Goal: Task Accomplishment & Management: Use online tool/utility

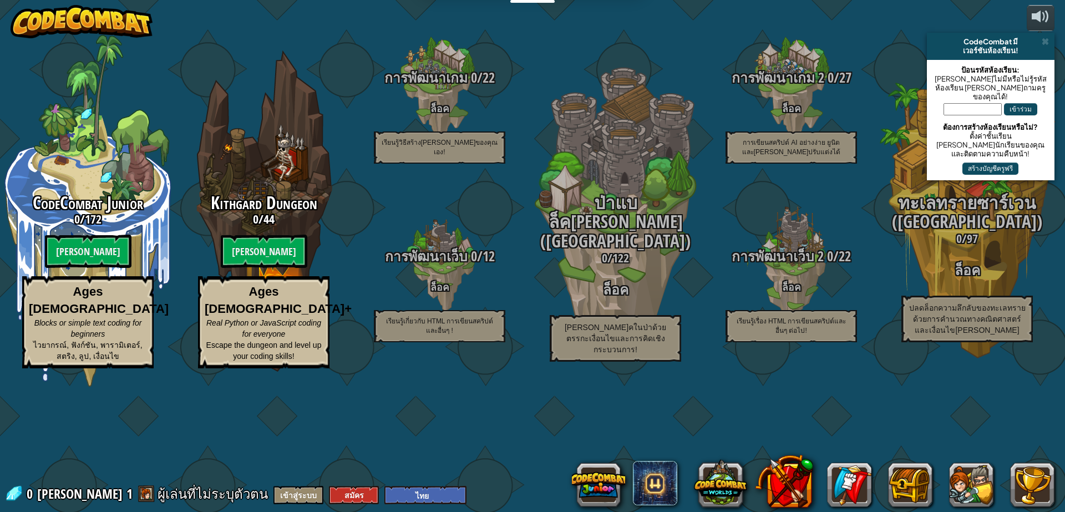
click at [258, 268] on btn "[PERSON_NAME]" at bounding box center [264, 251] width 87 height 33
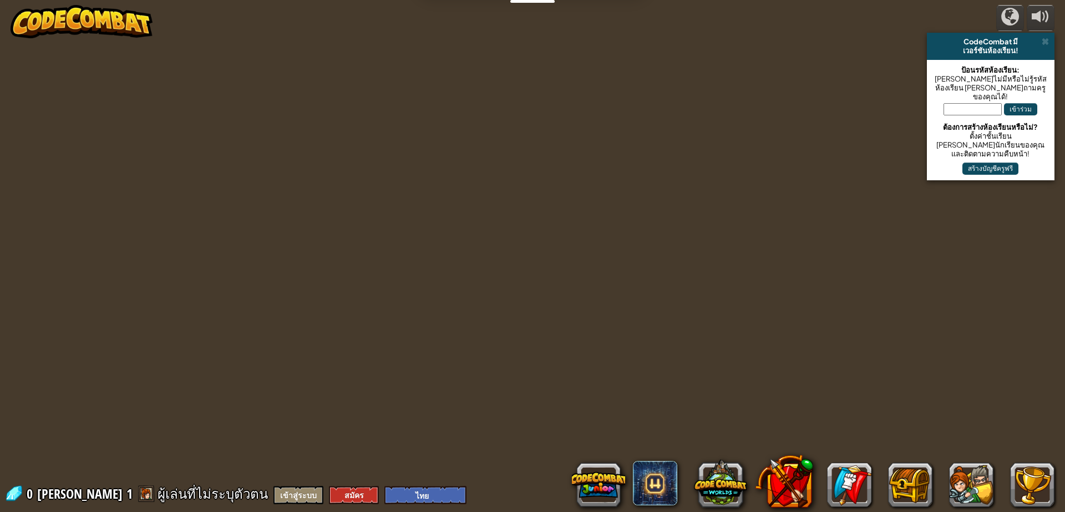
select select "th"
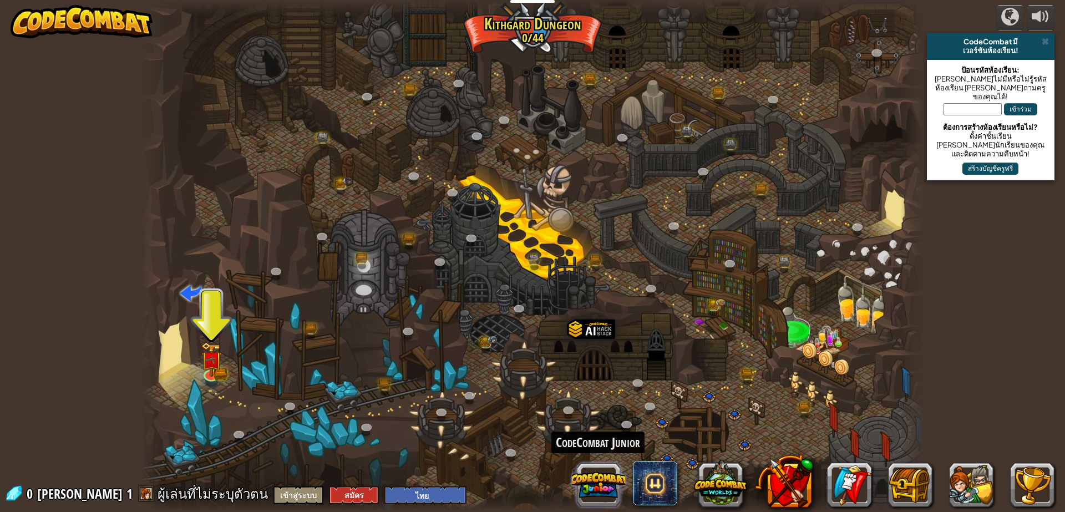
click at [592, 489] on button at bounding box center [598, 484] width 53 height 53
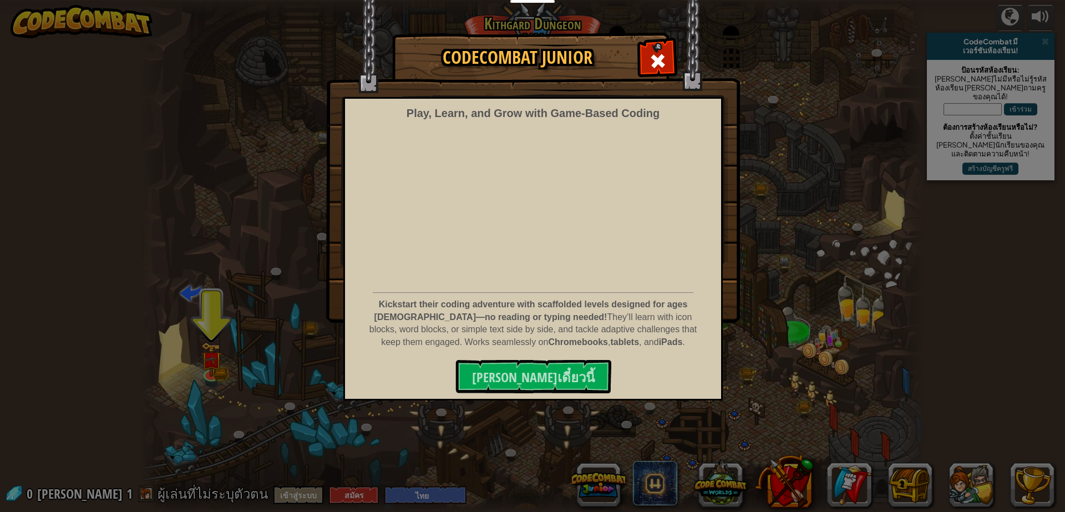
click at [634, 54] on img at bounding box center [533, 161] width 414 height 323
click at [642, 56] on div at bounding box center [657, 59] width 35 height 35
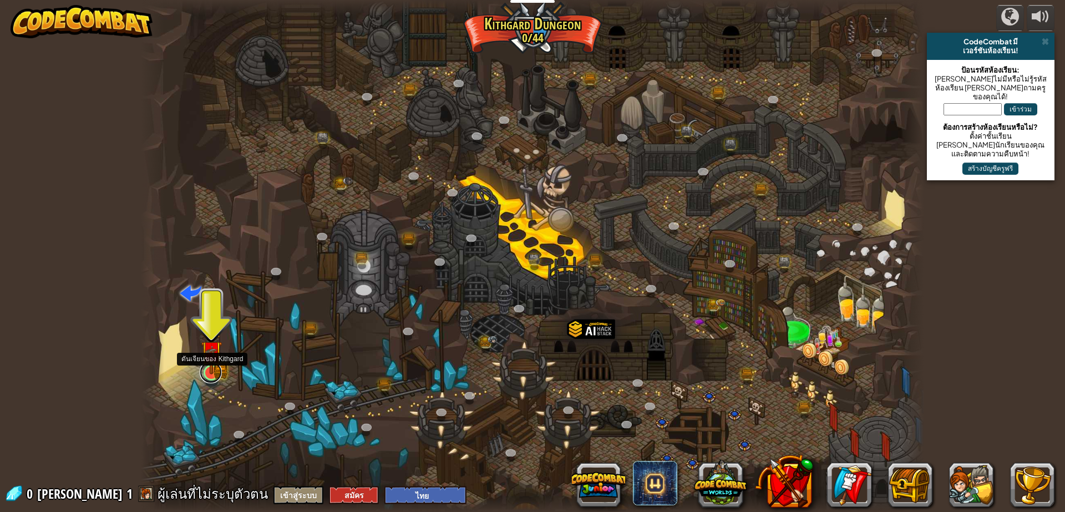
click at [210, 377] on link at bounding box center [211, 372] width 22 height 22
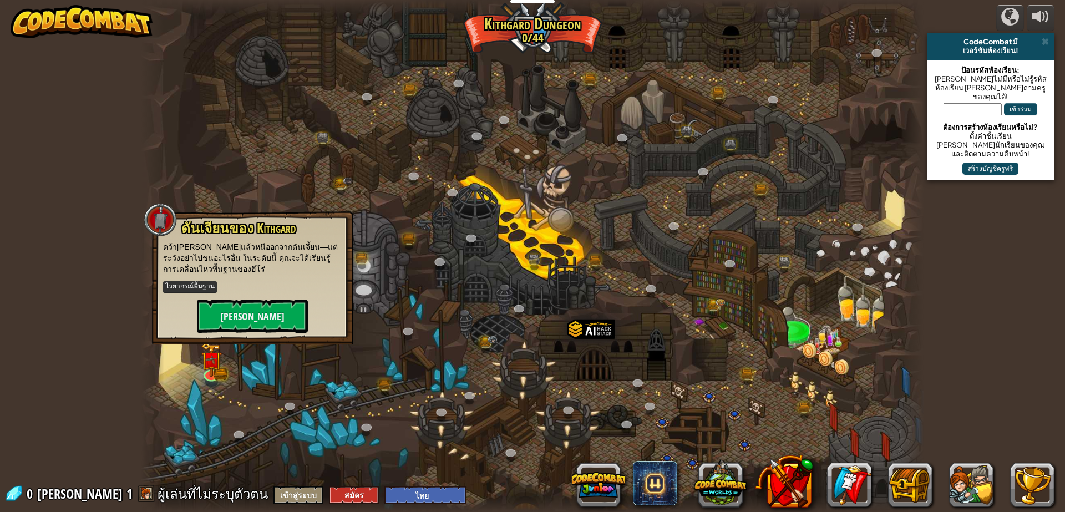
click at [123, 222] on div "powered by CodeCombat มี เวอร์ชันห้องเรียน! ป้อนรหัสห้องเรียน: ถ้าคุณไม่มีหรือไ…" at bounding box center [532, 256] width 1065 height 512
click at [349, 183] on img at bounding box center [348, 179] width 10 height 10
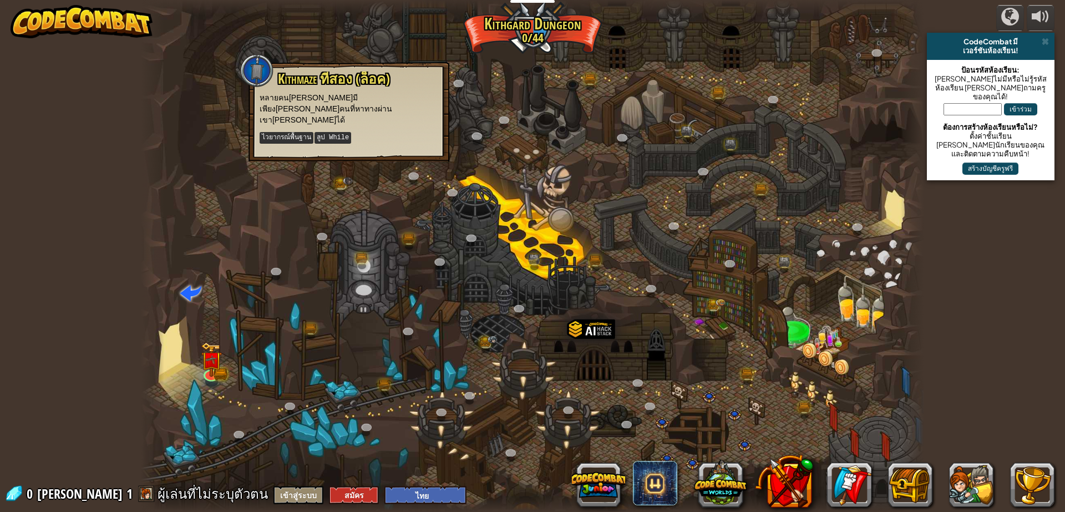
click at [34, 53] on div "powered by CodeCombat มี เวอร์ชันห้องเรียน! ป้อนรหัสห้องเรียน: ถ้าคุณไม่มีหรือไ…" at bounding box center [532, 256] width 1065 height 512
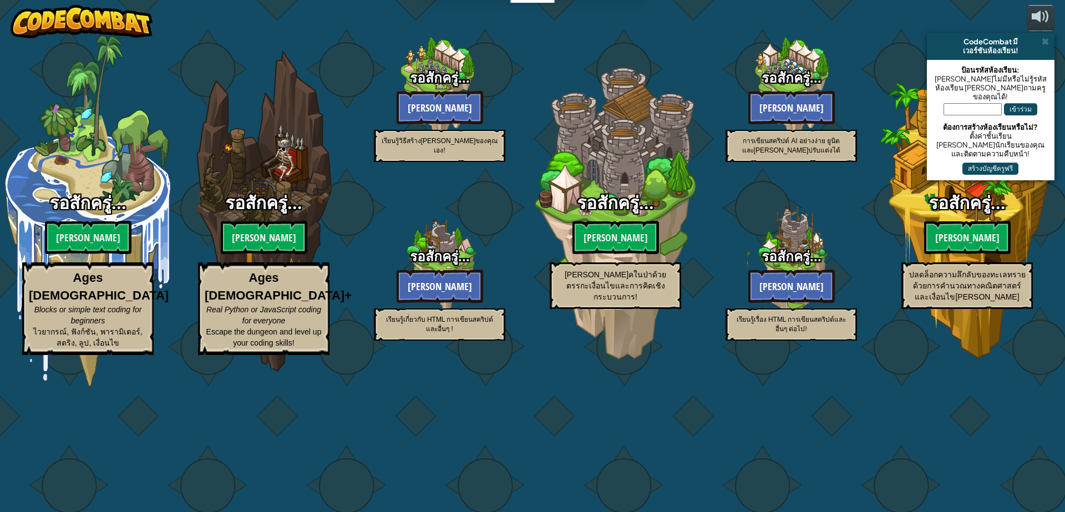
select select "th"
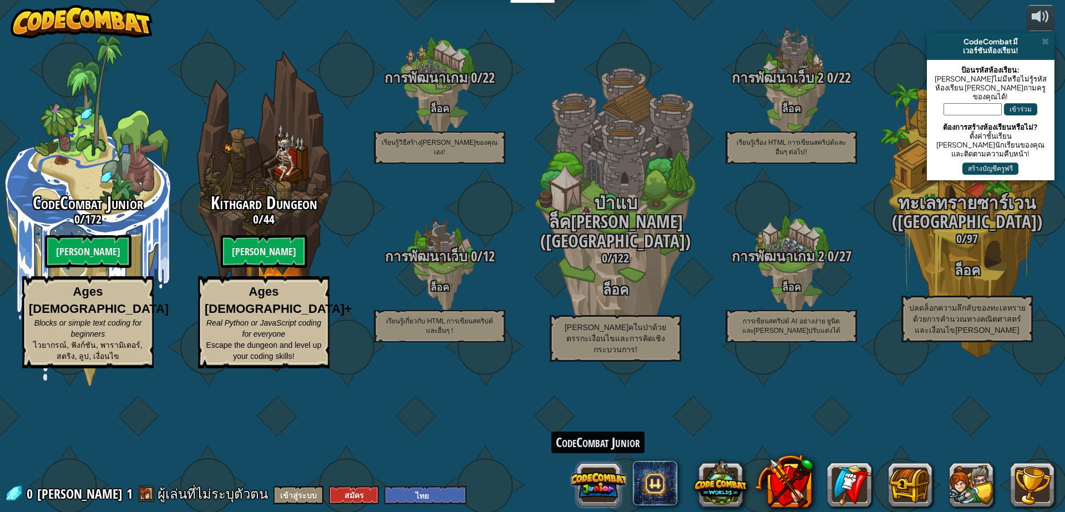
click at [586, 483] on button at bounding box center [598, 484] width 53 height 53
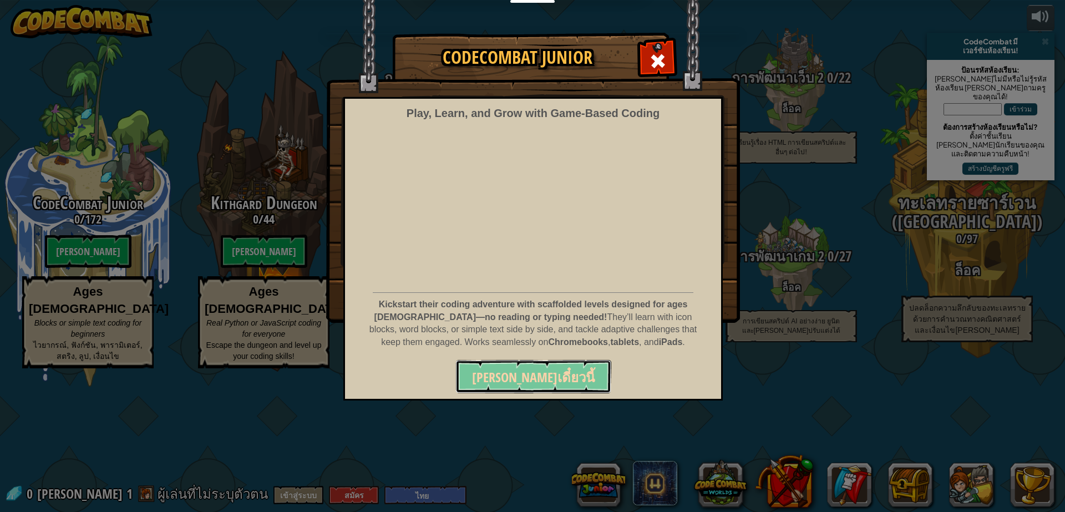
click at [530, 382] on span "เล่นเดี๋ยวนี้" at bounding box center [533, 377] width 123 height 18
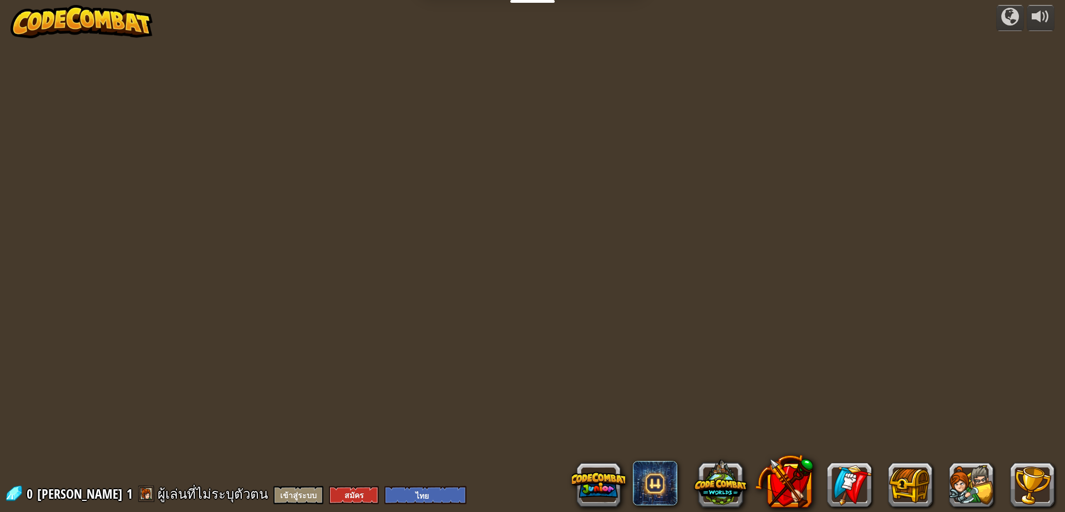
select select "th"
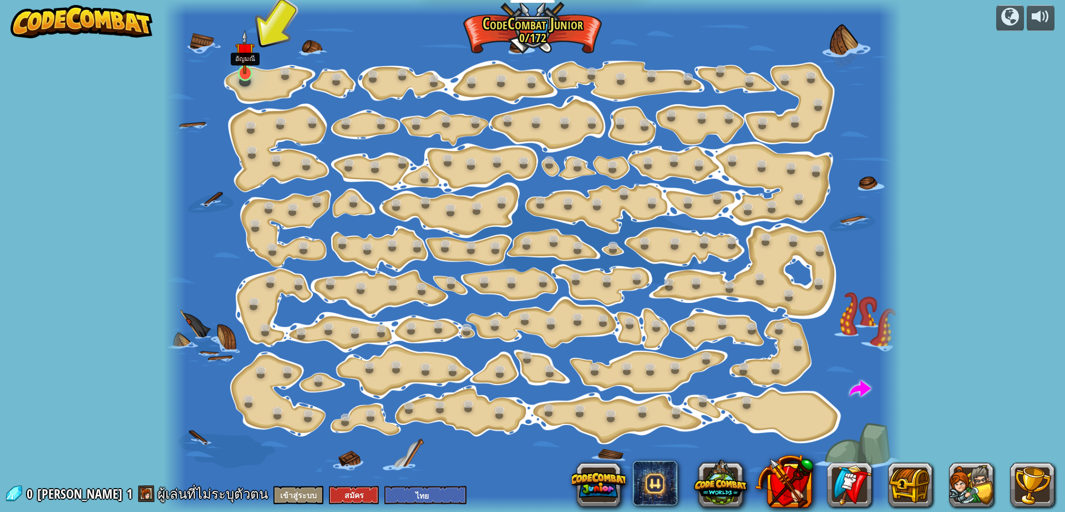
click at [242, 74] on img at bounding box center [244, 52] width 19 height 44
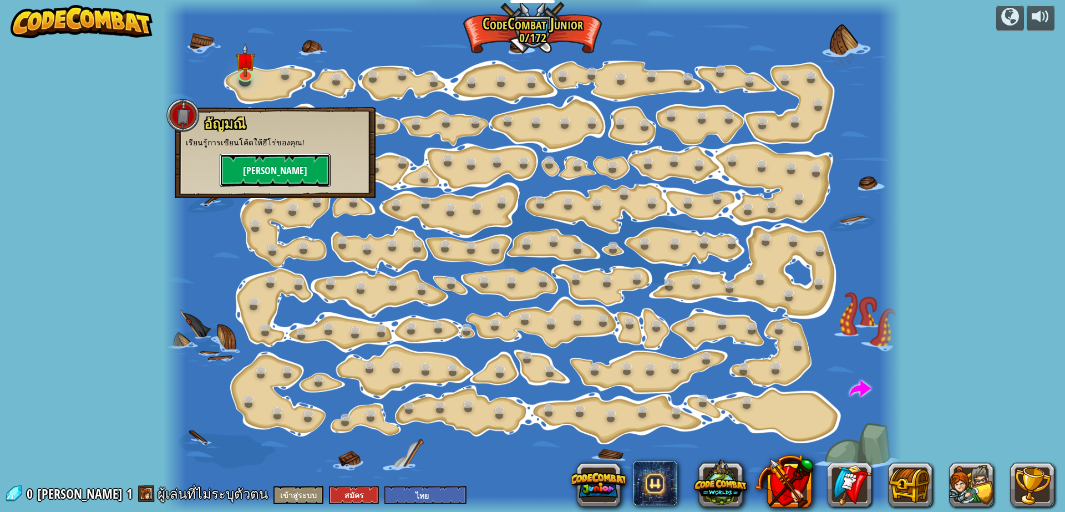
click at [283, 164] on button "[PERSON_NAME]" at bounding box center [275, 170] width 111 height 33
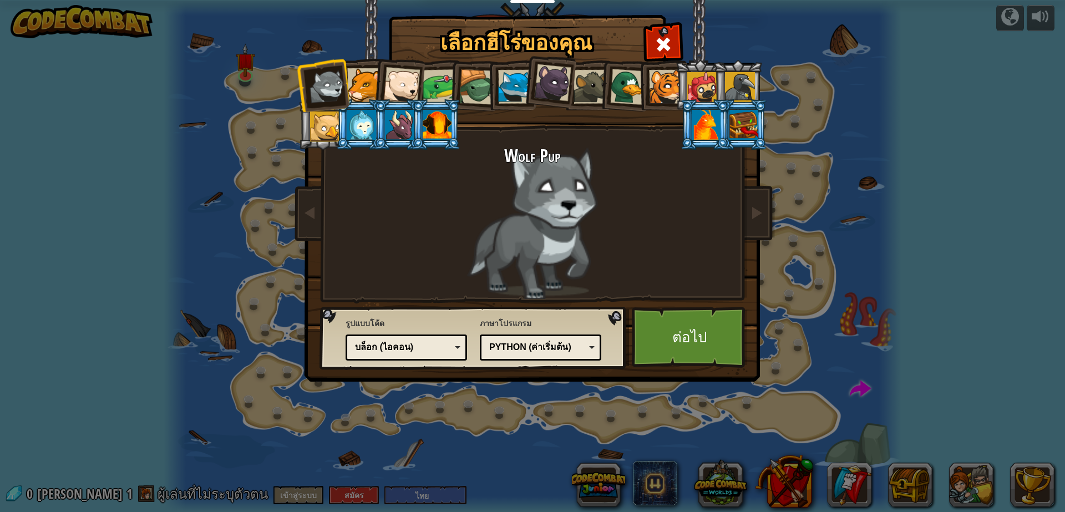
drag, startPoint x: 513, startPoint y: 83, endPoint x: 512, endPoint y: 98, distance: 15.0
click at [512, 98] on div at bounding box center [515, 87] width 34 height 34
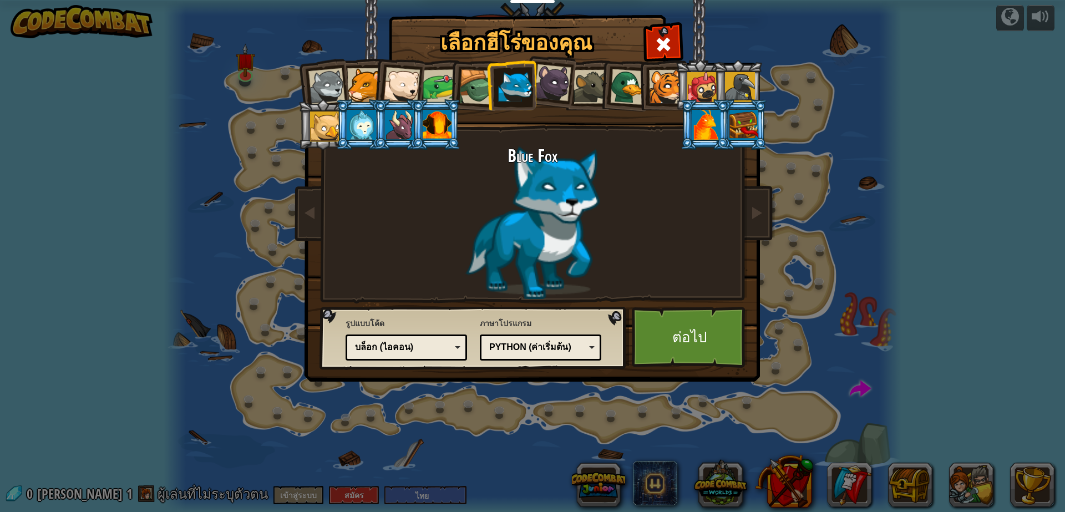
click at [536, 60] on ol at bounding box center [533, 60] width 458 height 0
click at [544, 89] on div at bounding box center [552, 82] width 37 height 37
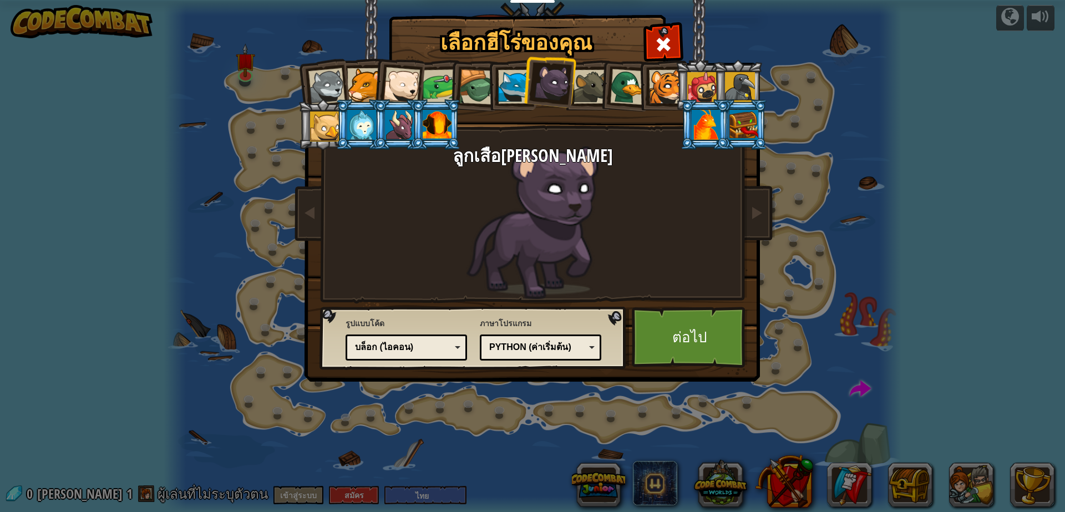
click at [576, 94] on div at bounding box center [591, 87] width 34 height 34
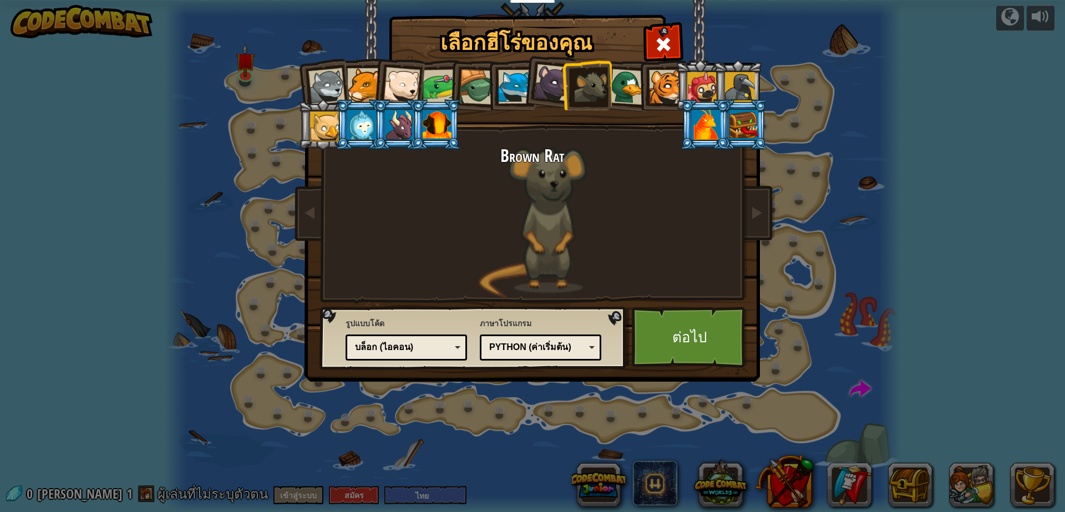
click at [606, 74] on li at bounding box center [587, 85] width 50 height 50
click at [623, 72] on div at bounding box center [628, 87] width 36 height 36
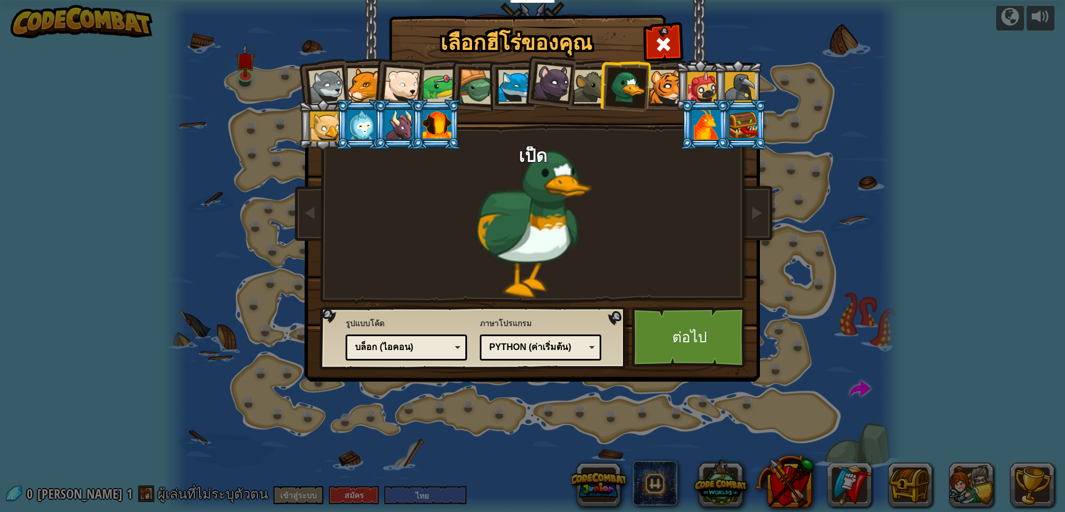
click at [391, 68] on li at bounding box center [398, 83] width 54 height 54
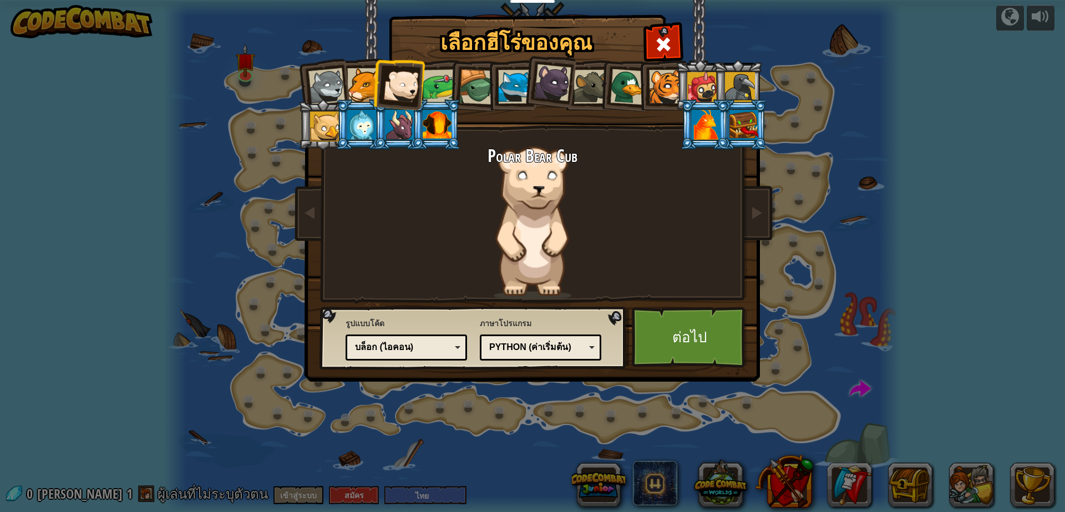
click at [367, 84] on div at bounding box center [364, 85] width 34 height 34
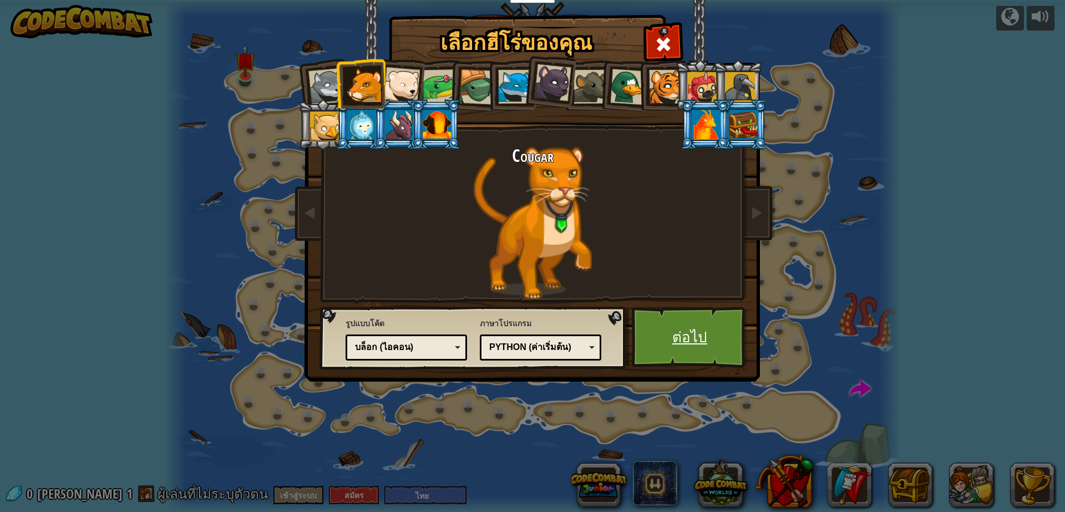
click at [720, 341] on link "ต่อไป" at bounding box center [690, 337] width 116 height 61
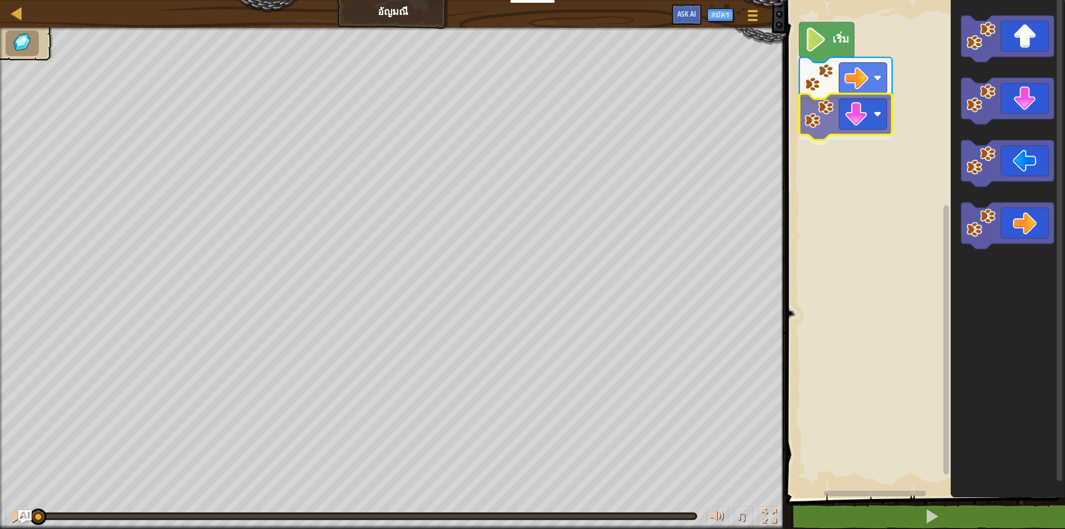
click at [844, 120] on div "เริ่ม" at bounding box center [924, 245] width 282 height 503
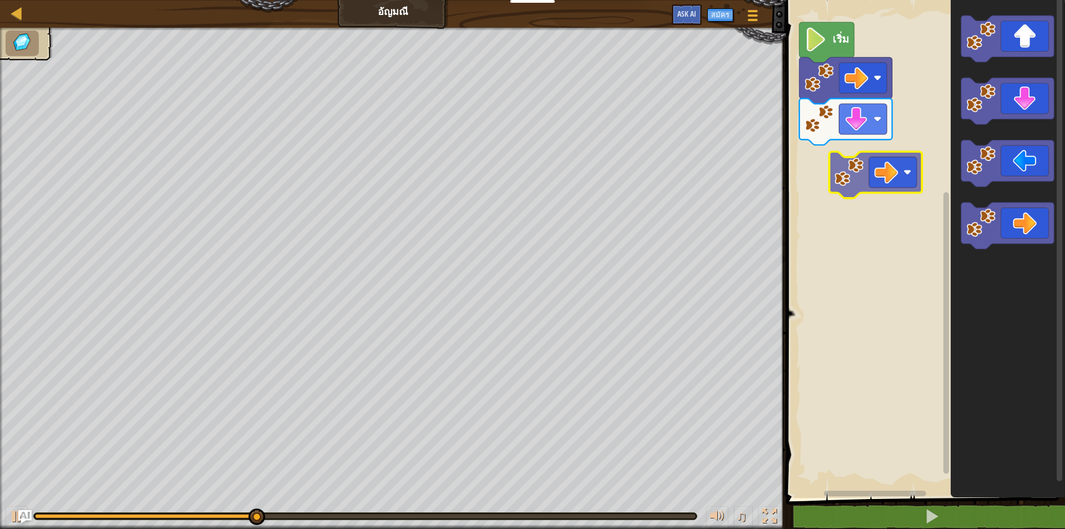
click at [854, 167] on div "เริ่ม" at bounding box center [924, 245] width 282 height 503
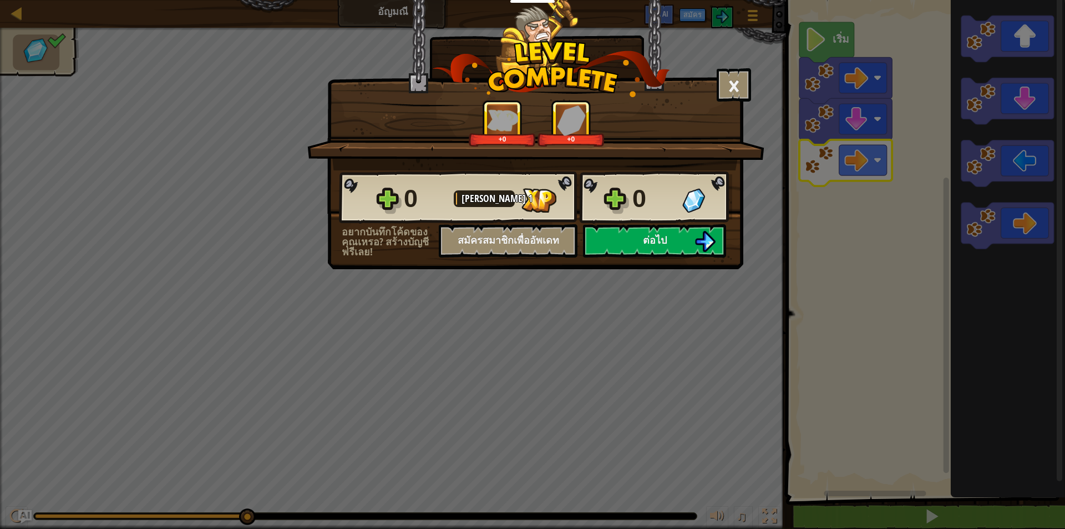
click at [634, 224] on div "0 [PERSON_NAME] 1 0" at bounding box center [535, 197] width 393 height 53
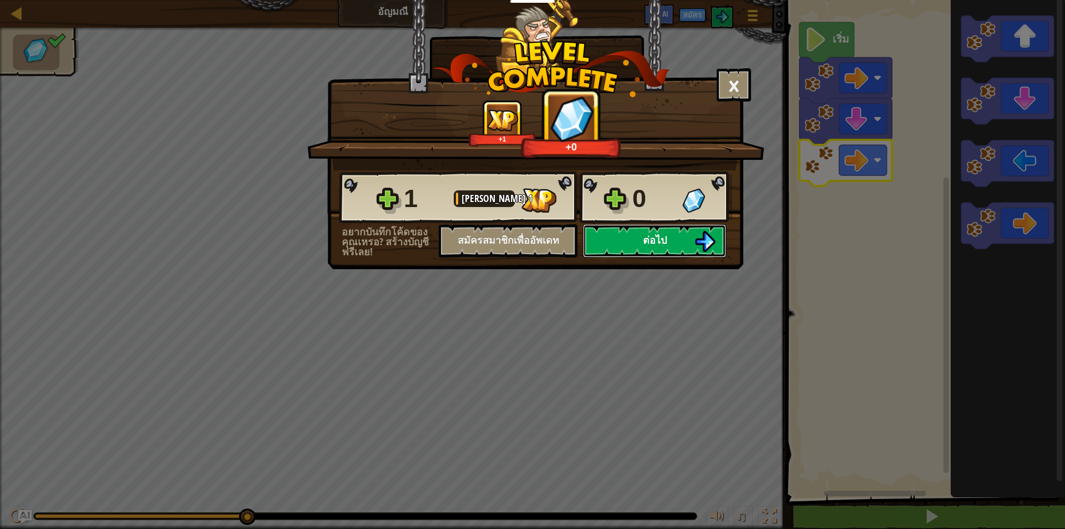
click at [634, 234] on button "ต่อไป" at bounding box center [654, 240] width 143 height 33
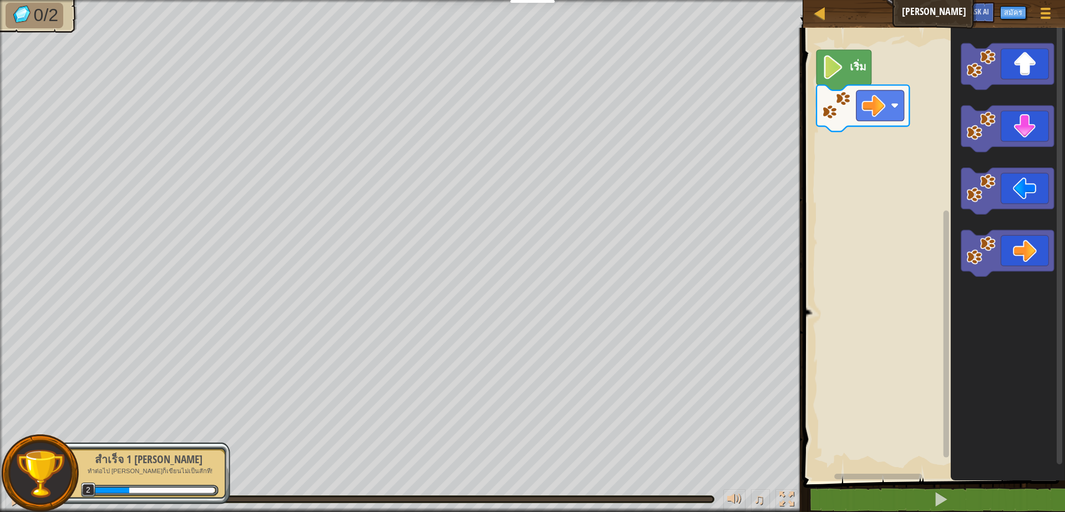
click at [888, 163] on div "เริ่ม" at bounding box center [932, 251] width 265 height 459
click at [850, 154] on div "เริ่ม" at bounding box center [932, 251] width 265 height 459
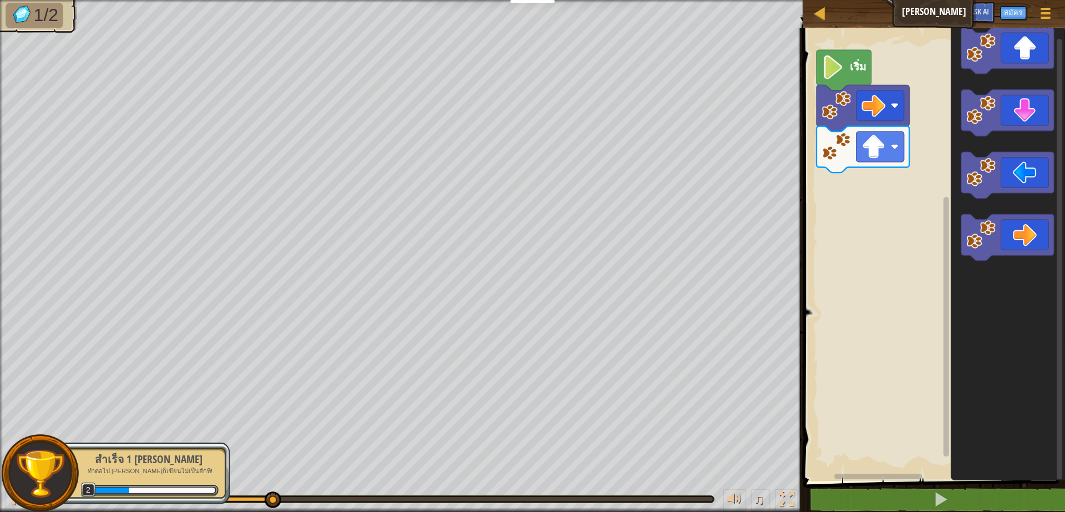
click at [948, 239] on div "เริ่ม" at bounding box center [932, 251] width 265 height 459
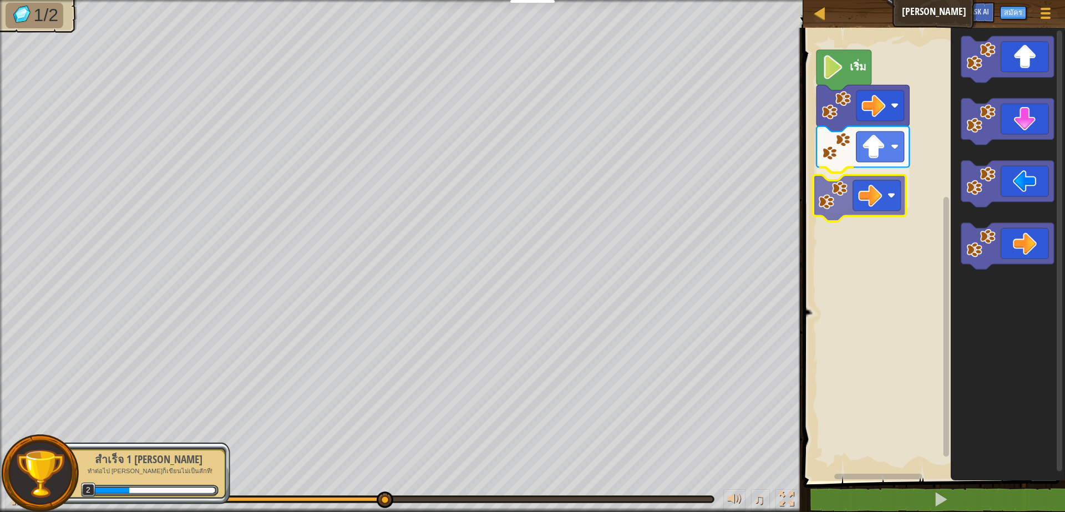
click at [852, 199] on div "เริ่ม" at bounding box center [932, 251] width 265 height 459
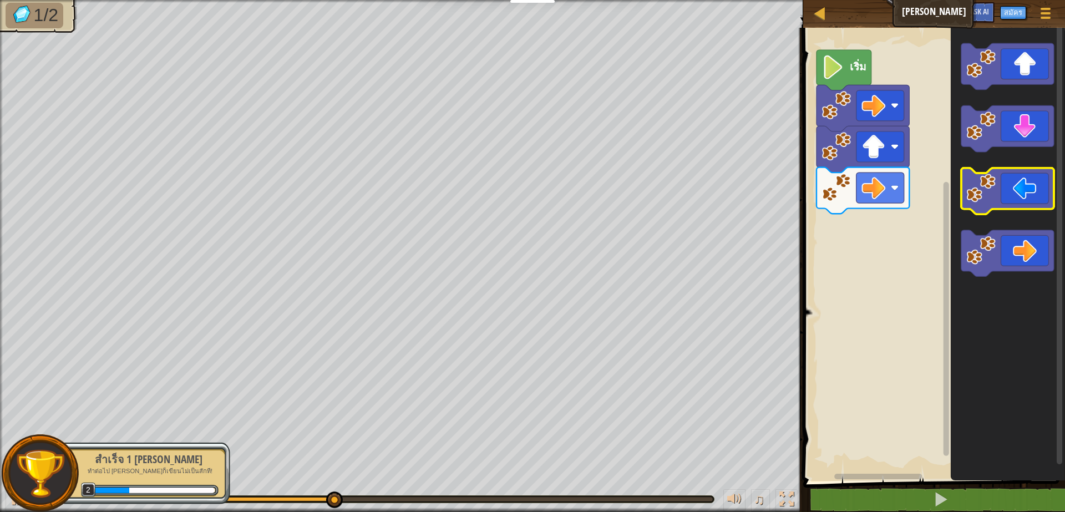
click at [984, 163] on icon "พื้นที่ทำงาน Blockly" at bounding box center [1008, 251] width 114 height 459
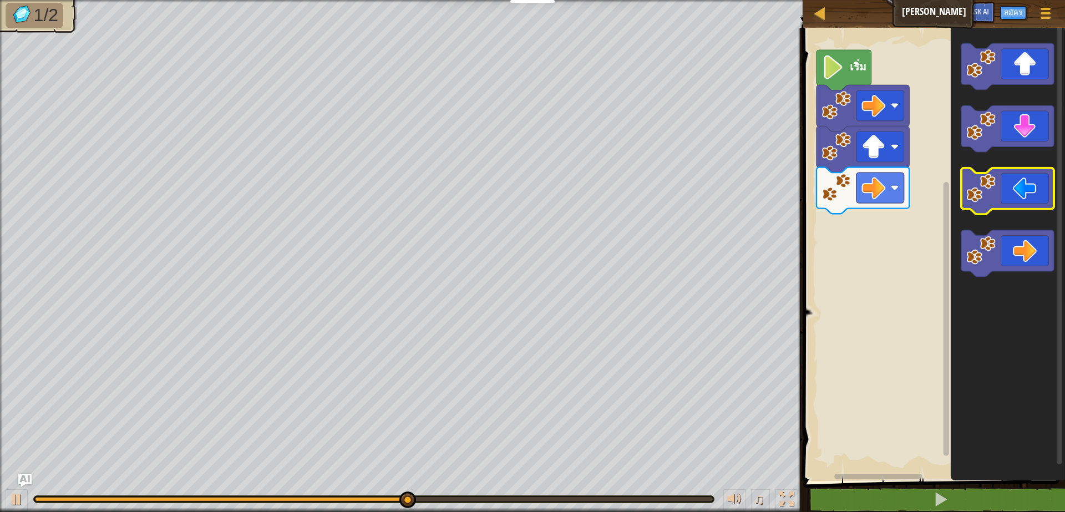
click at [958, 140] on icon "พื้นที่ทำงาน Blockly" at bounding box center [1008, 251] width 114 height 459
click at [949, 138] on div "เริ่ม" at bounding box center [932, 251] width 265 height 459
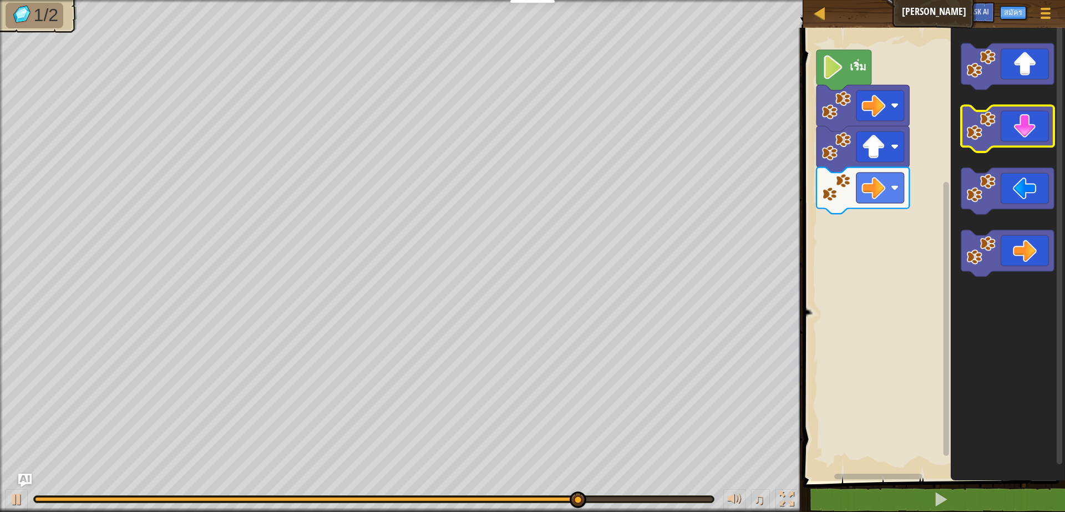
click at [979, 99] on icon "พื้นที่ทำงาน Blockly" at bounding box center [1008, 251] width 114 height 459
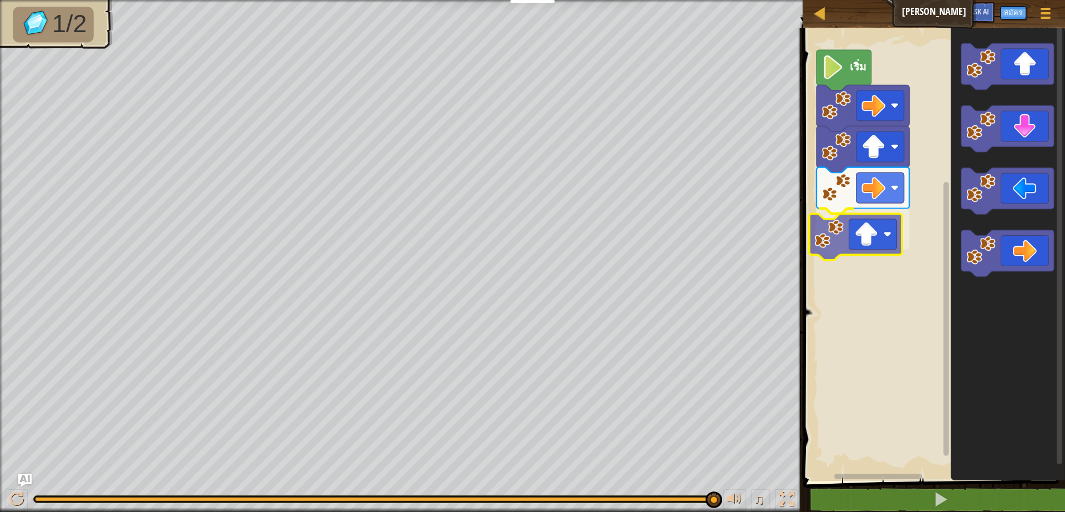
click at [836, 242] on div "เริ่ม" at bounding box center [932, 251] width 265 height 459
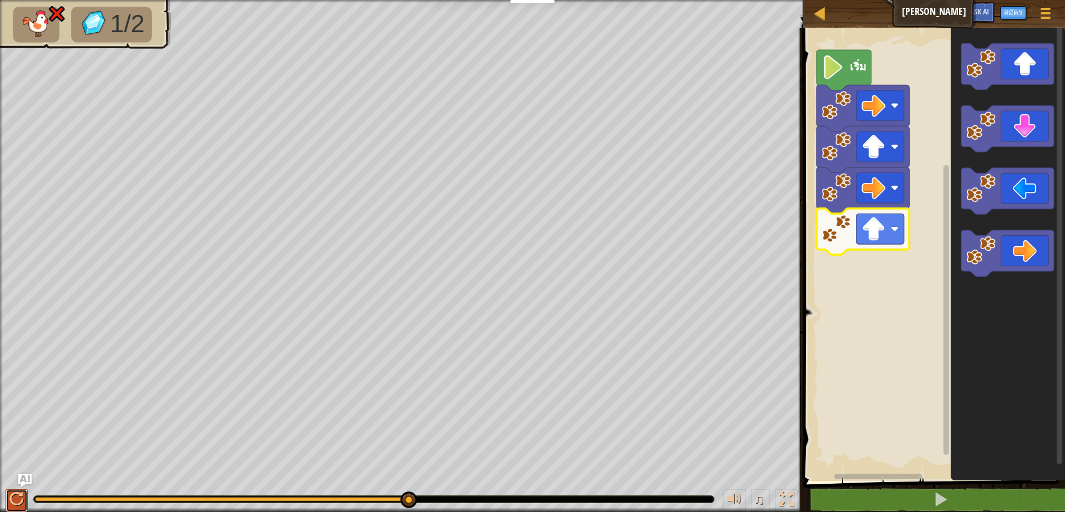
click at [18, 492] on div at bounding box center [16, 499] width 14 height 14
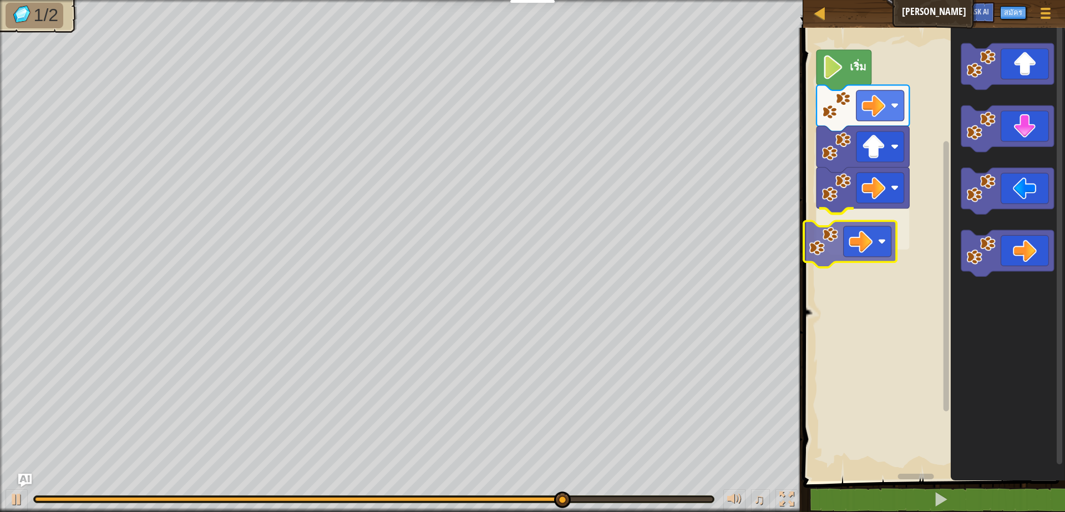
click at [884, 247] on div "เริ่ม" at bounding box center [932, 251] width 265 height 459
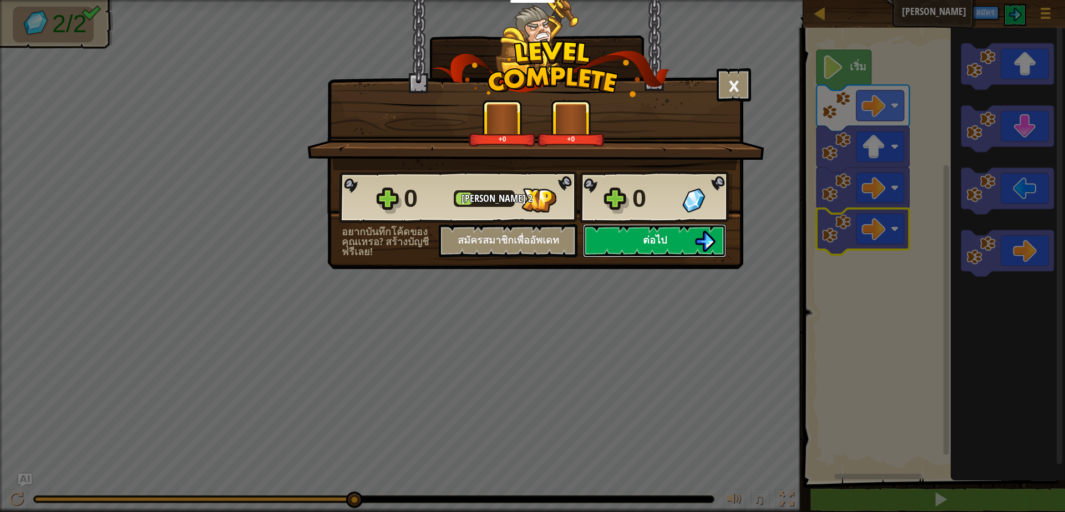
click at [647, 239] on span "ต่อไป" at bounding box center [655, 240] width 24 height 14
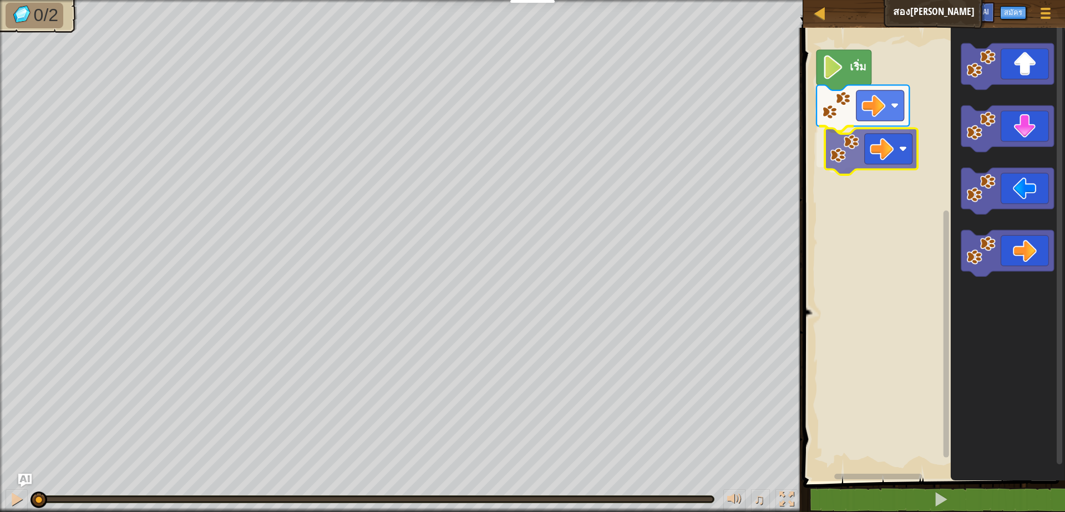
click at [888, 163] on div "เริ่ม" at bounding box center [932, 251] width 265 height 459
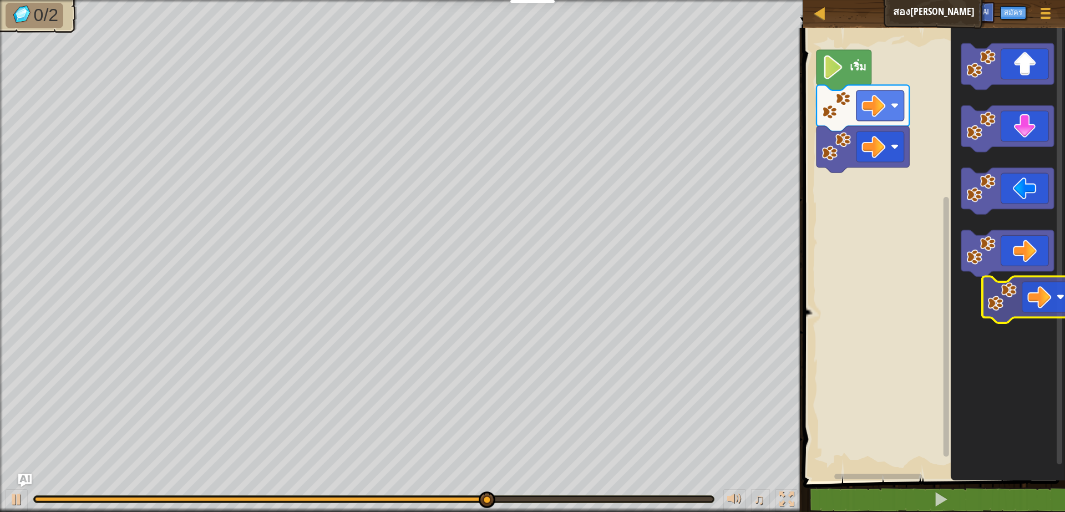
click at [1047, 301] on icon "พื้นที่ทำงาน Blockly" at bounding box center [1008, 251] width 114 height 459
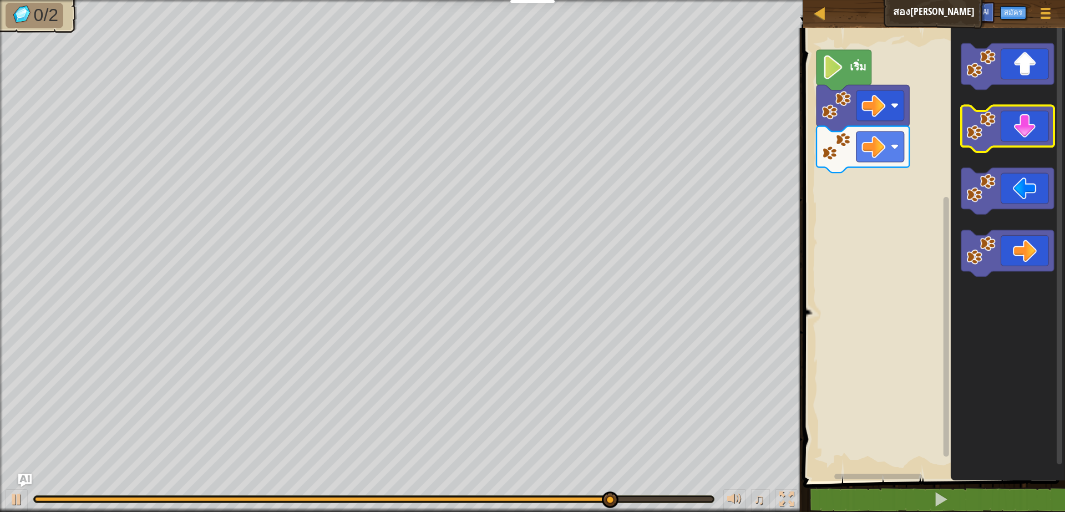
click at [1000, 105] on icon "พื้นที่ทำงาน Blockly" at bounding box center [1008, 251] width 114 height 459
click at [849, 172] on div "เริ่ม" at bounding box center [932, 251] width 265 height 459
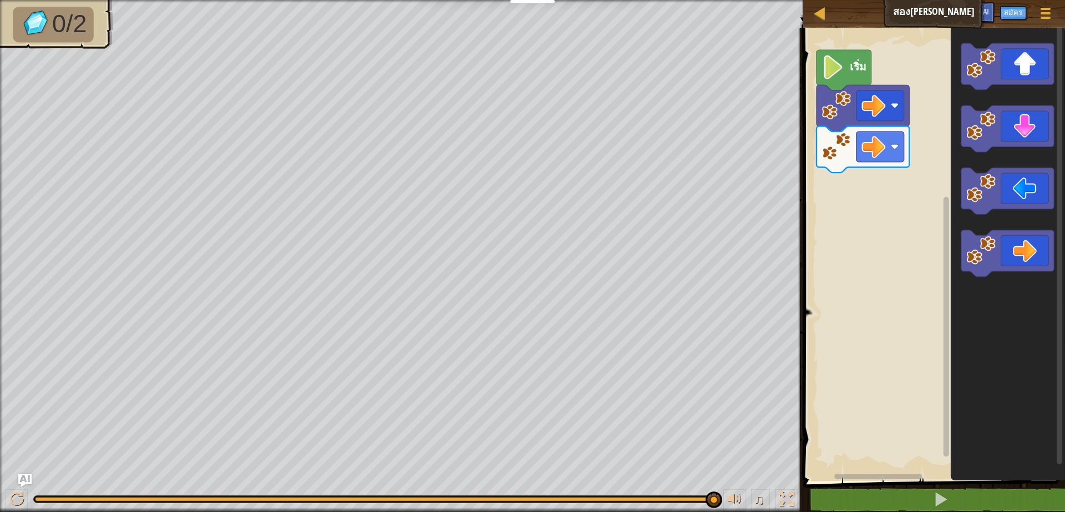
click at [974, 88] on g "พื้นที่ทำงาน Blockly" at bounding box center [1007, 160] width 93 height 234
click at [946, 102] on div "เริ่ม" at bounding box center [932, 251] width 265 height 459
click at [994, 76] on image "พื้นที่ทำงาน Blockly" at bounding box center [980, 63] width 29 height 29
click at [889, 192] on div "เริ่ม" at bounding box center [932, 251] width 265 height 459
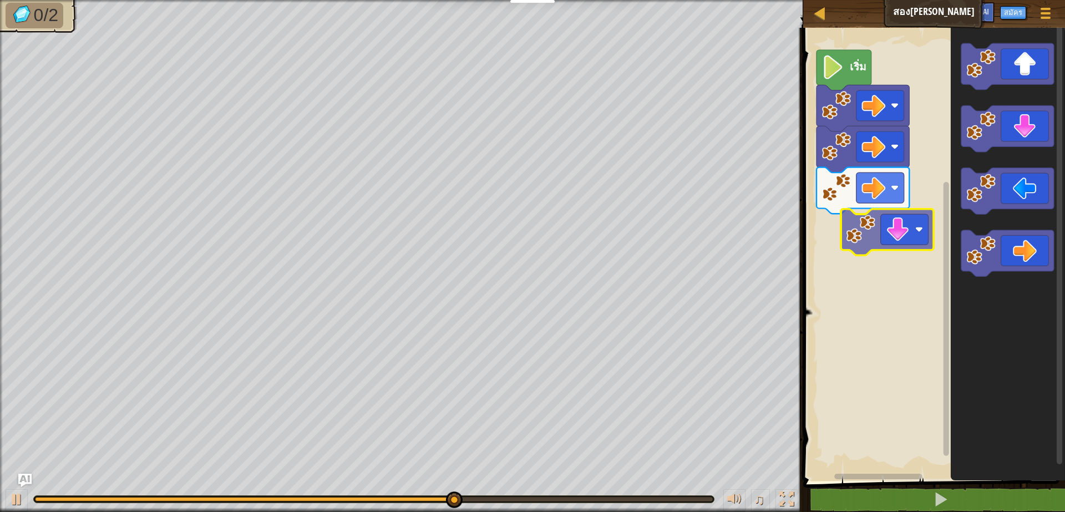
click at [925, 230] on div "เริ่ม" at bounding box center [932, 251] width 265 height 459
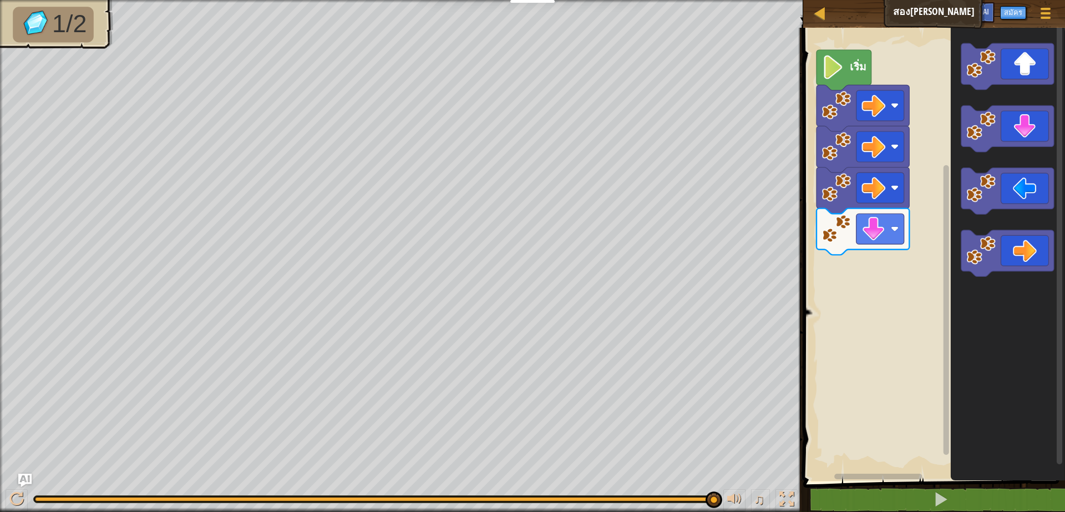
click at [899, 219] on div "เริ่ม" at bounding box center [932, 251] width 265 height 459
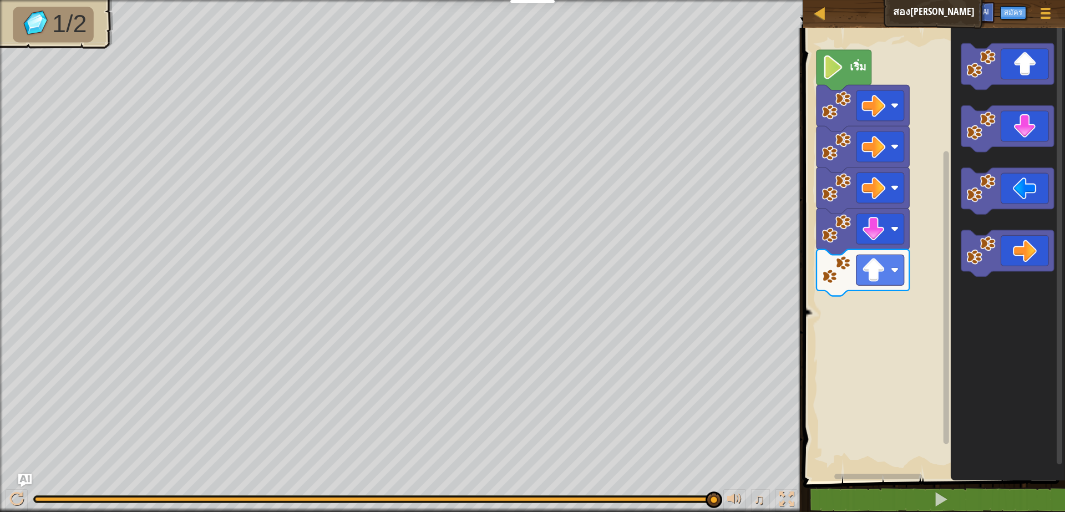
click at [984, 292] on icon "พื้นที่ทำงาน Blockly" at bounding box center [1008, 251] width 114 height 459
click at [971, 117] on g "พื้นที่ทำงาน Blockly" at bounding box center [1007, 160] width 93 height 234
click at [843, 70] on image "พื้นที่ทำงาน Blockly" at bounding box center [833, 67] width 23 height 24
click at [858, 74] on text "เริ่ม" at bounding box center [858, 66] width 17 height 15
click at [826, 70] on image "พื้นที่ทำงาน Blockly" at bounding box center [833, 67] width 23 height 24
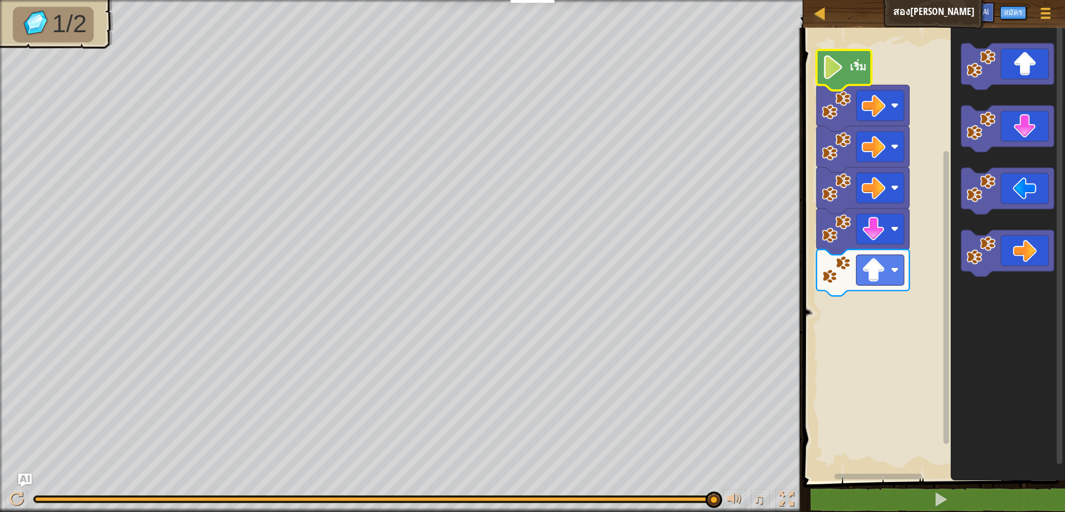
click at [826, 70] on image "พื้นที่ทำงาน Blockly" at bounding box center [833, 67] width 23 height 24
click at [827, 70] on image "พื้นที่ทำงาน Blockly" at bounding box center [833, 67] width 23 height 24
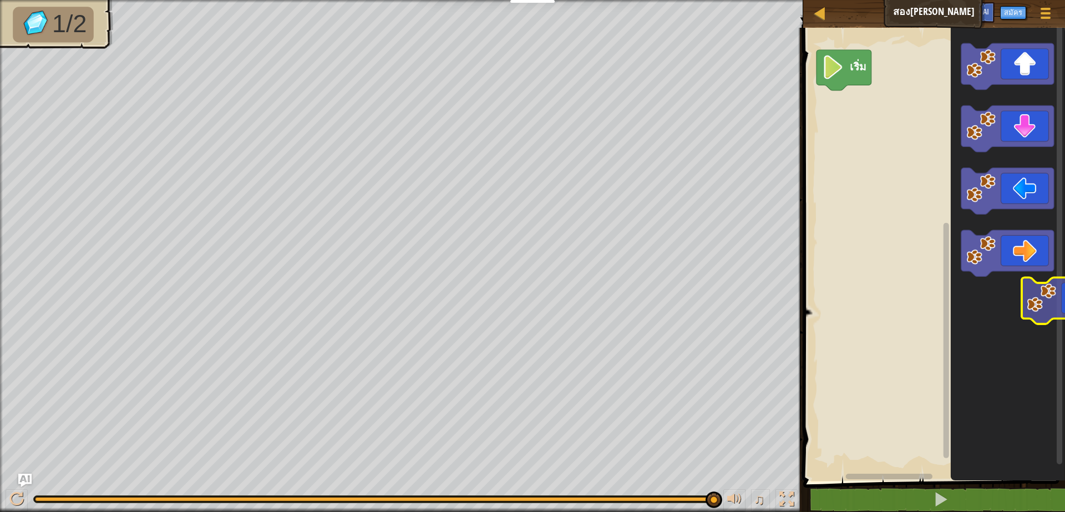
click at [1012, 313] on icon "พื้นที่ทำงาน Blockly" at bounding box center [1008, 251] width 114 height 459
click at [8, 502] on button at bounding box center [17, 500] width 22 height 23
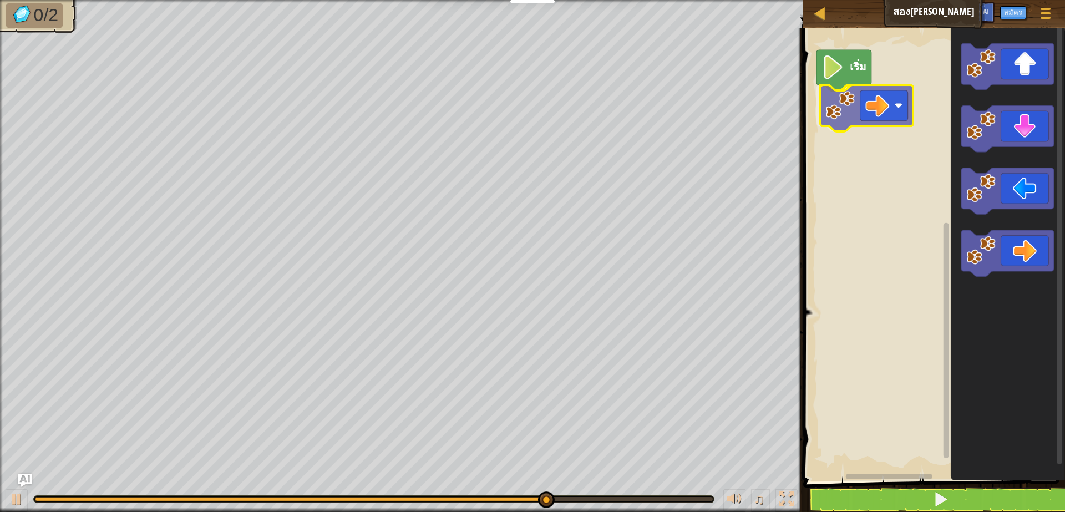
click at [832, 110] on div "เริ่ม" at bounding box center [932, 251] width 265 height 459
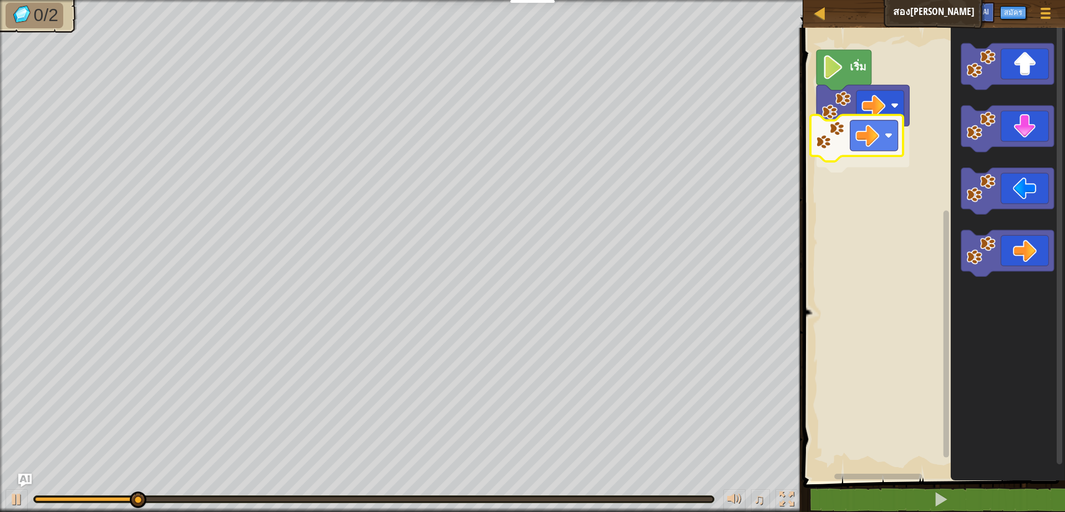
click at [863, 145] on div "เริ่ม" at bounding box center [932, 251] width 265 height 459
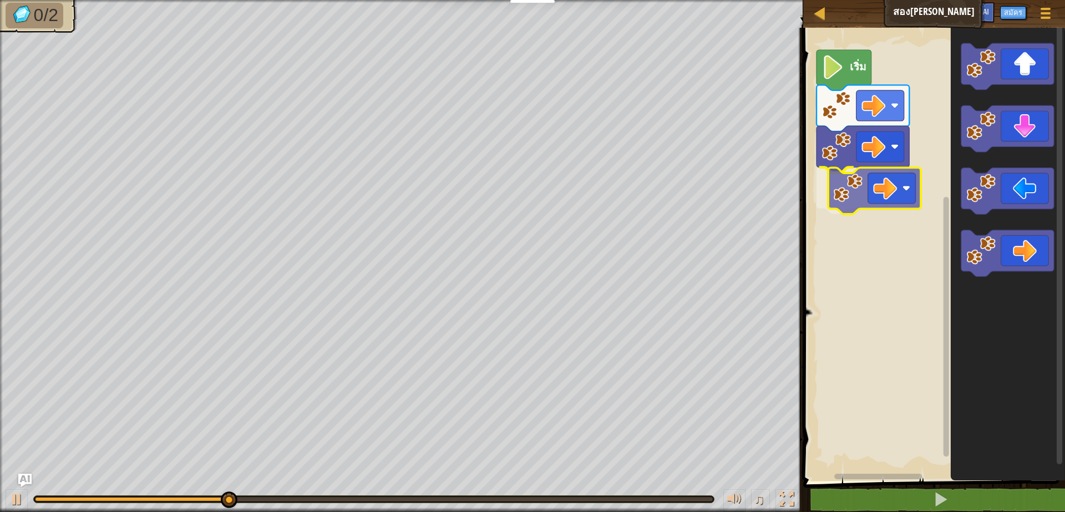
click at [853, 189] on div "เริ่ม" at bounding box center [932, 251] width 265 height 459
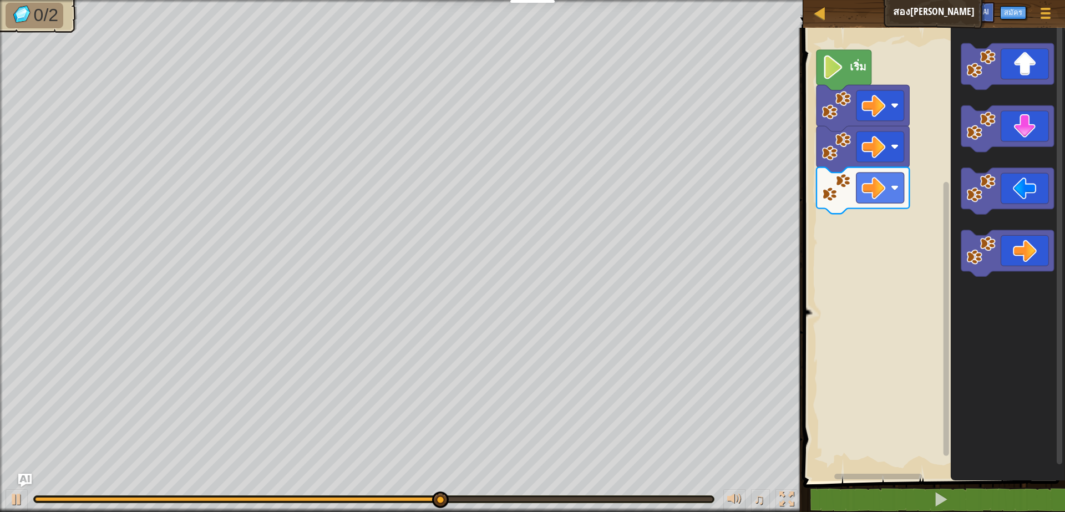
click at [892, 226] on div "เริ่ม" at bounding box center [932, 251] width 265 height 459
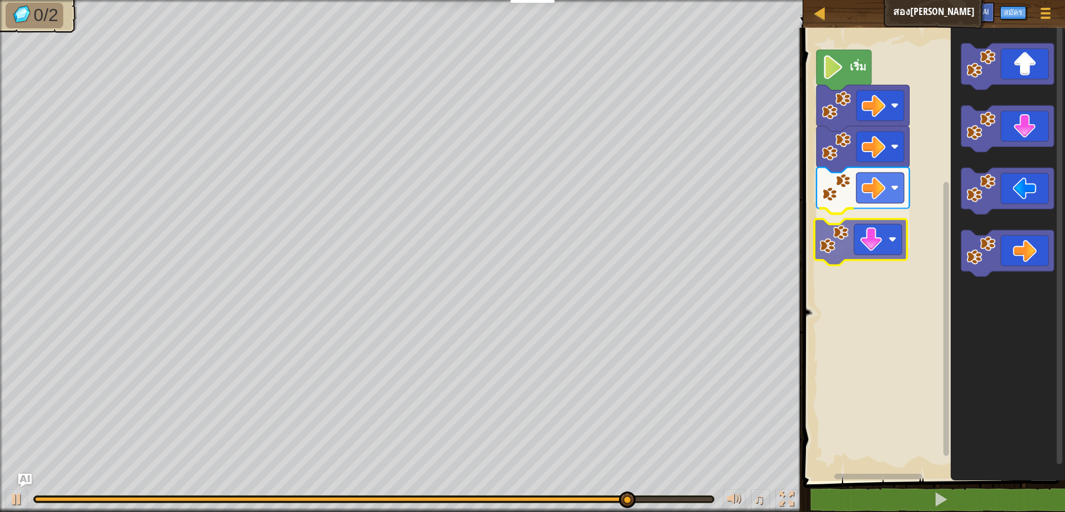
click at [844, 249] on div "เริ่ม" at bounding box center [932, 251] width 265 height 459
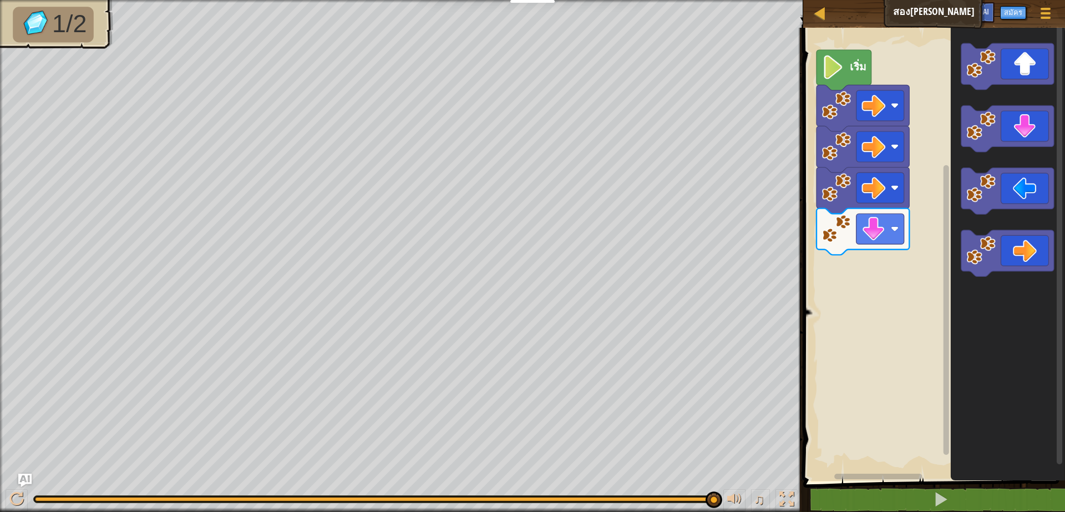
click at [906, 288] on div "เริ่ม" at bounding box center [932, 251] width 265 height 459
click at [1006, 116] on g "พื้นที่ทำงาน Blockly" at bounding box center [1007, 160] width 93 height 234
click at [862, 272] on div "เริ่ม" at bounding box center [932, 251] width 265 height 459
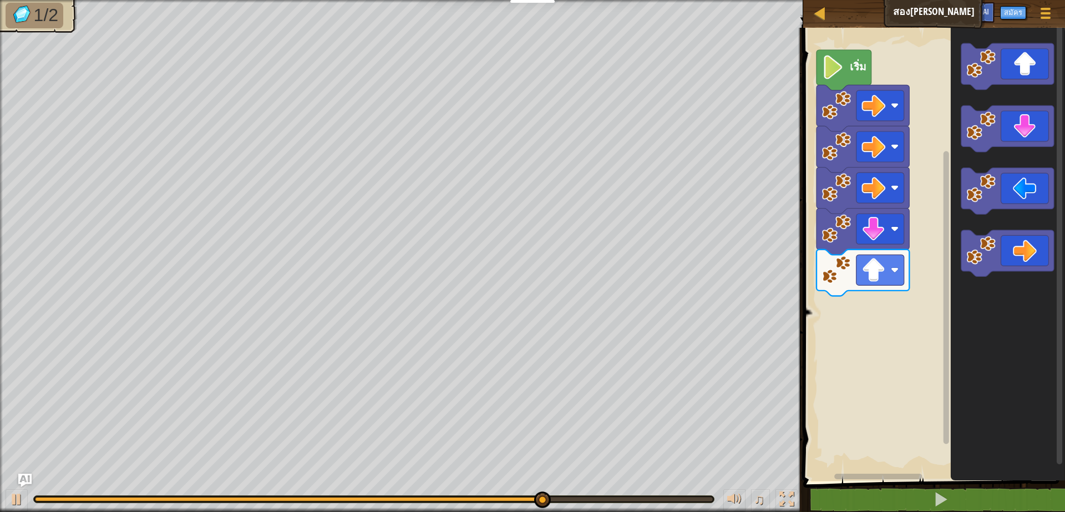
click at [854, 467] on div "เริ่ม" at bounding box center [932, 251] width 265 height 459
click at [1009, 98] on icon "พื้นที่ทำงาน Blockly" at bounding box center [1008, 251] width 114 height 459
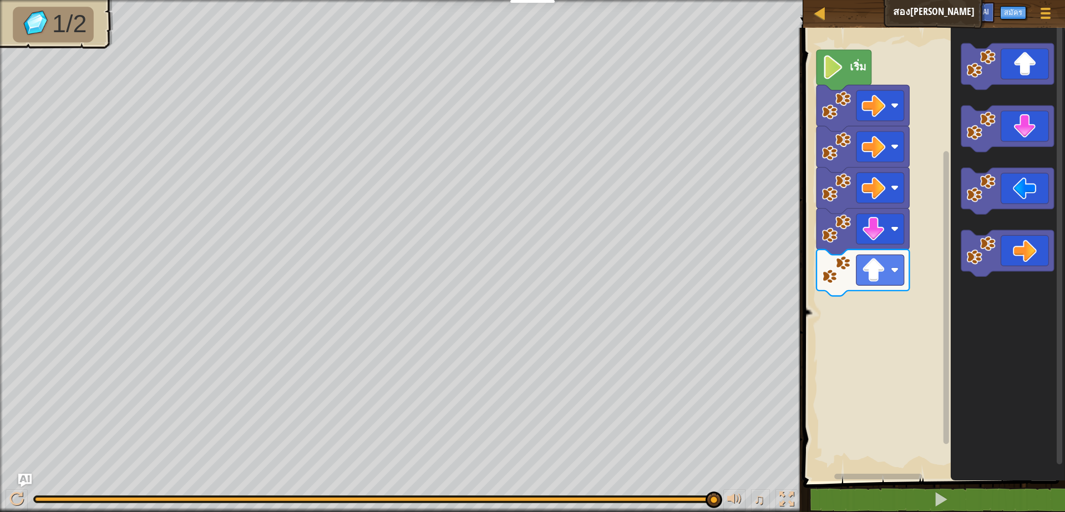
click at [1009, 87] on g "พื้นที่ทำงาน Blockly" at bounding box center [1007, 160] width 93 height 234
click at [873, 319] on div "เริ่ม" at bounding box center [932, 251] width 265 height 459
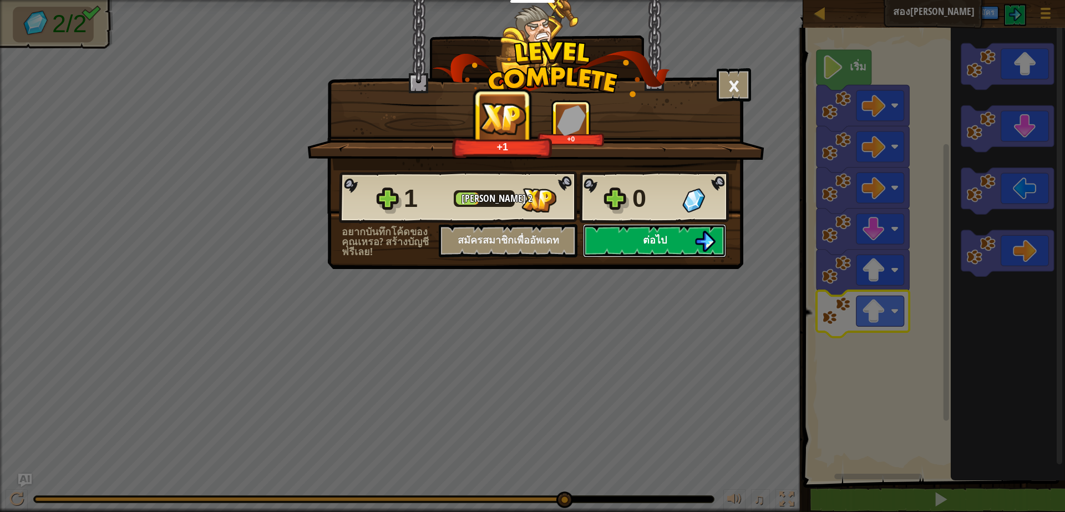
click at [610, 246] on button "ต่อไป" at bounding box center [654, 240] width 143 height 33
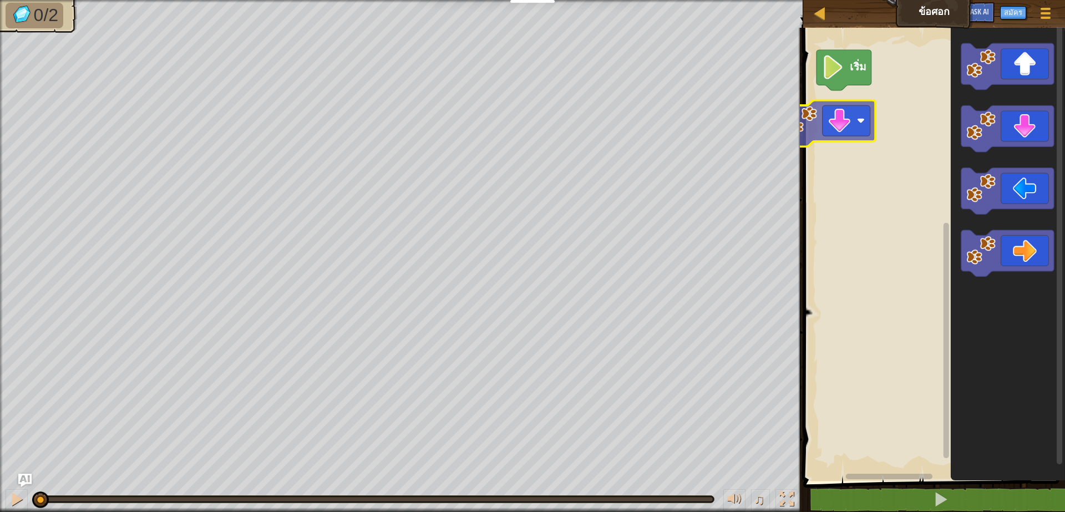
click at [850, 125] on div "เริ่ม" at bounding box center [932, 251] width 265 height 459
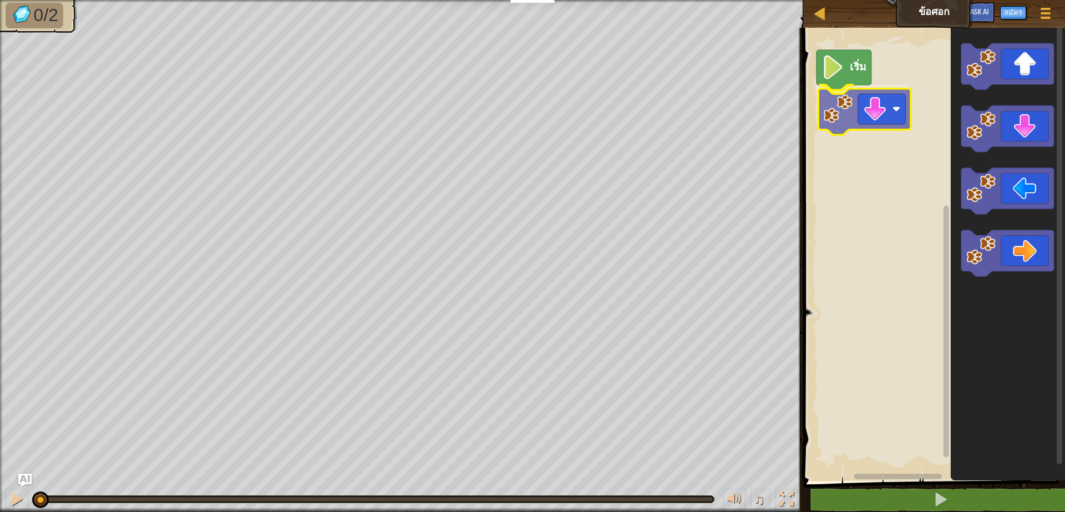
click at [867, 121] on div "เริ่ม" at bounding box center [932, 251] width 265 height 459
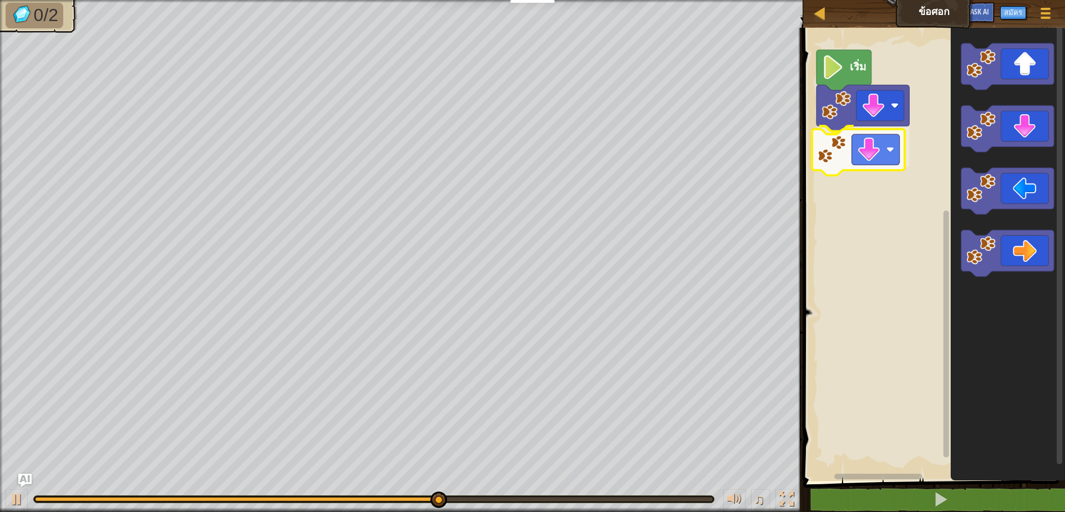
click at [864, 149] on div "เริ่ม" at bounding box center [932, 251] width 265 height 459
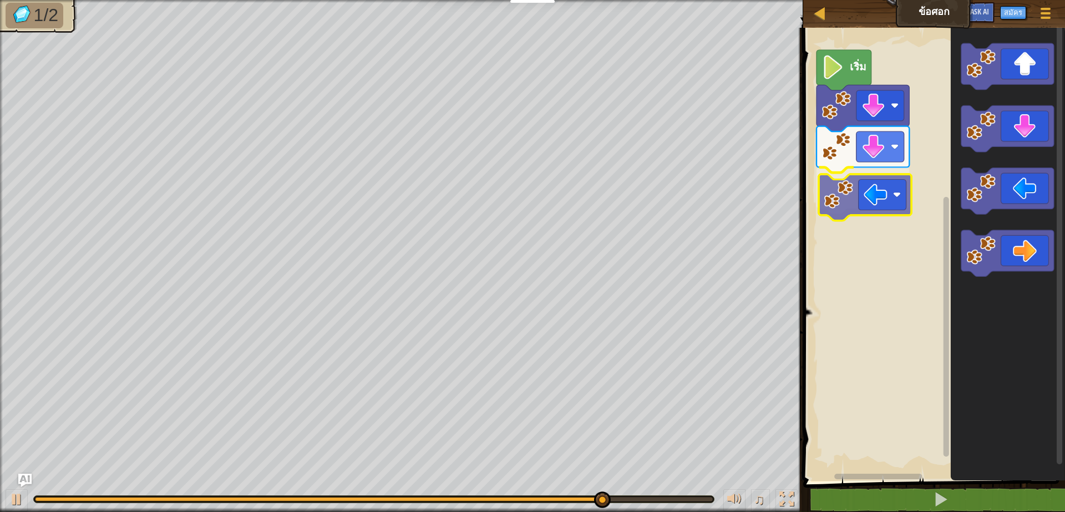
click at [873, 190] on div "เริ่ม" at bounding box center [932, 251] width 265 height 459
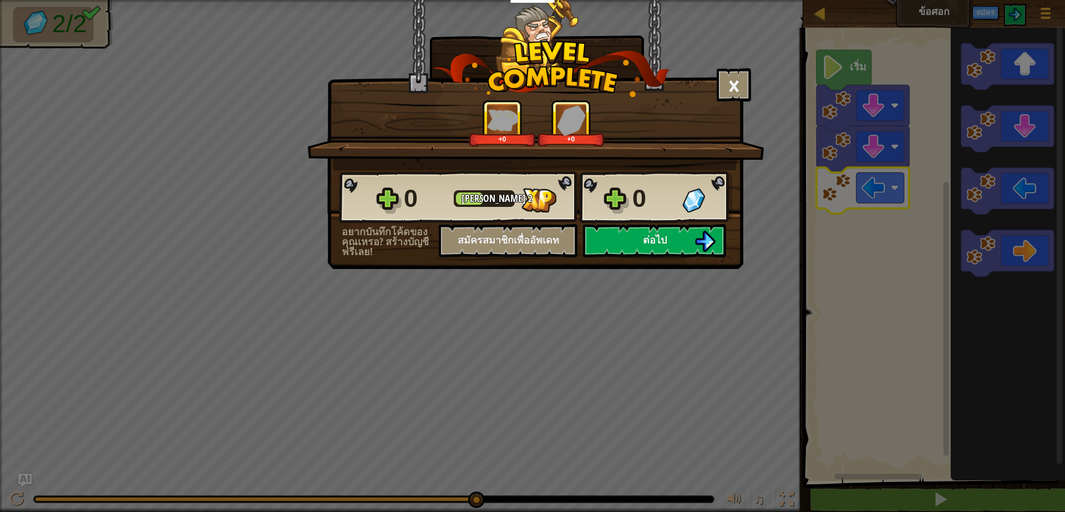
click at [662, 221] on div "0 [PERSON_NAME] 2 0" at bounding box center [535, 197] width 393 height 53
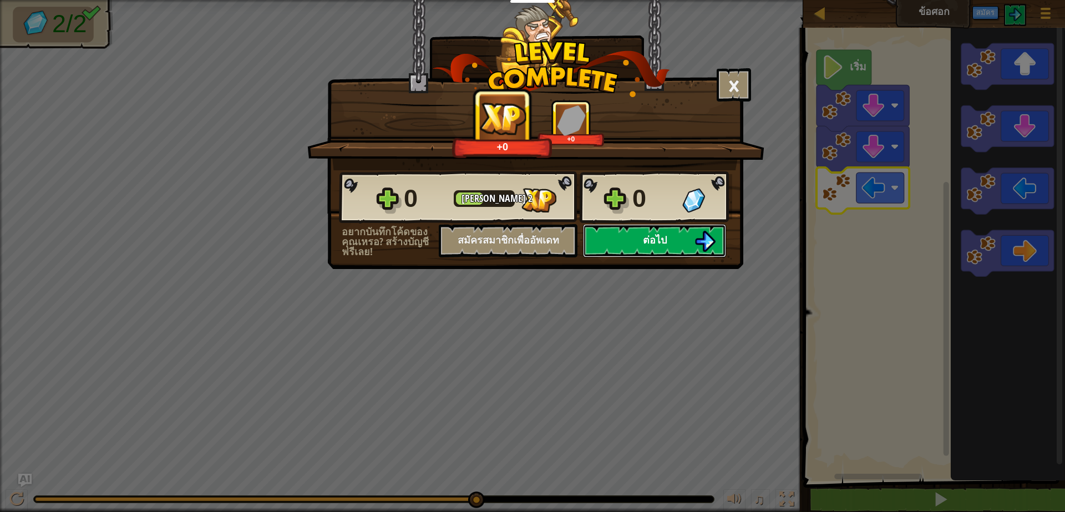
click at [662, 227] on button "ต่อไป" at bounding box center [654, 240] width 143 height 33
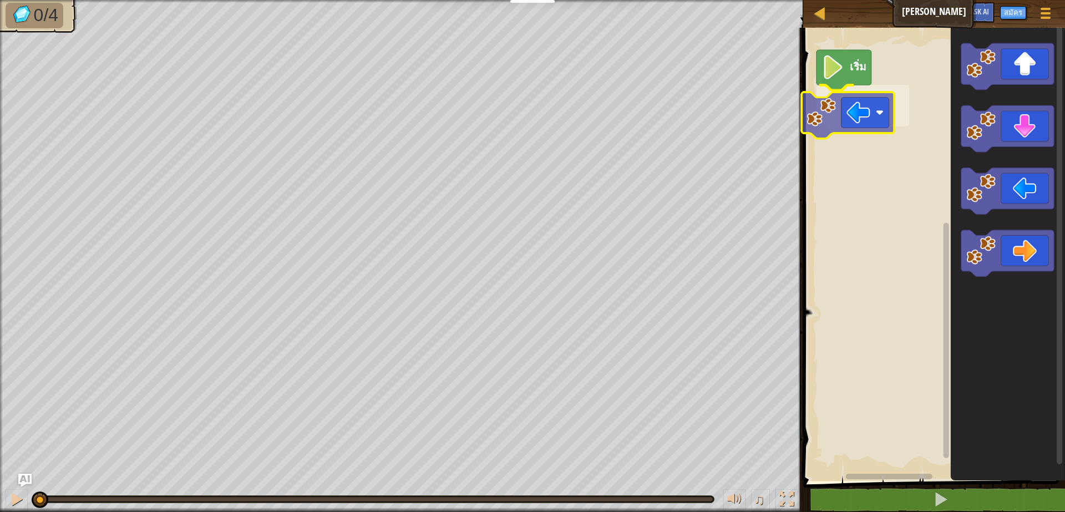
click at [843, 121] on div "เริ่ม" at bounding box center [932, 251] width 265 height 459
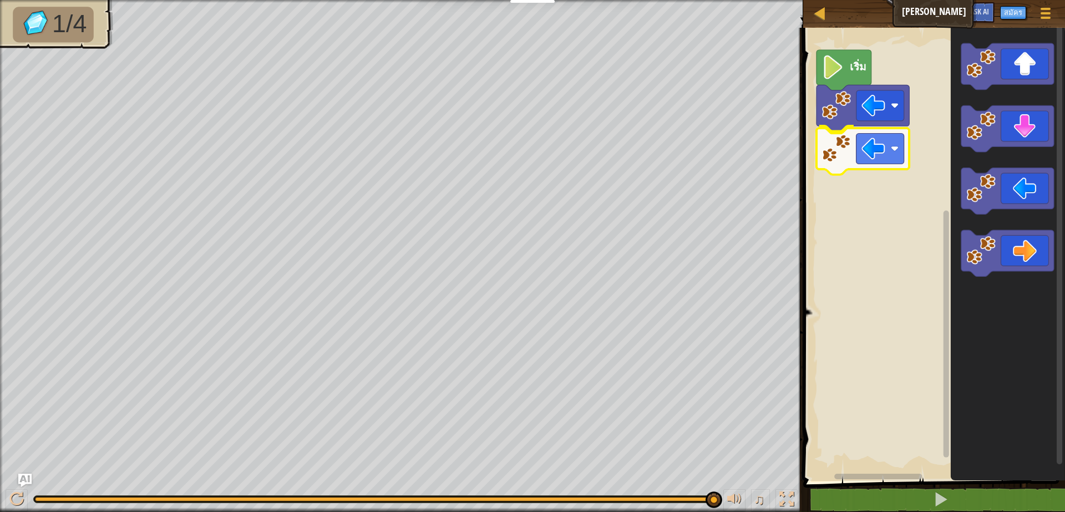
click at [872, 157] on div "เริ่ม" at bounding box center [932, 251] width 265 height 459
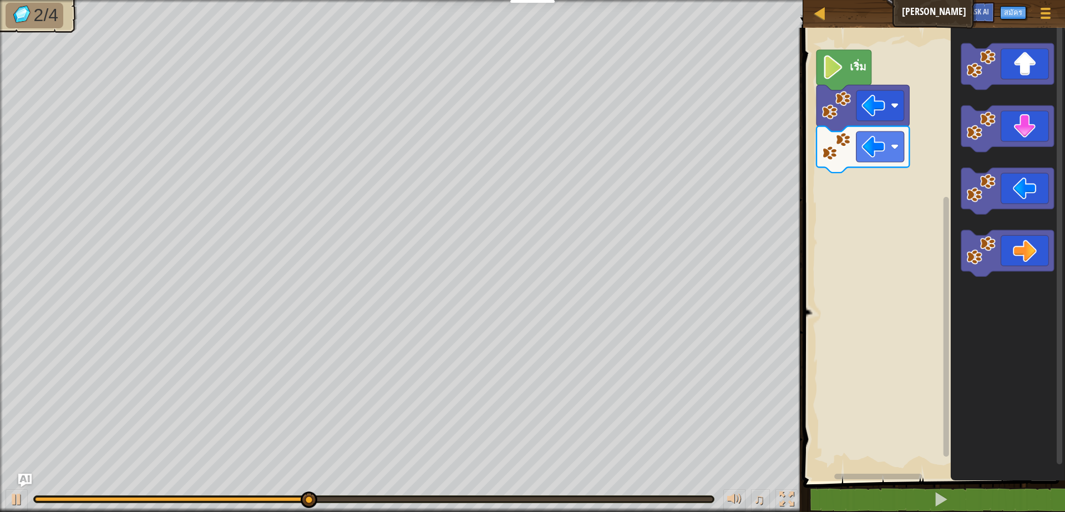
click at [1008, 162] on icon "พื้นที่ทำงาน Blockly" at bounding box center [1008, 251] width 114 height 459
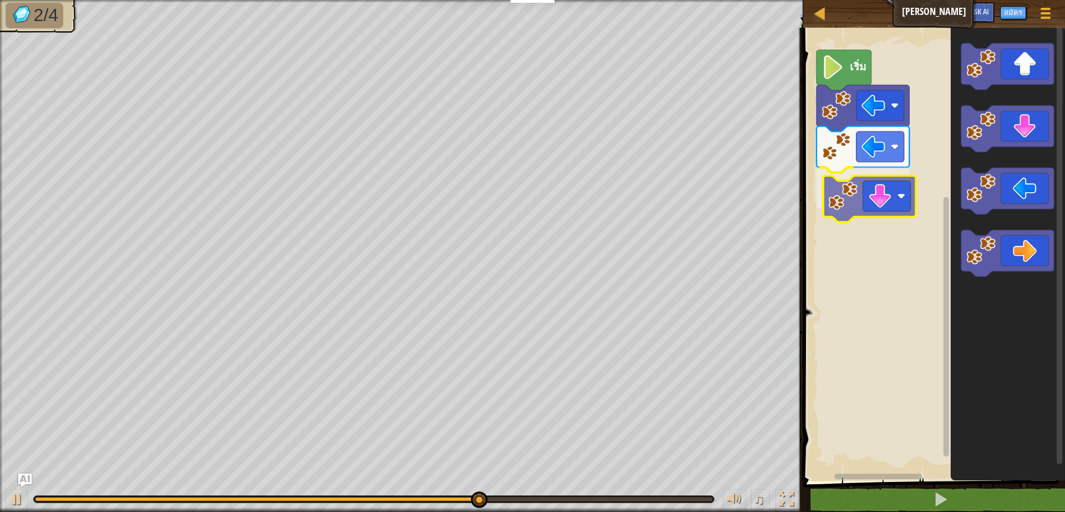
click at [878, 200] on div "เริ่ม" at bounding box center [932, 251] width 265 height 459
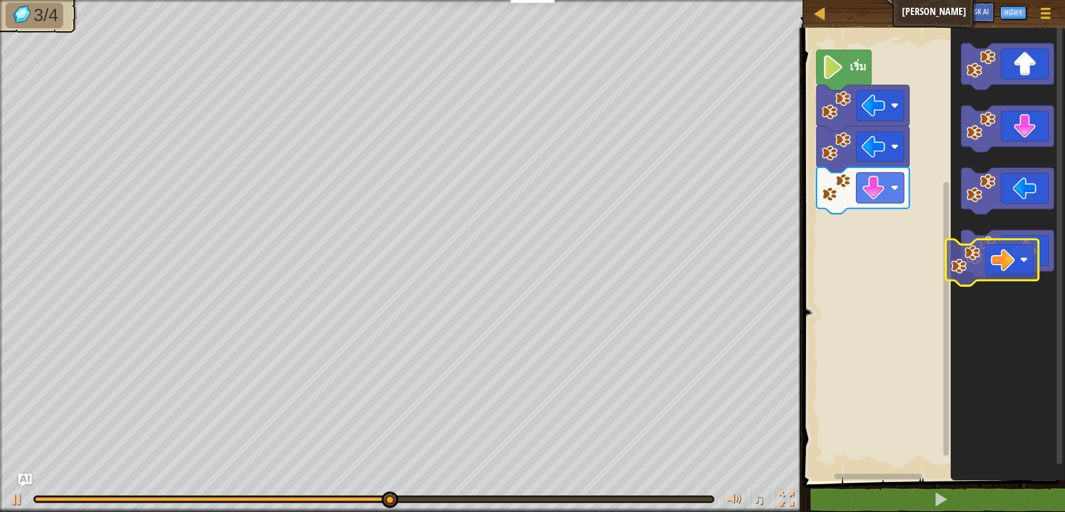
click at [1002, 267] on icon "พื้นที่ทำงาน Blockly" at bounding box center [1007, 253] width 93 height 47
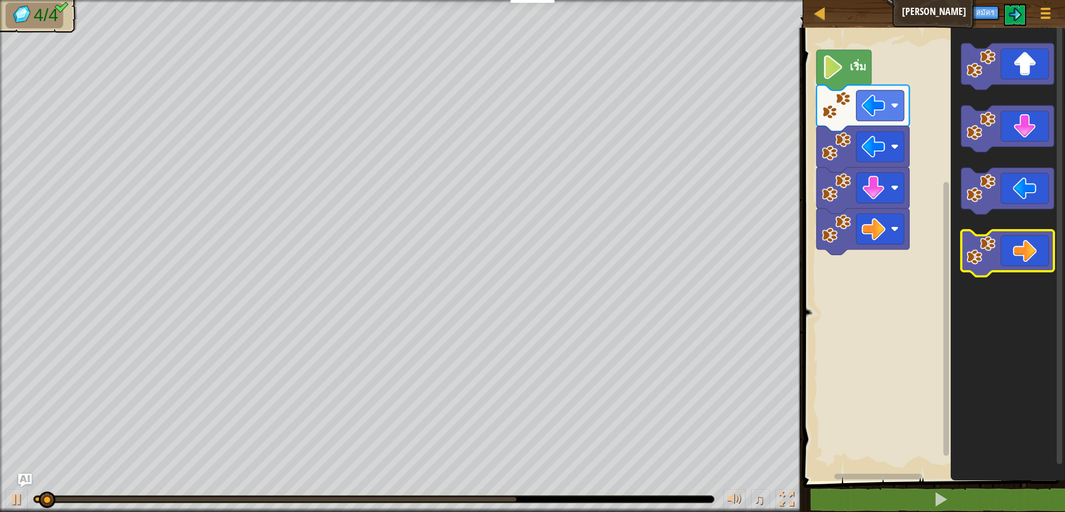
click at [1001, 267] on icon "พื้นที่ทำงาน Blockly" at bounding box center [1007, 253] width 93 height 47
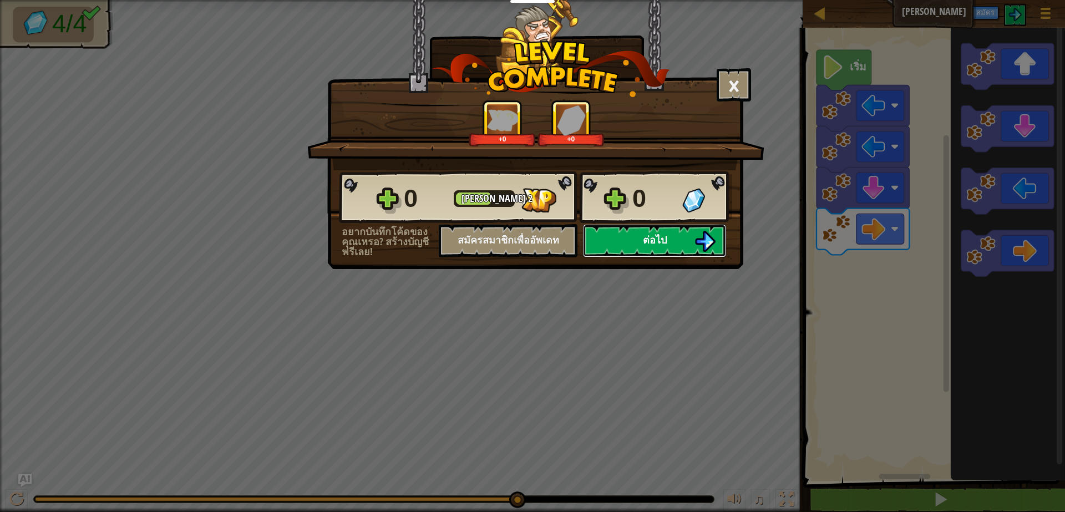
click at [605, 231] on button "ต่อไป" at bounding box center [654, 240] width 143 height 33
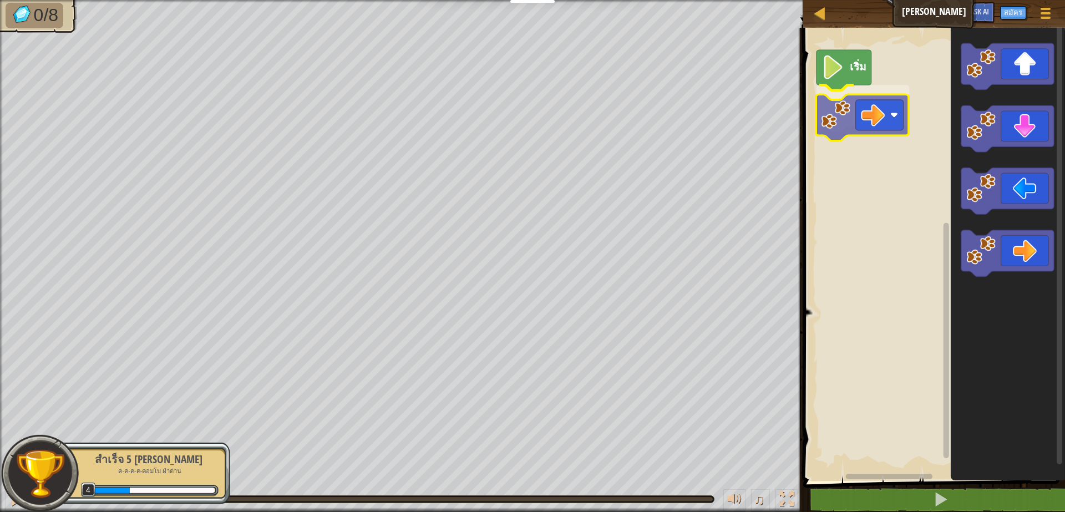
click at [885, 118] on div "เริ่ม" at bounding box center [932, 251] width 265 height 459
click at [1014, 99] on icon "พื้นที่ทำงาน Blockly" at bounding box center [1008, 251] width 114 height 459
click at [1000, 100] on icon "พื้นที่ทำงาน Blockly" at bounding box center [1008, 251] width 114 height 459
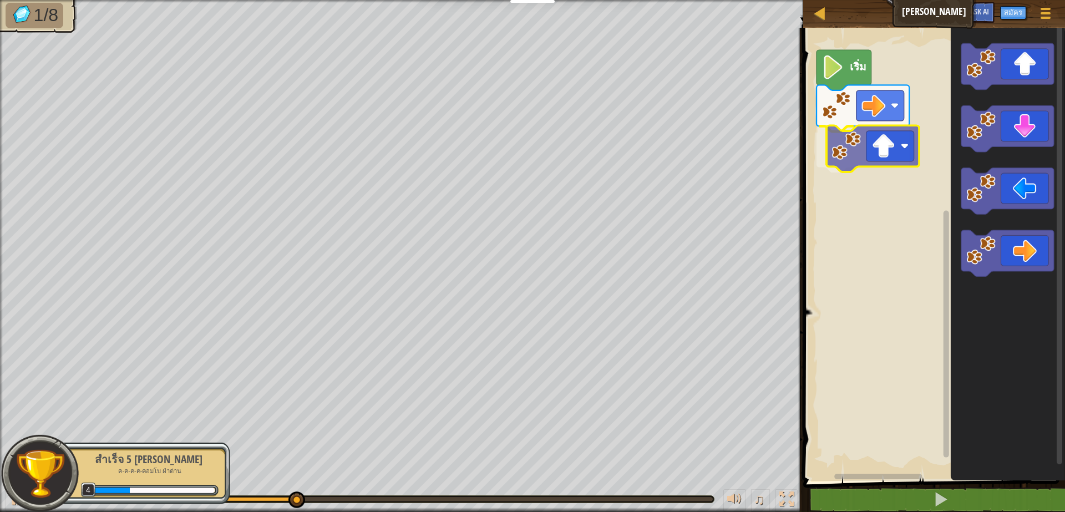
click at [857, 163] on div "เริ่ม" at bounding box center [932, 251] width 265 height 459
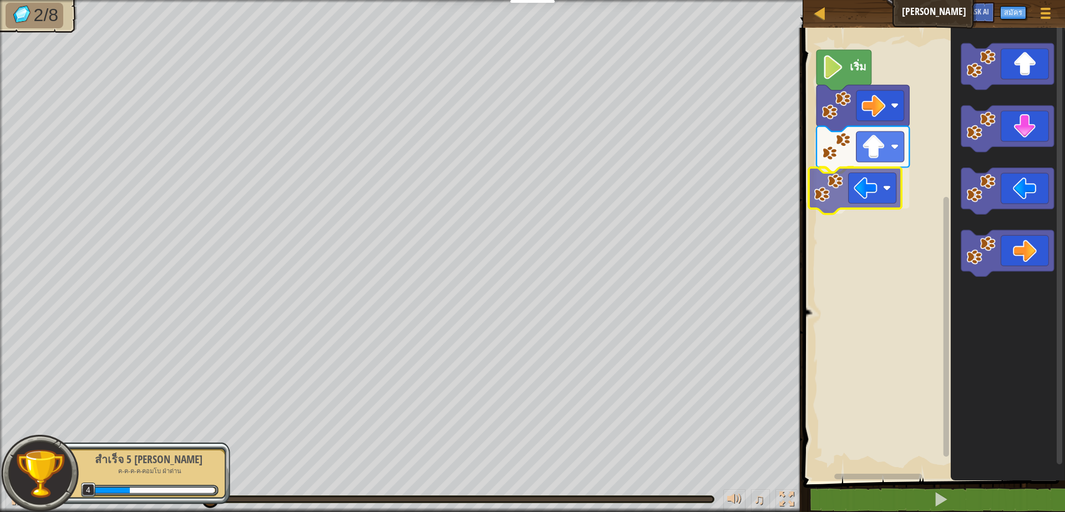
click at [884, 197] on div "เริ่ม" at bounding box center [932, 251] width 265 height 459
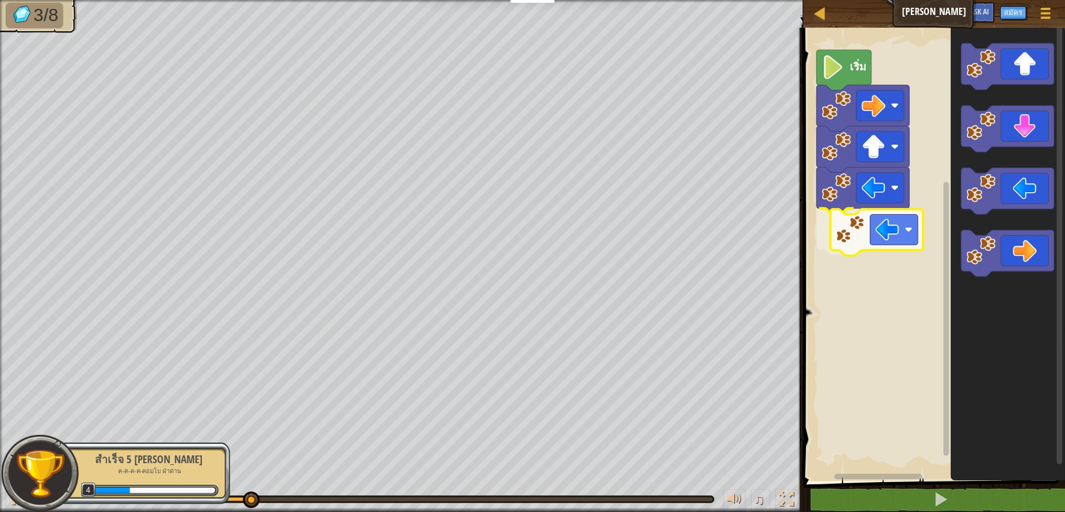
click at [877, 230] on div "เริ่ม" at bounding box center [932, 251] width 265 height 459
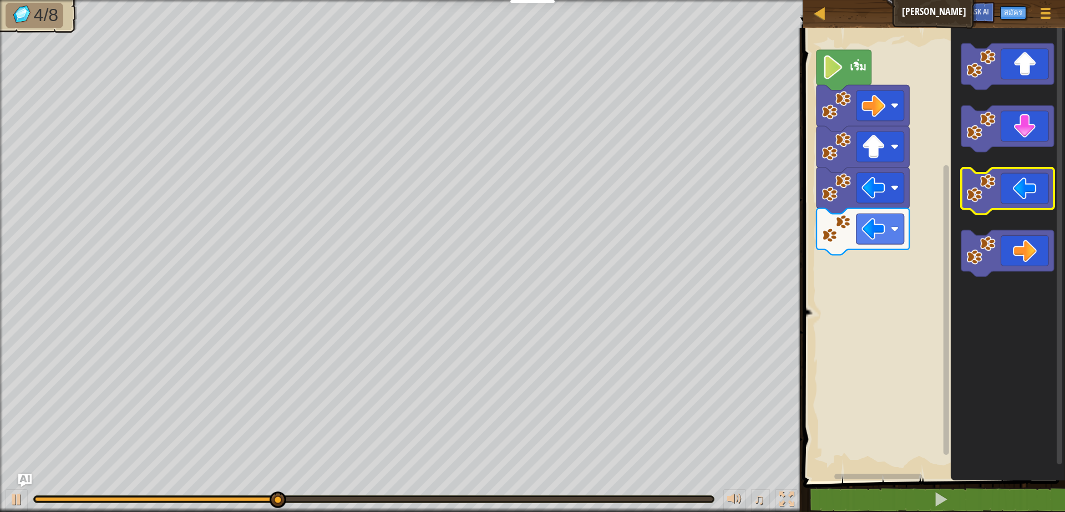
click at [968, 166] on icon "พื้นที่ทำงาน Blockly" at bounding box center [1008, 251] width 114 height 459
click at [930, 184] on div "เริ่ม" at bounding box center [932, 251] width 265 height 459
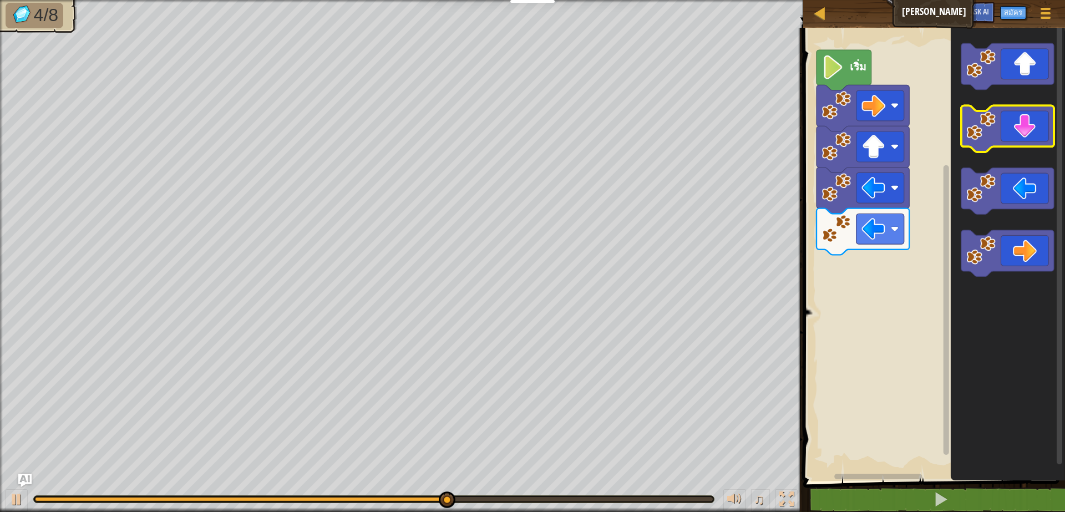
click at [994, 148] on g "พื้นที่ทำงาน Blockly" at bounding box center [1007, 160] width 93 height 234
click at [994, 143] on g "พื้นที่ทำงาน Blockly" at bounding box center [1007, 160] width 93 height 234
click at [978, 161] on icon "พื้นที่ทำงาน Blockly" at bounding box center [1008, 251] width 114 height 459
click at [972, 153] on icon "พื้นที่ทำงาน Blockly" at bounding box center [1008, 251] width 114 height 459
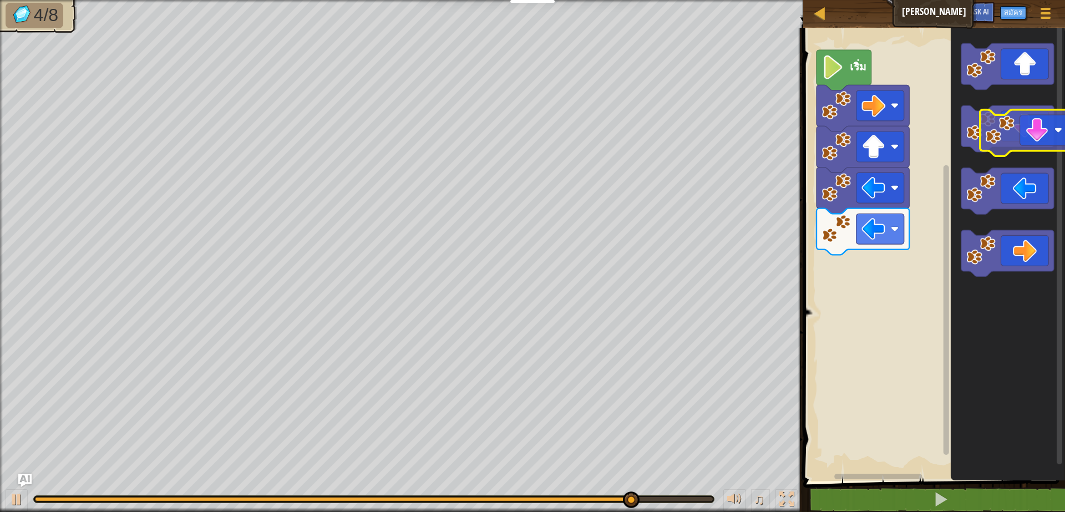
click at [1006, 135] on g "พื้นที่ทำงาน Blockly" at bounding box center [1007, 129] width 93 height 47
click at [985, 134] on g "พื้นที่ทำงาน Blockly" at bounding box center [1007, 129] width 93 height 47
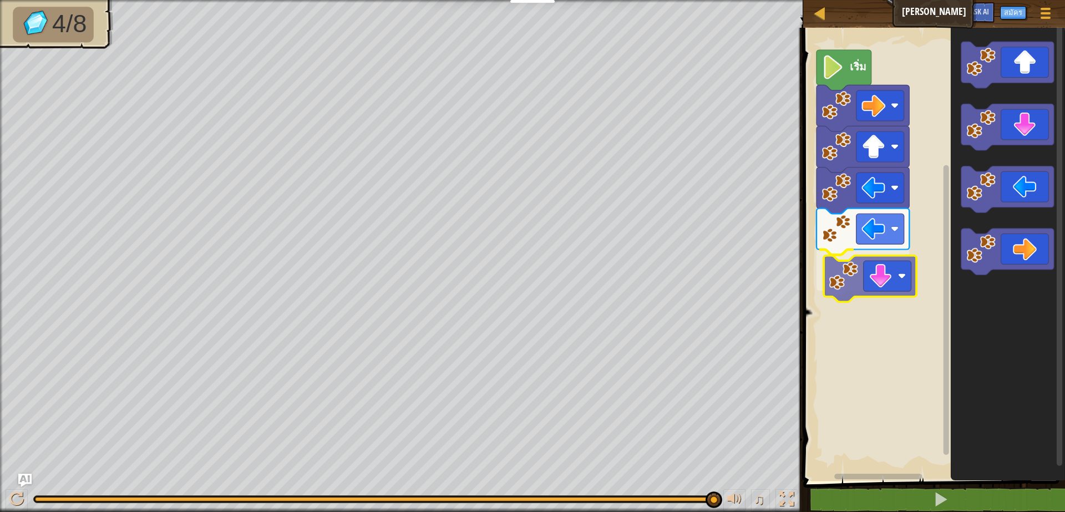
click at [847, 270] on div "เริ่ม" at bounding box center [932, 251] width 265 height 459
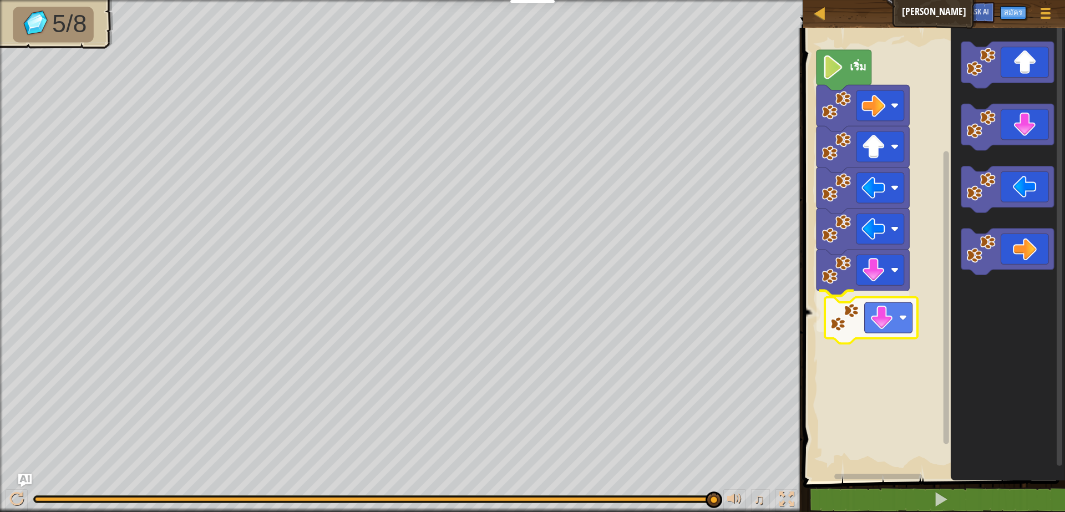
click at [885, 328] on div "เริ่ม" at bounding box center [932, 251] width 265 height 459
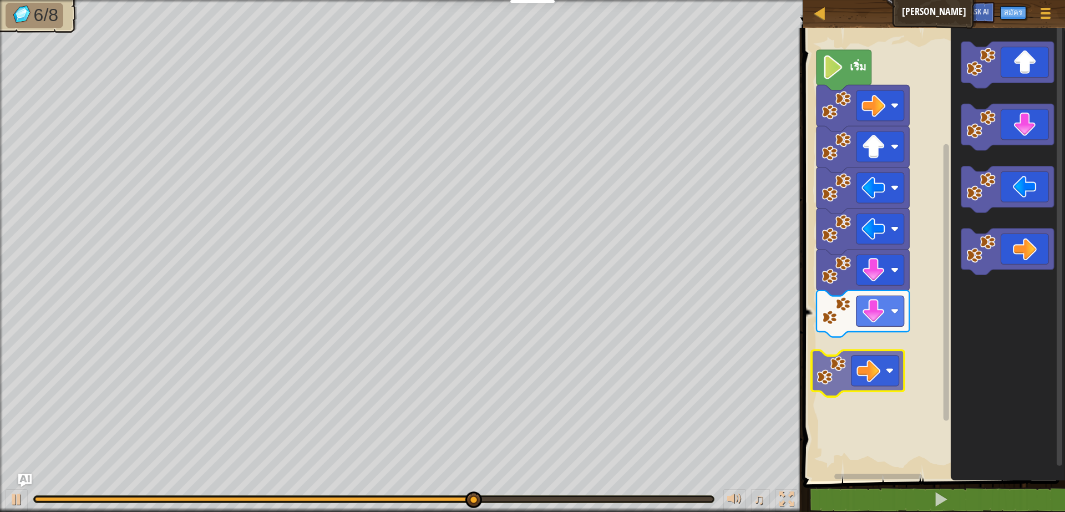
click at [888, 369] on div "เริ่ม" at bounding box center [932, 251] width 265 height 459
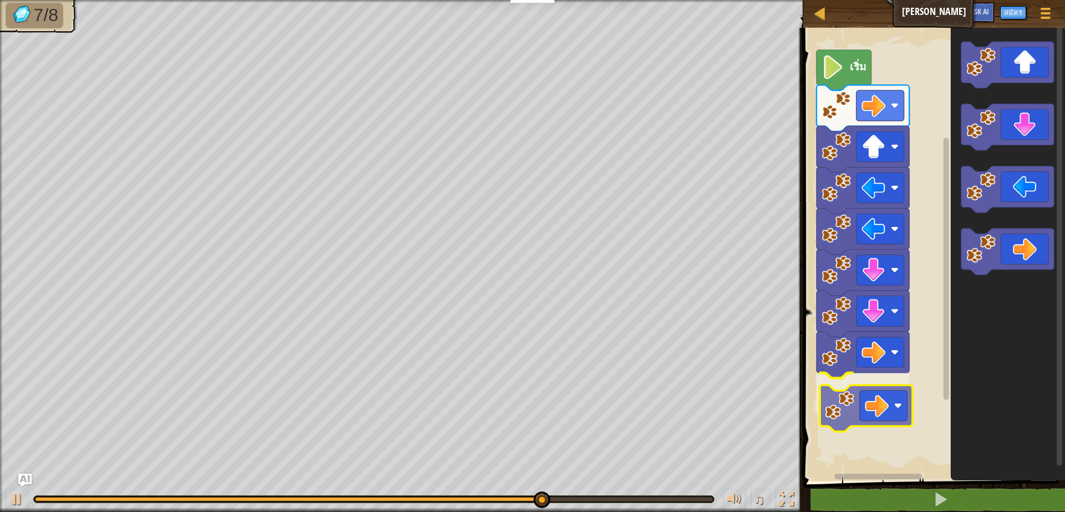
click at [859, 414] on div "เริ่ม" at bounding box center [932, 251] width 265 height 459
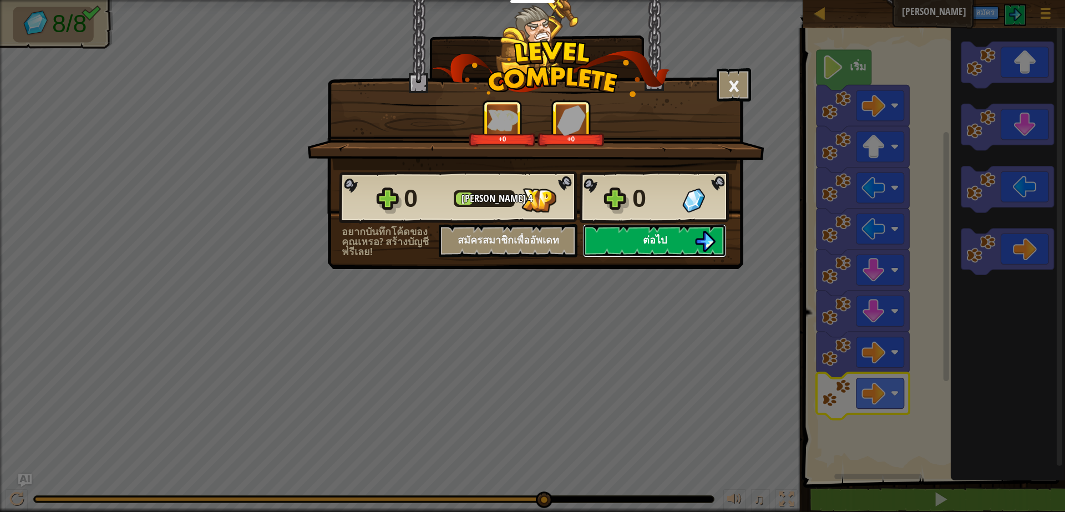
click at [640, 240] on button "ต่อไป" at bounding box center [654, 240] width 143 height 33
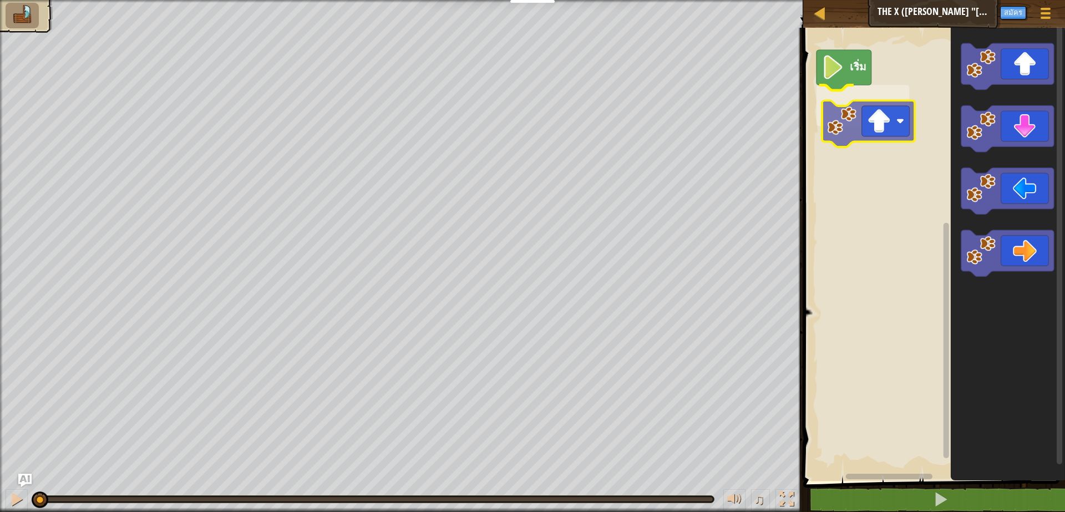
click at [890, 128] on div "เริ่ม" at bounding box center [932, 251] width 265 height 459
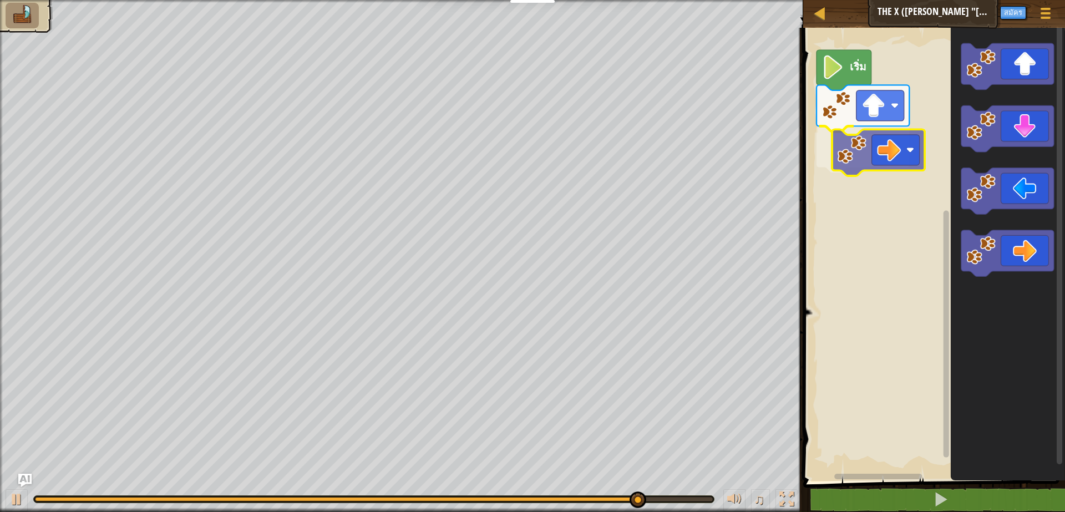
click at [886, 164] on div "เริ่ม" at bounding box center [932, 251] width 265 height 459
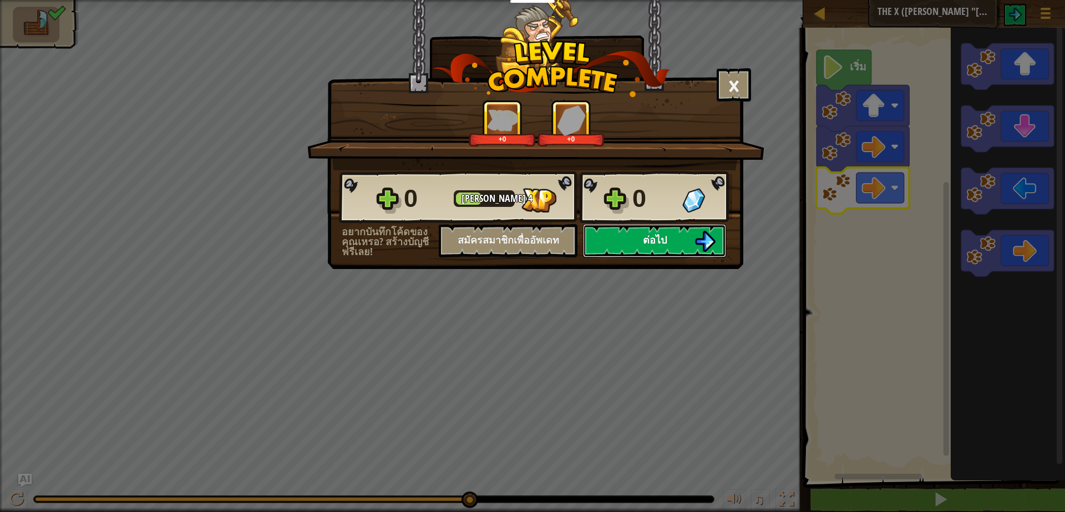
click at [649, 229] on button "ต่อไป" at bounding box center [654, 240] width 143 height 33
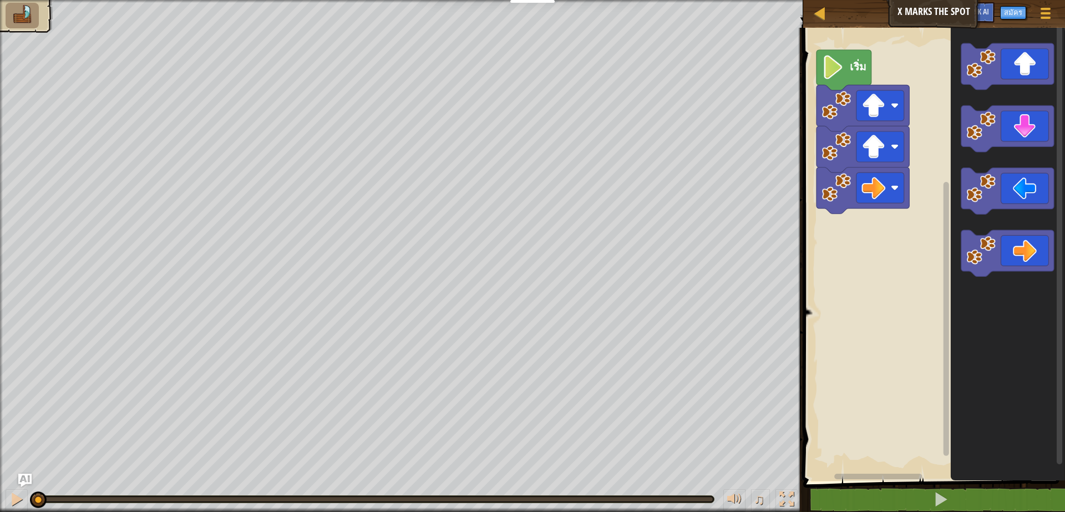
click at [842, 50] on icon "พื้นที่ทำงาน Blockly" at bounding box center [844, 70] width 55 height 40
click at [835, 72] on image "พื้นที่ทำงาน Blockly" at bounding box center [833, 67] width 23 height 24
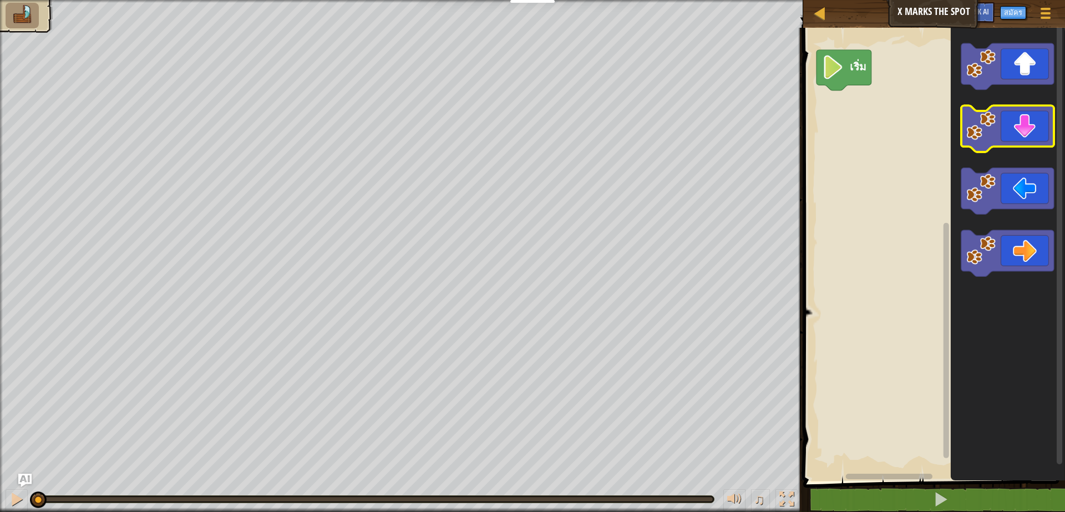
click at [989, 130] on g "พื้นที่ทำงาน Blockly" at bounding box center [1007, 160] width 93 height 234
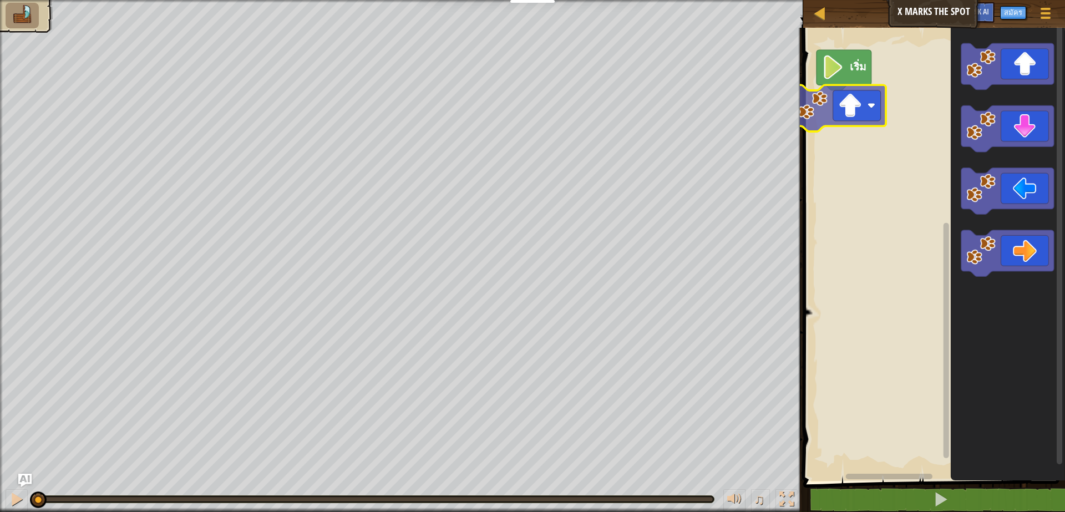
click at [832, 115] on div "เริ่ม" at bounding box center [932, 251] width 265 height 459
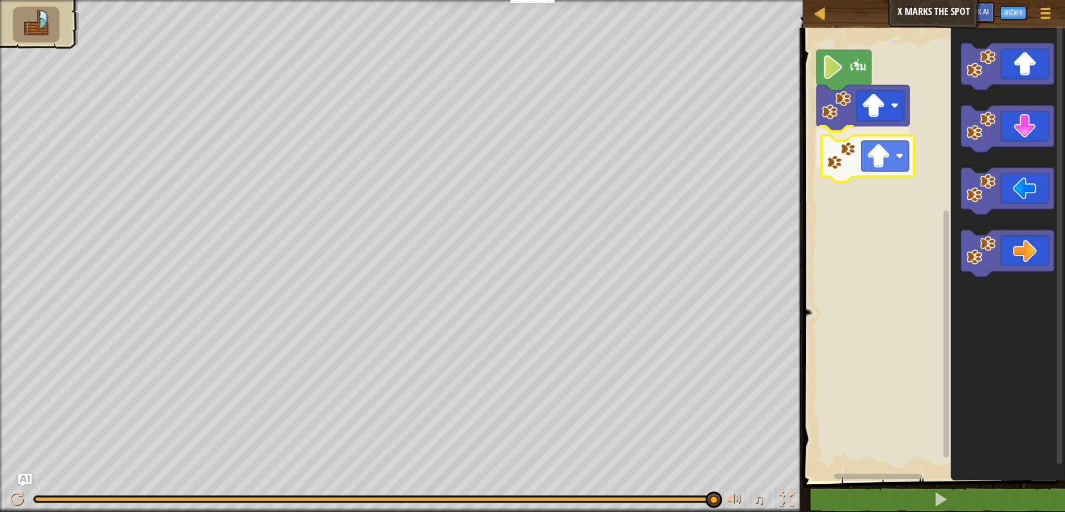
click at [895, 168] on div "เริ่ม" at bounding box center [932, 251] width 265 height 459
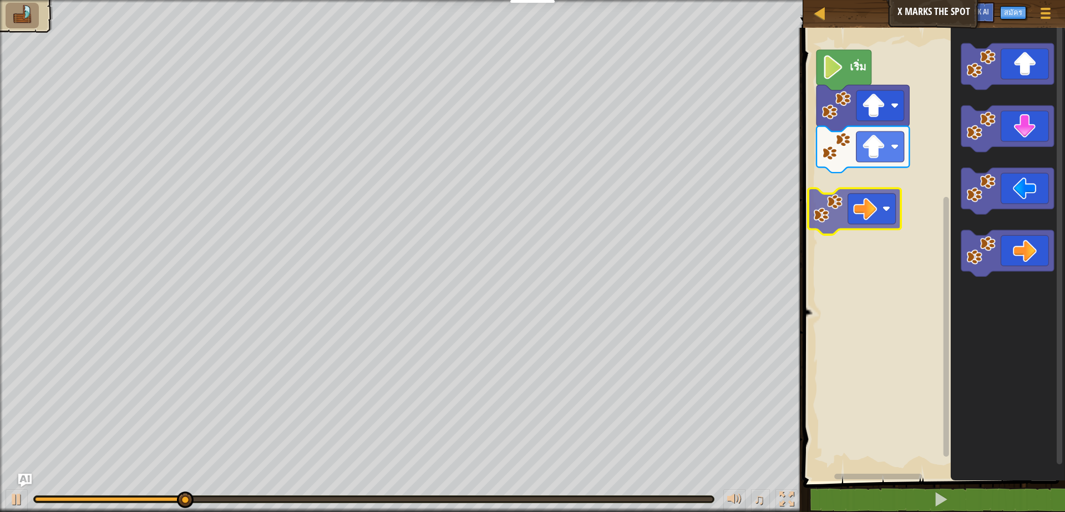
click at [930, 217] on div "เริ่ม" at bounding box center [932, 251] width 265 height 459
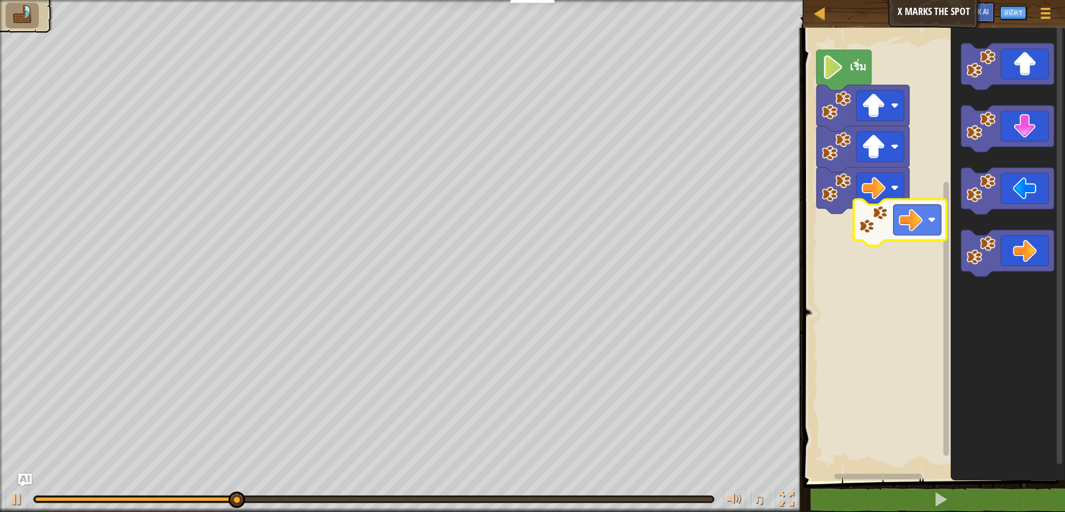
click at [912, 215] on div "เริ่ม" at bounding box center [932, 251] width 265 height 459
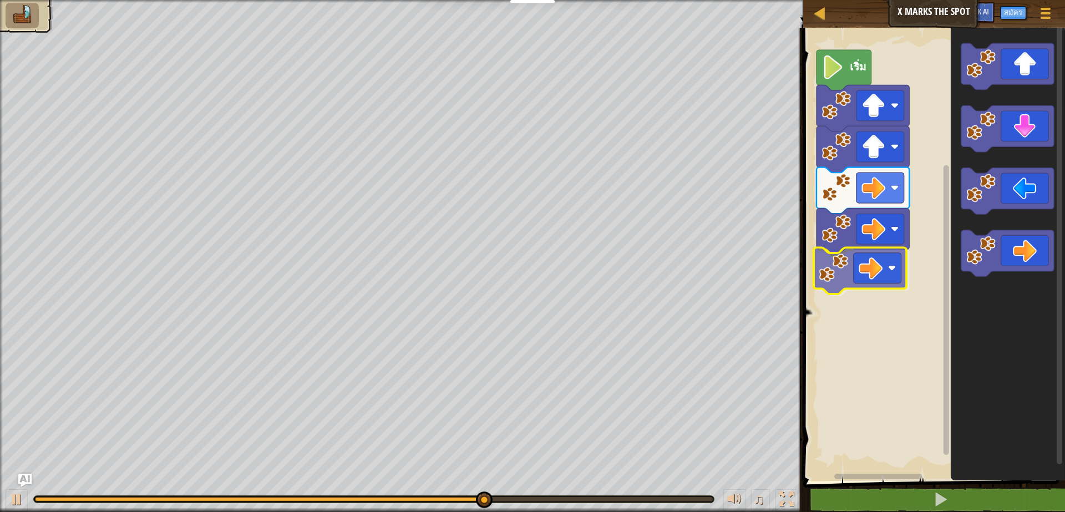
click at [873, 284] on div "เริ่ม" at bounding box center [932, 251] width 265 height 459
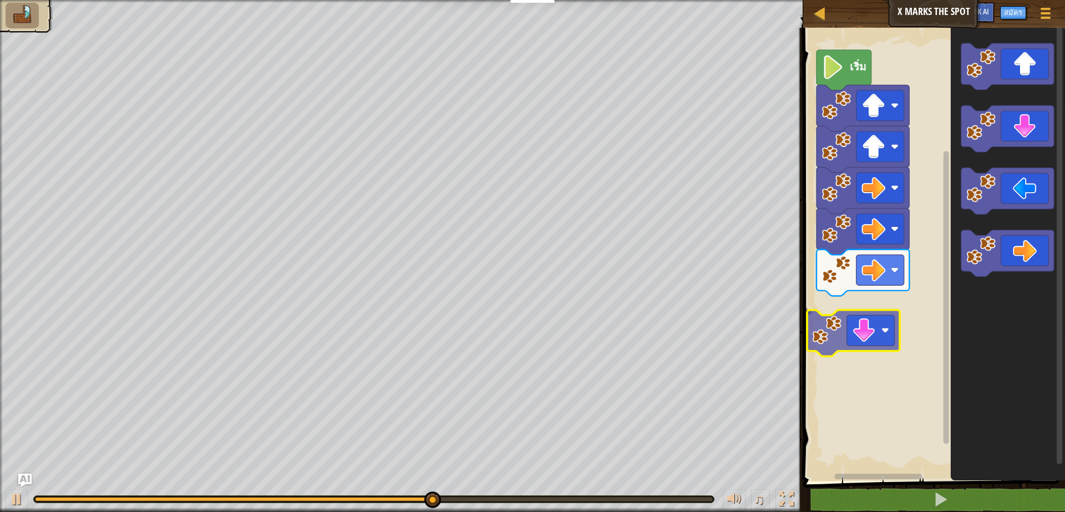
click at [843, 340] on div "เริ่ม" at bounding box center [932, 251] width 265 height 459
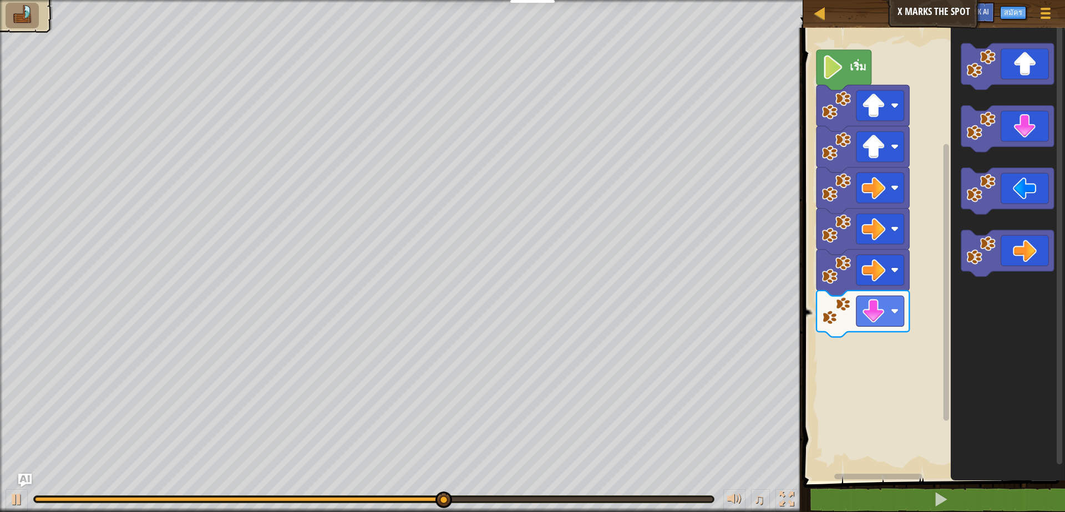
click at [959, 171] on icon "พื้นที่ทำงาน Blockly" at bounding box center [1008, 251] width 114 height 459
click at [968, 160] on icon "พื้นที่ทำงาน Blockly" at bounding box center [1008, 251] width 114 height 459
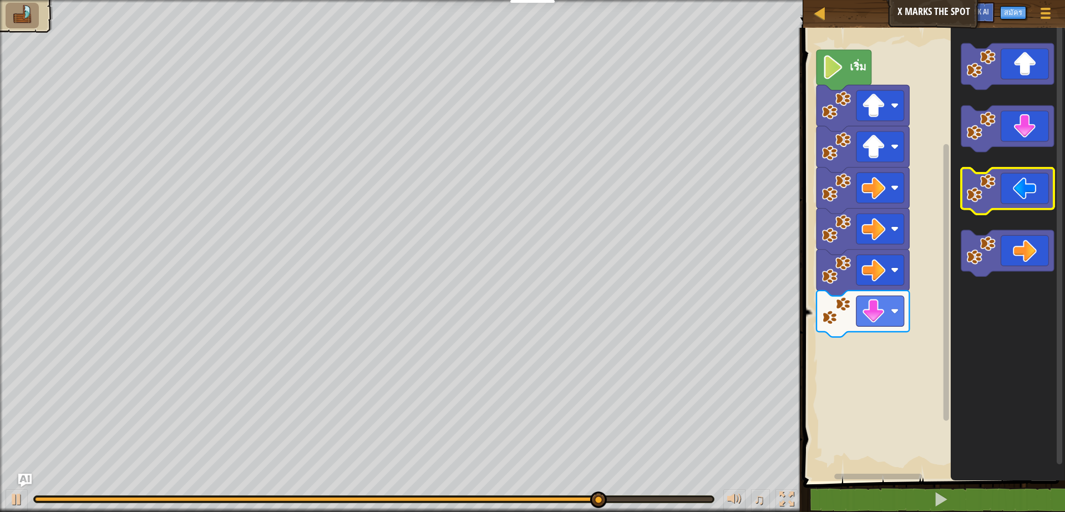
click at [986, 168] on icon "พื้นที่ทำงาน Blockly" at bounding box center [1008, 251] width 114 height 459
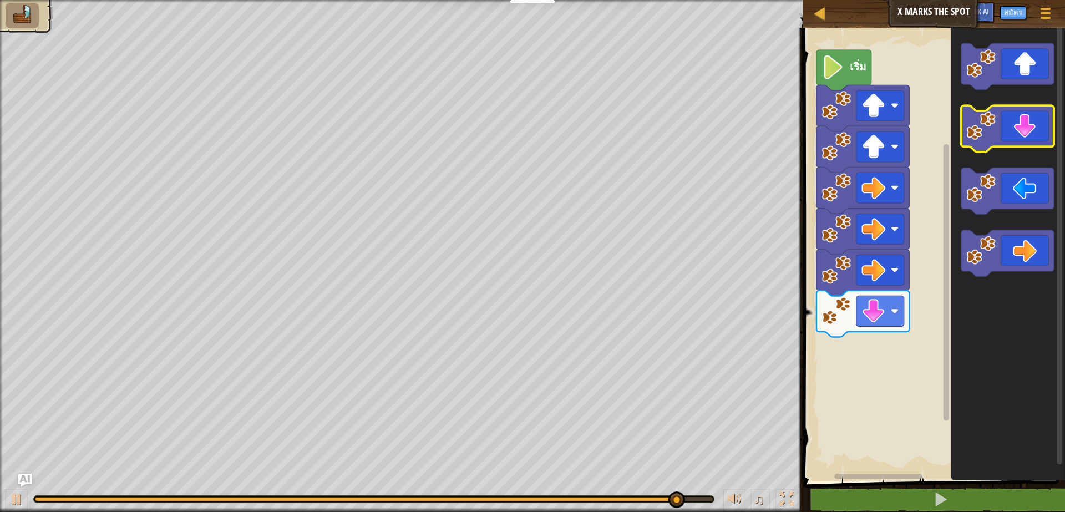
click at [994, 125] on g "พื้นที่ทำงาน Blockly" at bounding box center [1007, 129] width 93 height 47
click at [985, 111] on icon "พื้นที่ทำงาน Blockly" at bounding box center [1008, 251] width 114 height 459
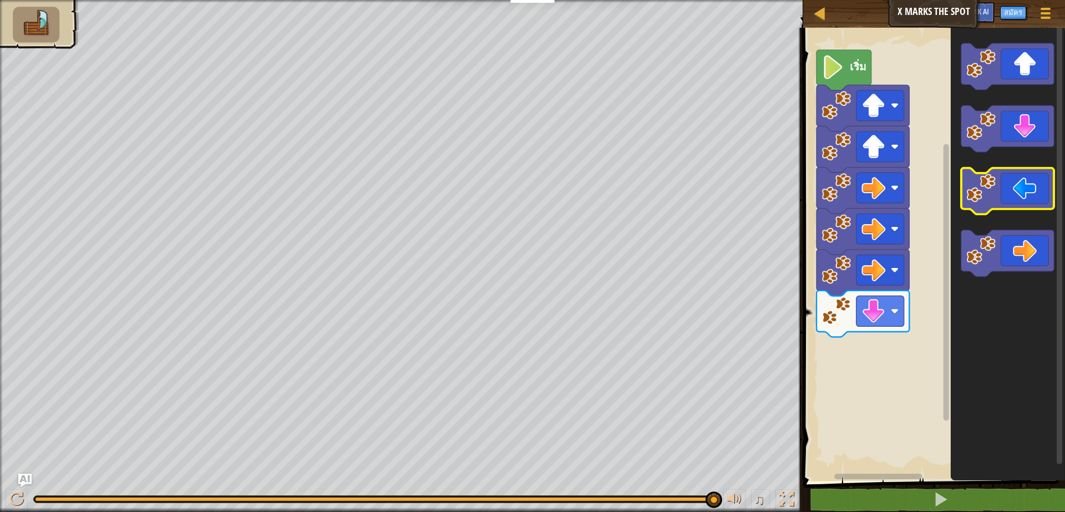
click at [979, 155] on icon "พื้นที่ทำงาน Blockly" at bounding box center [1008, 251] width 114 height 459
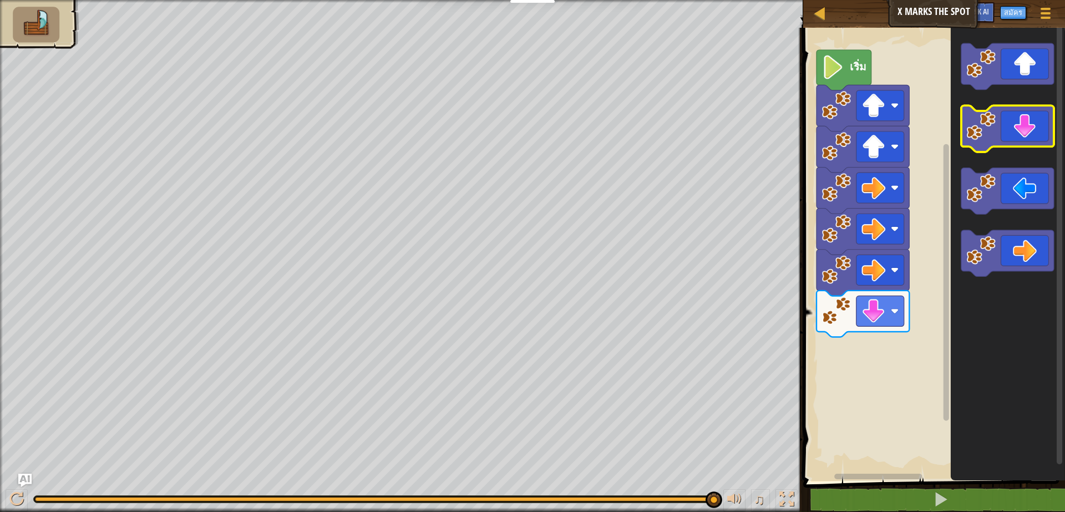
click at [978, 139] on image "พื้นที่ทำงาน Blockly" at bounding box center [980, 126] width 29 height 29
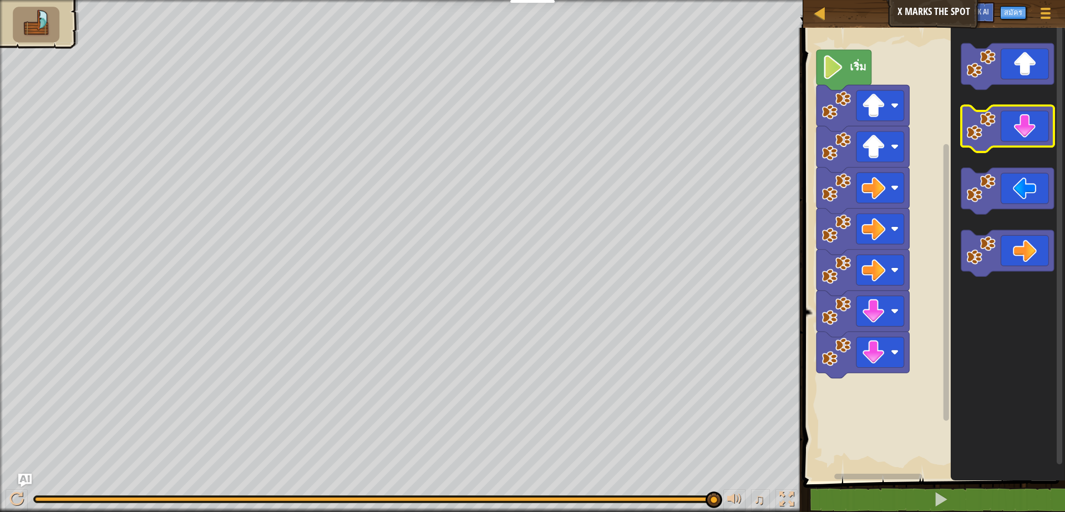
click at [978, 139] on image "พื้นที่ทำงาน Blockly" at bounding box center [980, 126] width 29 height 29
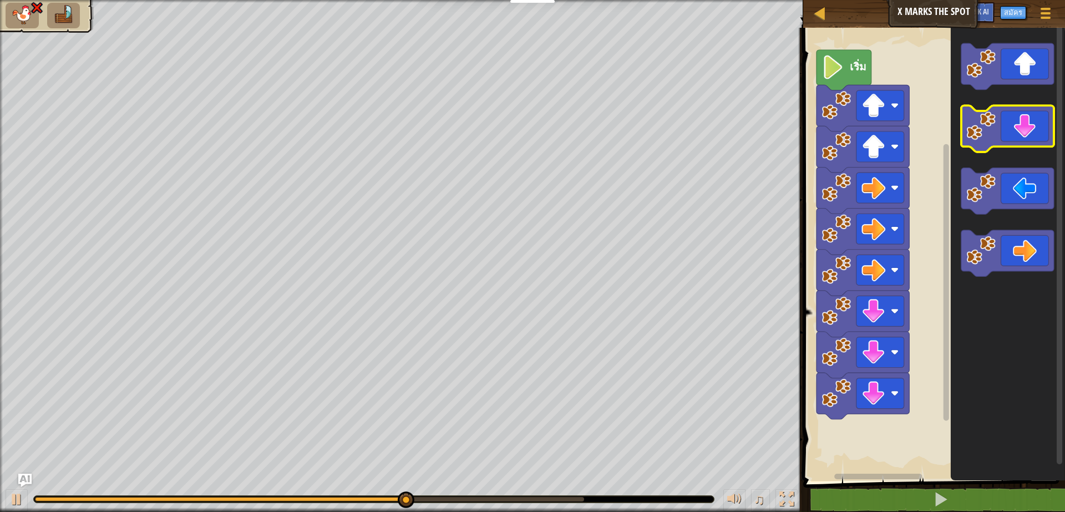
click at [987, 135] on image "พื้นที่ทำงาน Blockly" at bounding box center [980, 126] width 29 height 29
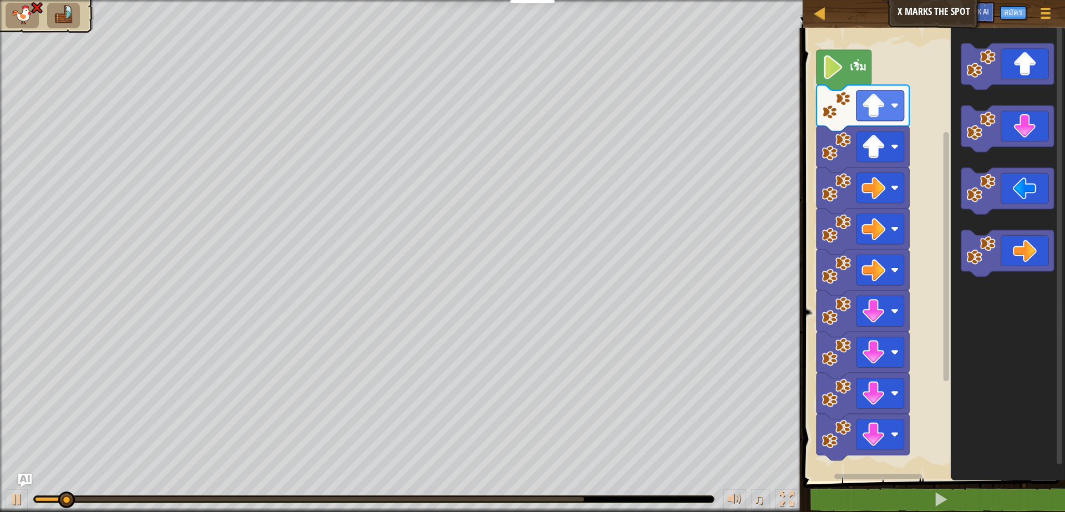
click at [992, 146] on g "พื้นที่ทำงาน Blockly" at bounding box center [1007, 129] width 93 height 47
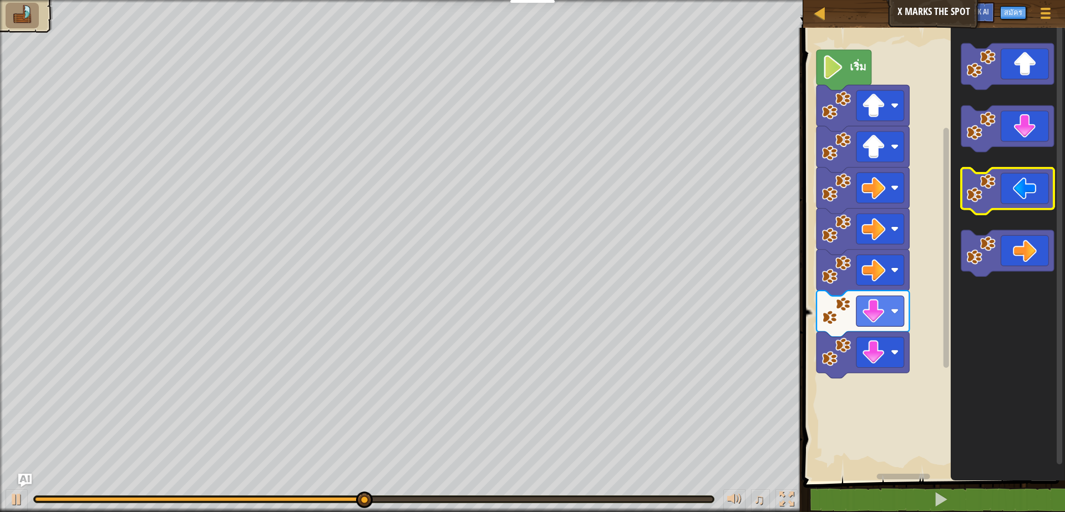
click at [1017, 188] on icon "พื้นที่ทำงาน Blockly" at bounding box center [1007, 191] width 93 height 47
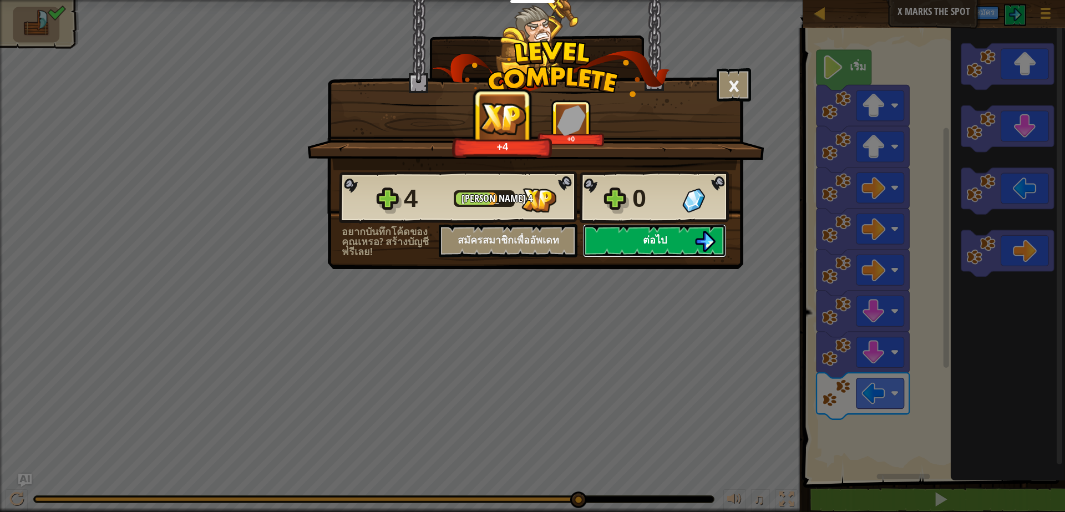
click at [665, 242] on span "ต่อไป" at bounding box center [655, 240] width 24 height 14
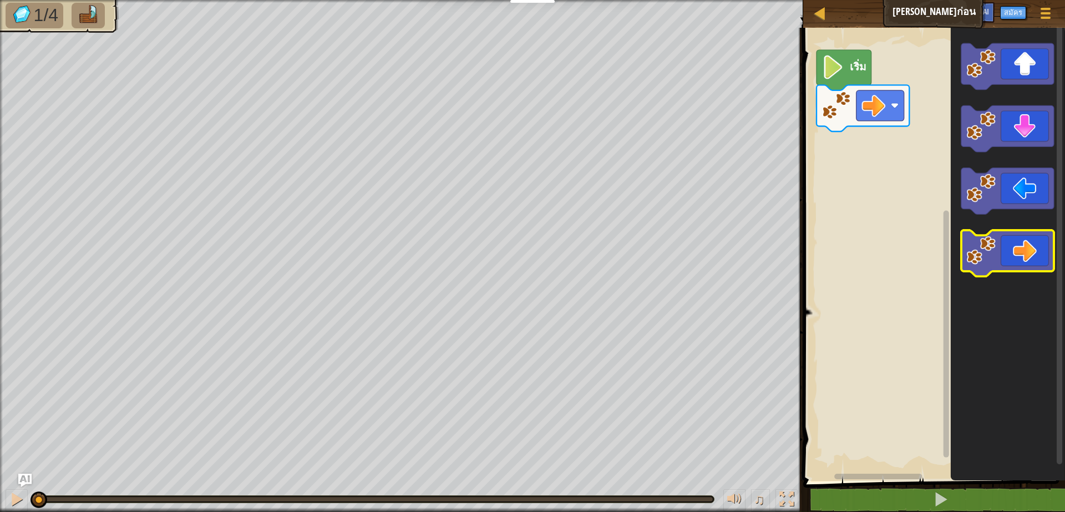
click at [995, 236] on icon "พื้นที่ทำงาน Blockly" at bounding box center [1007, 253] width 93 height 47
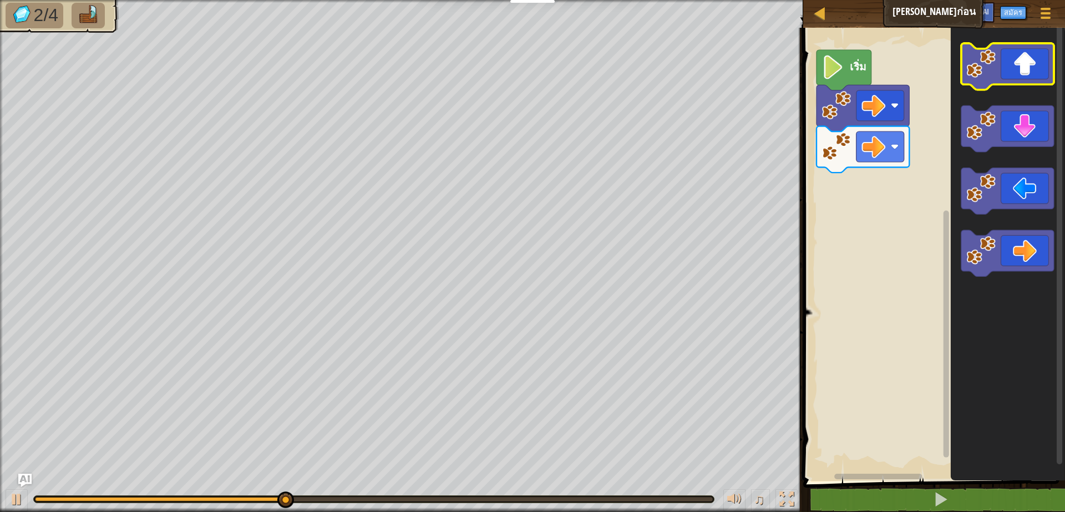
click at [988, 72] on image "พื้นที่ทำงาน Blockly" at bounding box center [980, 63] width 29 height 29
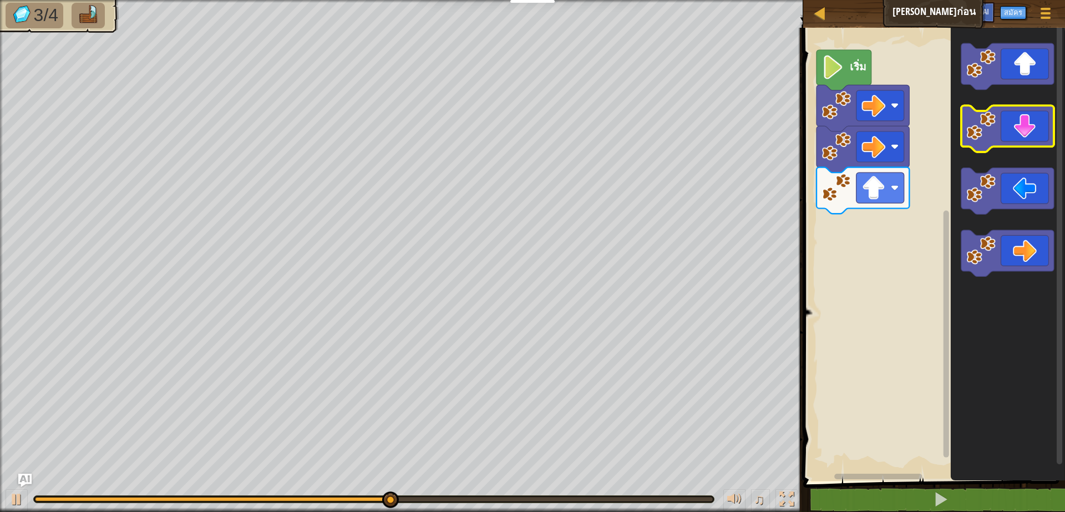
click at [1002, 112] on icon "พื้นที่ทำงาน Blockly" at bounding box center [1007, 129] width 93 height 47
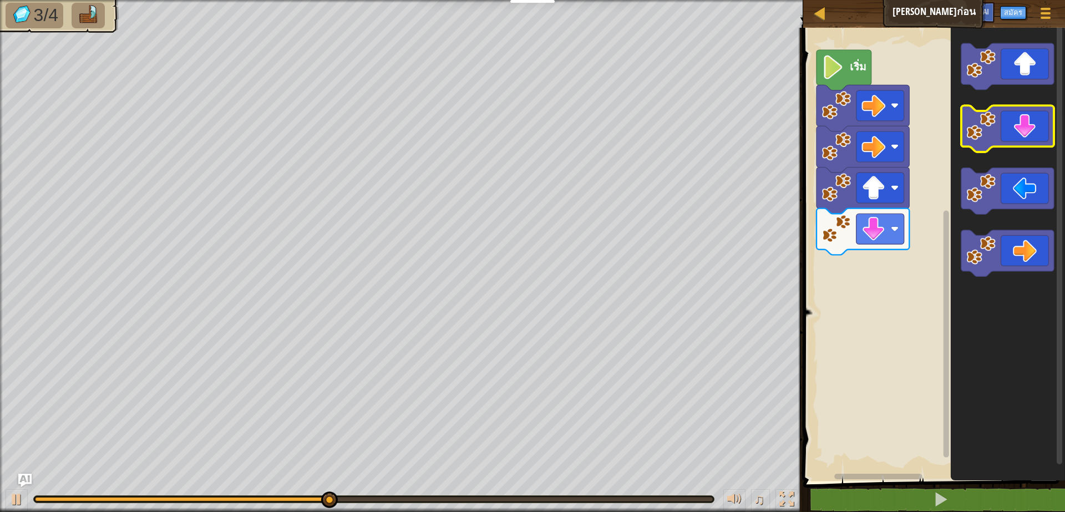
click at [1002, 112] on icon "พื้นที่ทำงาน Blockly" at bounding box center [1007, 129] width 93 height 47
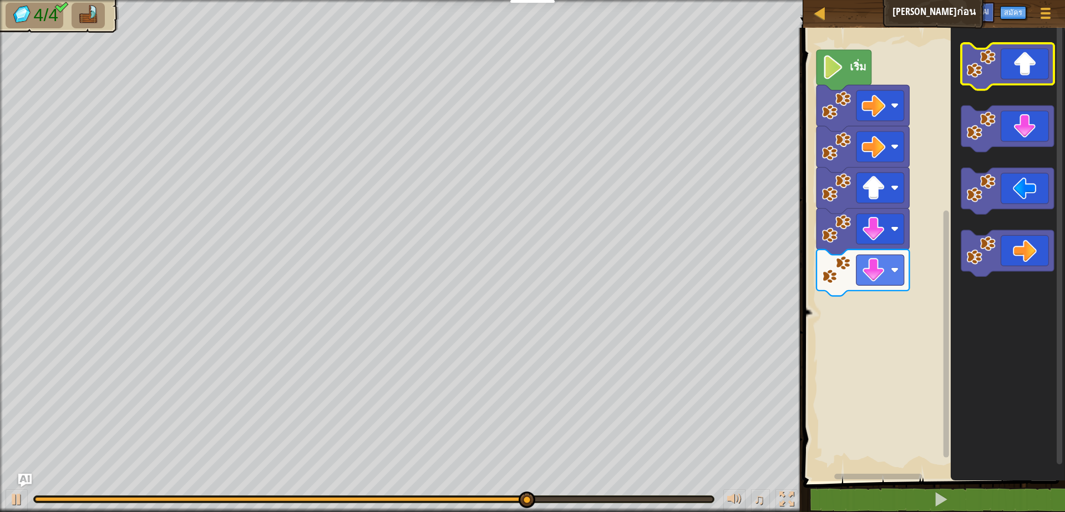
click at [1028, 55] on icon "พื้นที่ทำงาน Blockly" at bounding box center [1007, 66] width 93 height 47
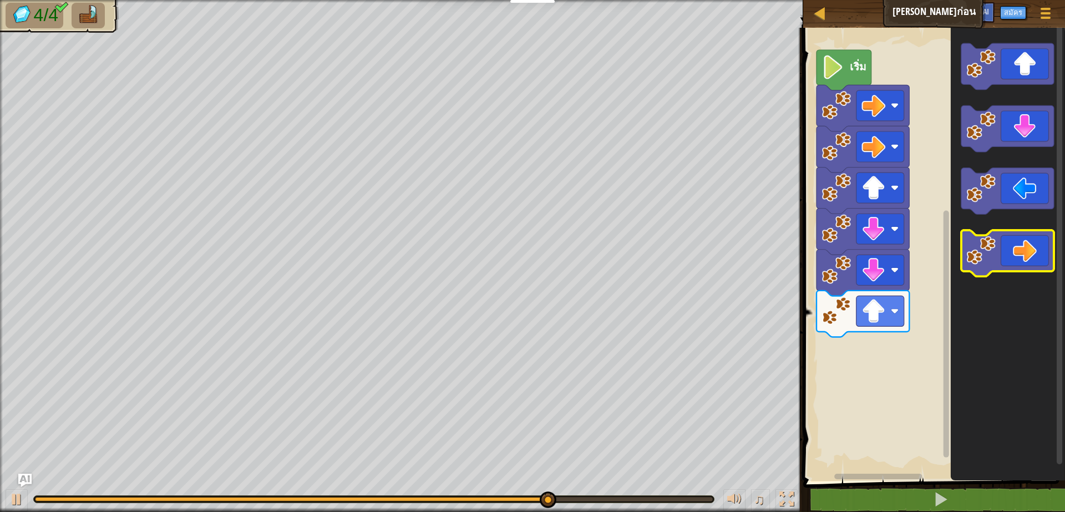
click at [1033, 256] on icon "พื้นที่ทำงาน Blockly" at bounding box center [1007, 253] width 93 height 47
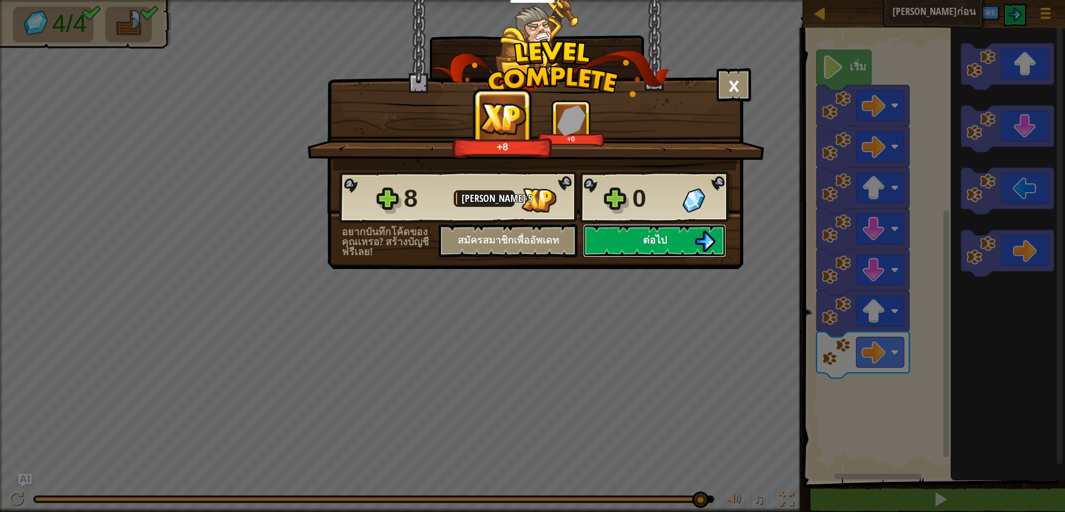
click at [697, 242] on img at bounding box center [705, 241] width 21 height 21
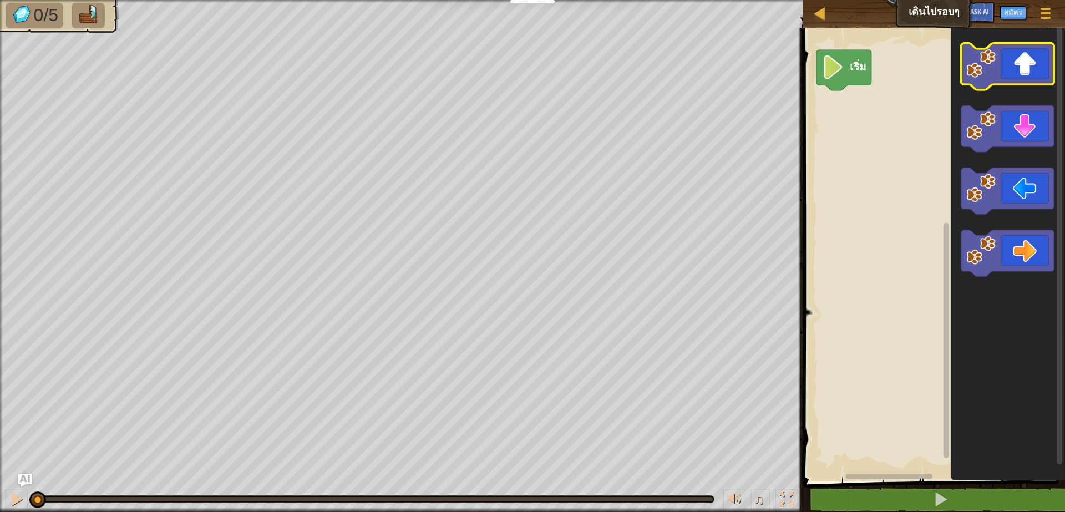
click at [1024, 70] on icon "พื้นที่ทำงาน Blockly" at bounding box center [1007, 66] width 93 height 47
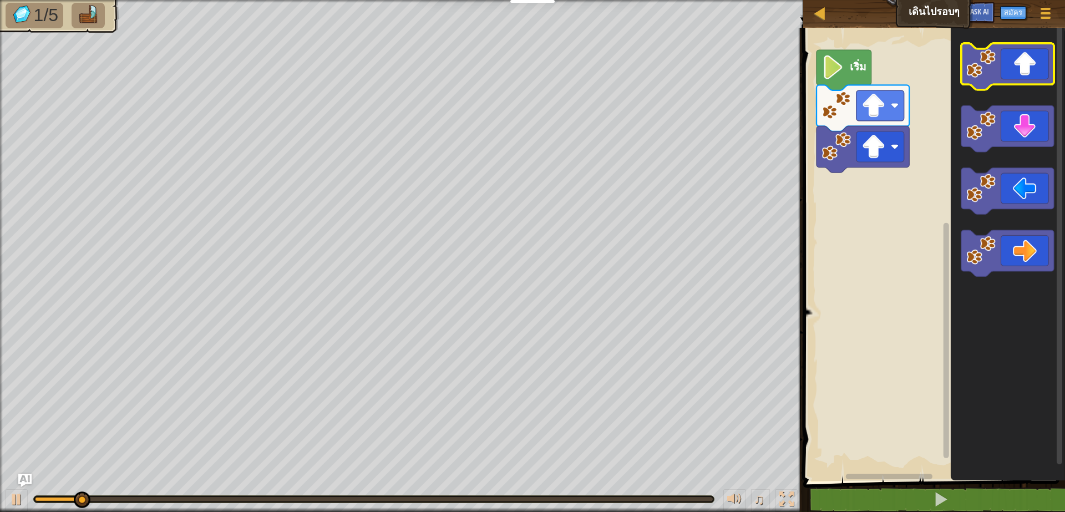
click at [1024, 70] on icon "พื้นที่ทำงาน Blockly" at bounding box center [1007, 66] width 93 height 47
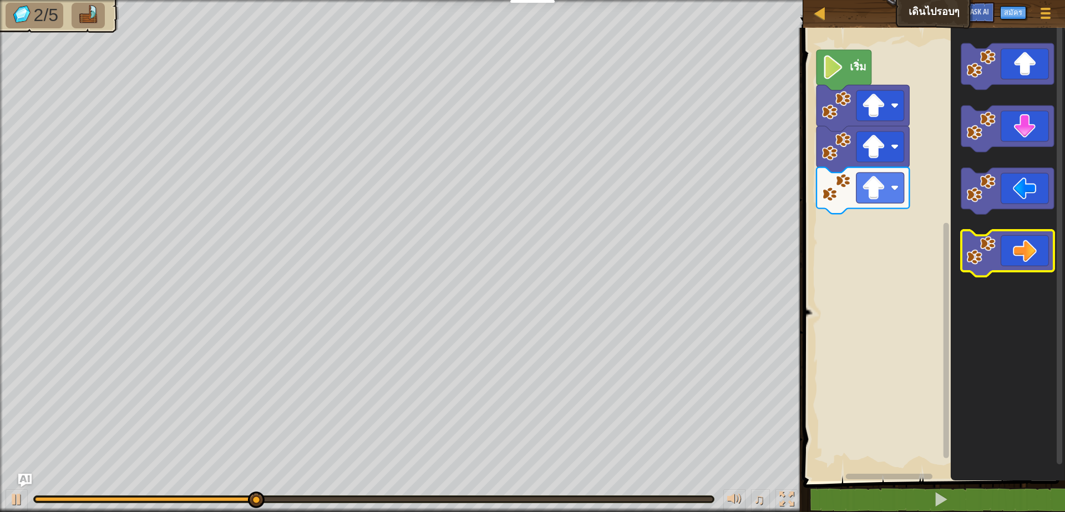
click at [1029, 241] on icon "พื้นที่ทำงาน Blockly" at bounding box center [1007, 253] width 93 height 47
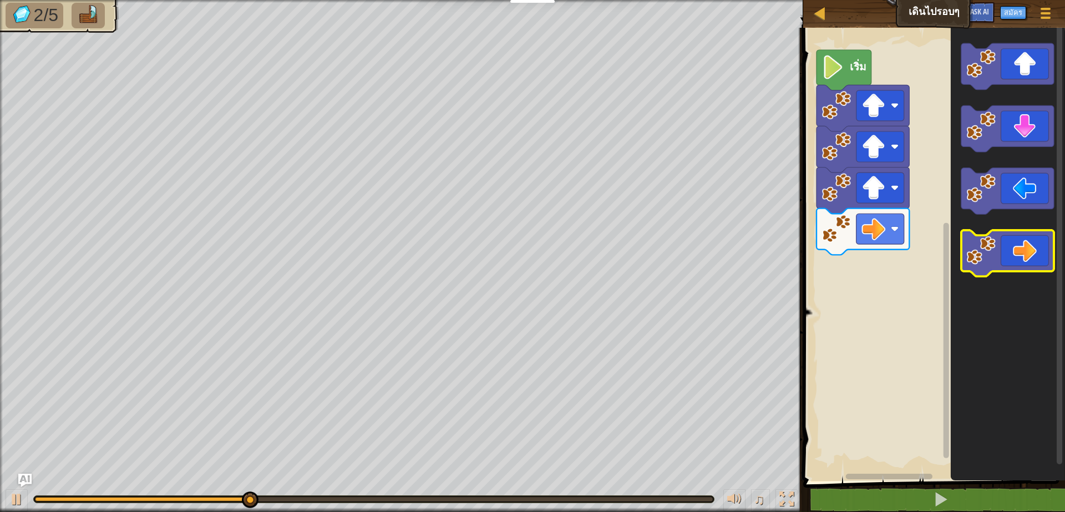
click at [1029, 241] on icon "พื้นที่ทำงาน Blockly" at bounding box center [1007, 253] width 93 height 47
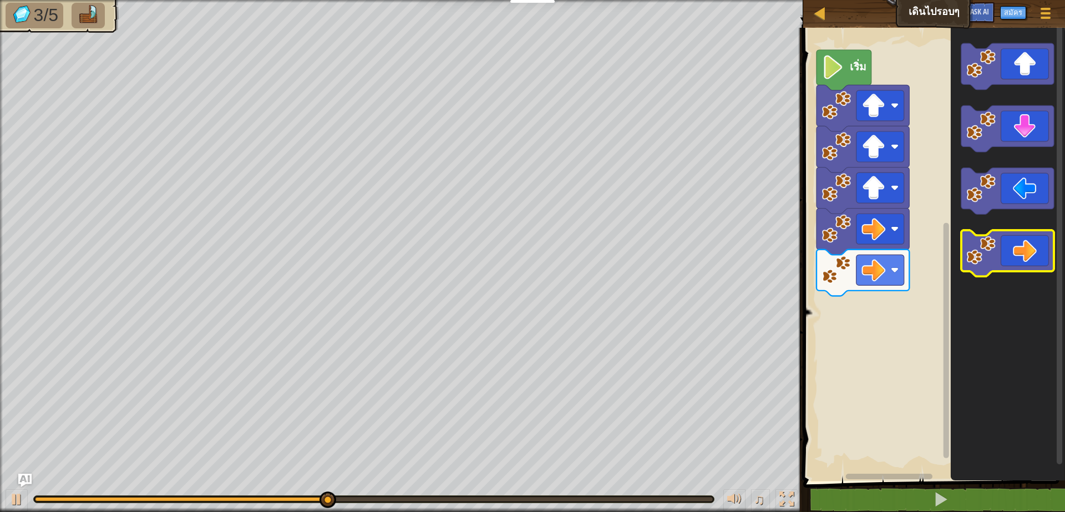
click at [1029, 241] on icon "พื้นที่ทำงาน Blockly" at bounding box center [1007, 253] width 93 height 47
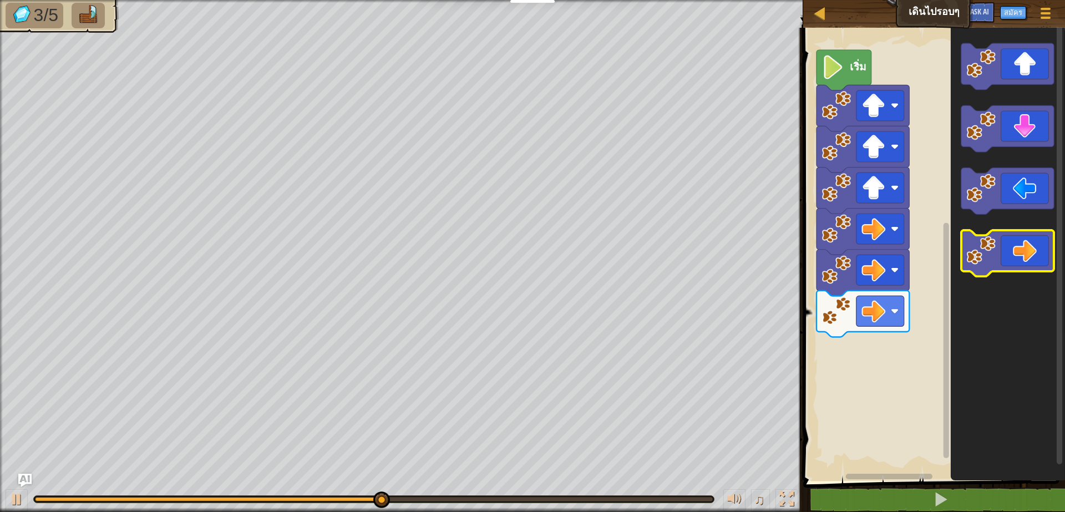
click at [1029, 242] on icon "พื้นที่ทำงาน Blockly" at bounding box center [1007, 253] width 93 height 47
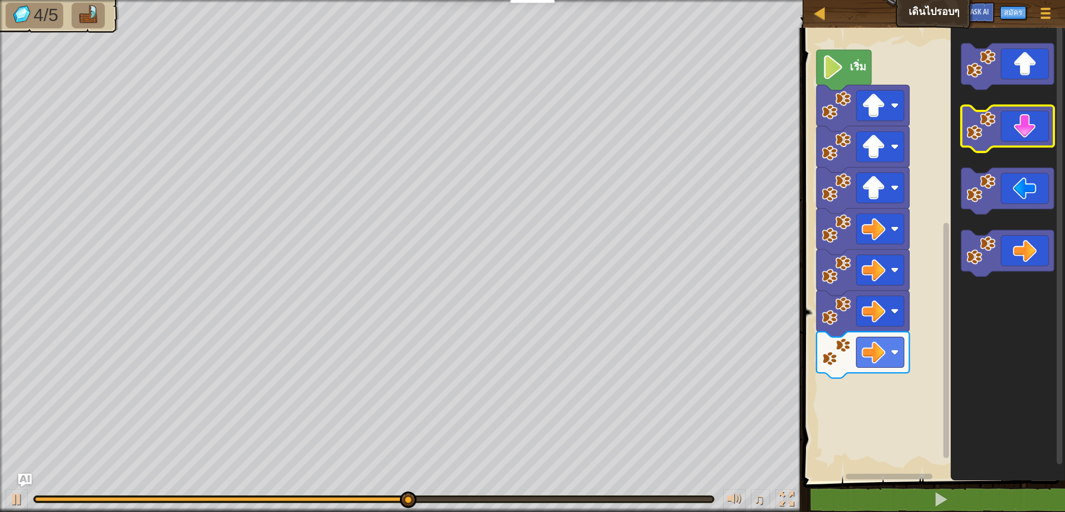
click at [1026, 126] on icon "พื้นที่ทำงาน Blockly" at bounding box center [1007, 129] width 93 height 47
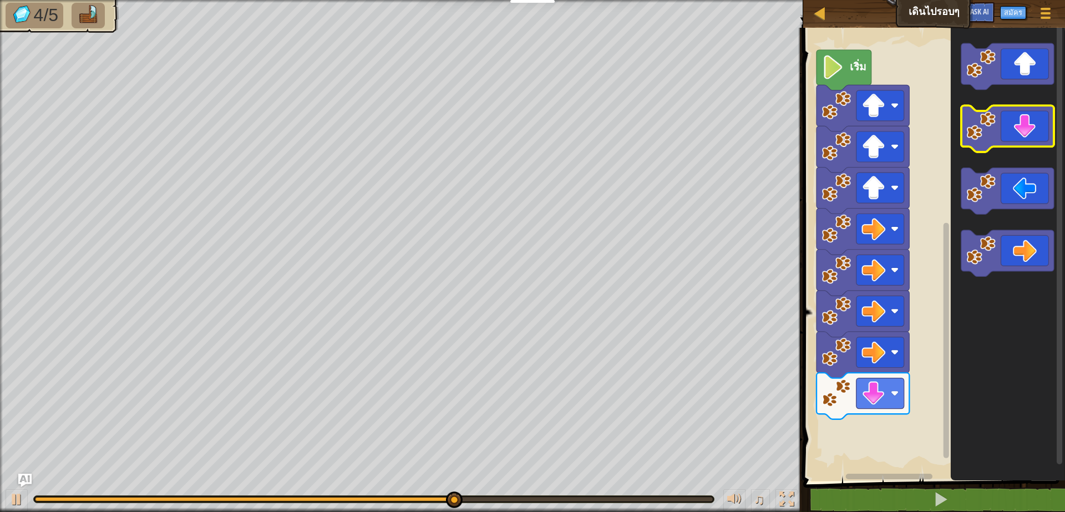
click at [1026, 126] on icon "พื้นที่ทำงาน Blockly" at bounding box center [1007, 129] width 93 height 47
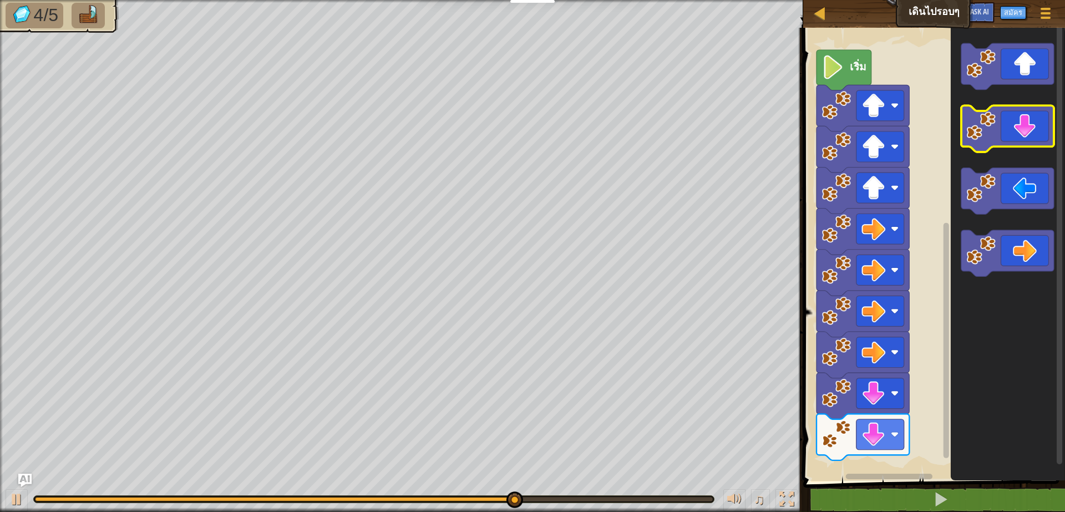
click at [1026, 126] on icon "พื้นที่ทำงาน Blockly" at bounding box center [1007, 129] width 93 height 47
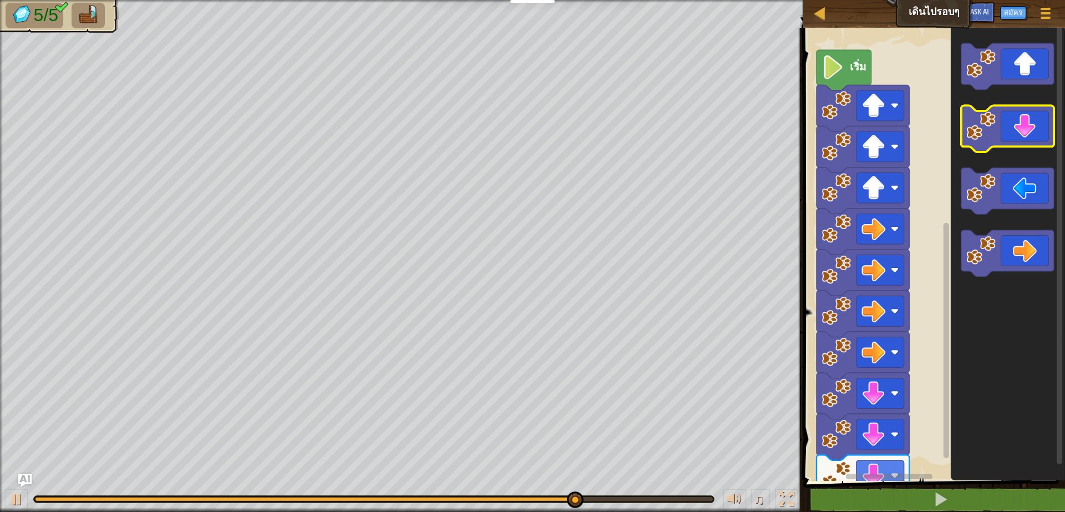
click at [1027, 141] on icon "พื้นที่ทำงาน Blockly" at bounding box center [1007, 129] width 93 height 47
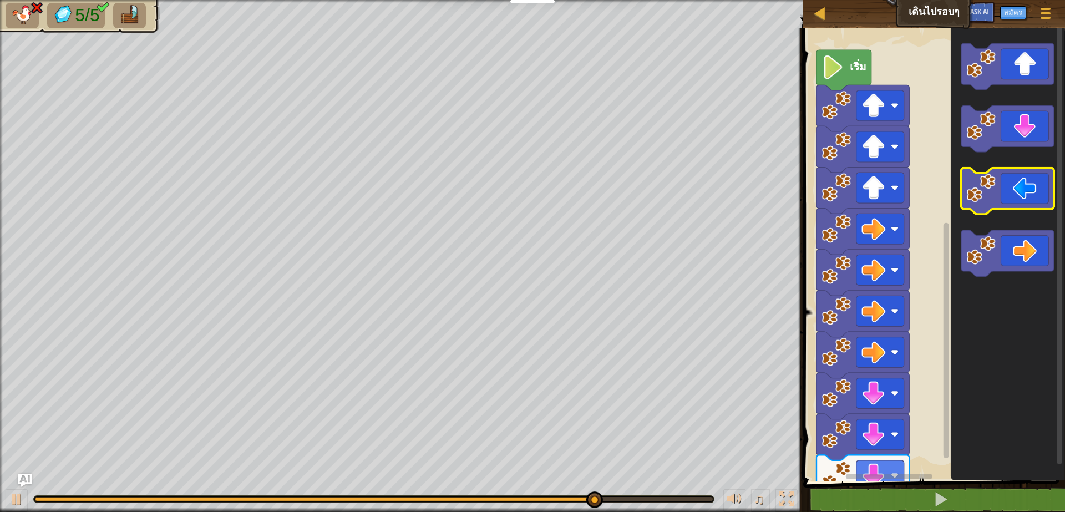
click at [1030, 170] on icon "พื้นที่ทำงาน Blockly" at bounding box center [1007, 191] width 93 height 47
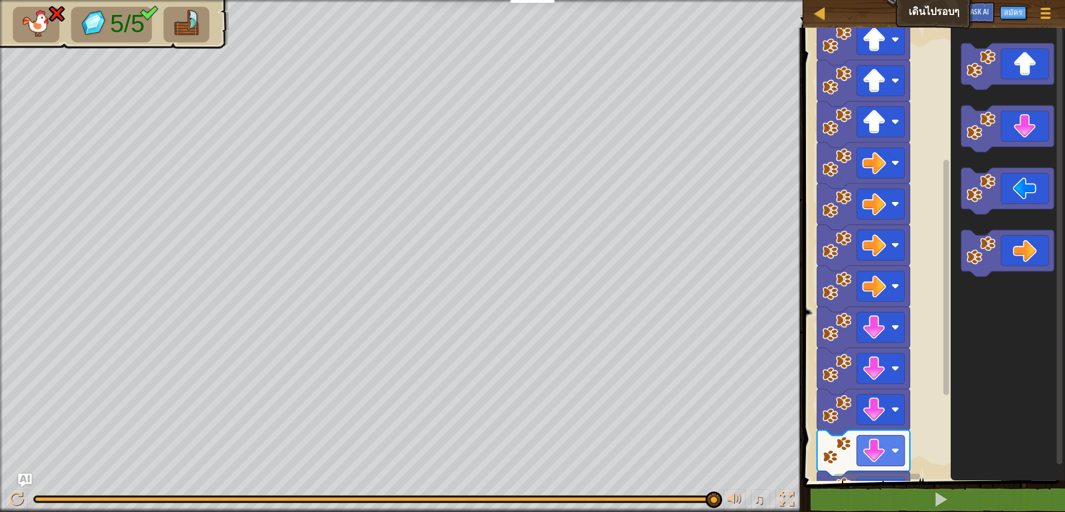
click at [929, 372] on rect "พื้นที่ทำงาน Blockly" at bounding box center [932, 251] width 265 height 459
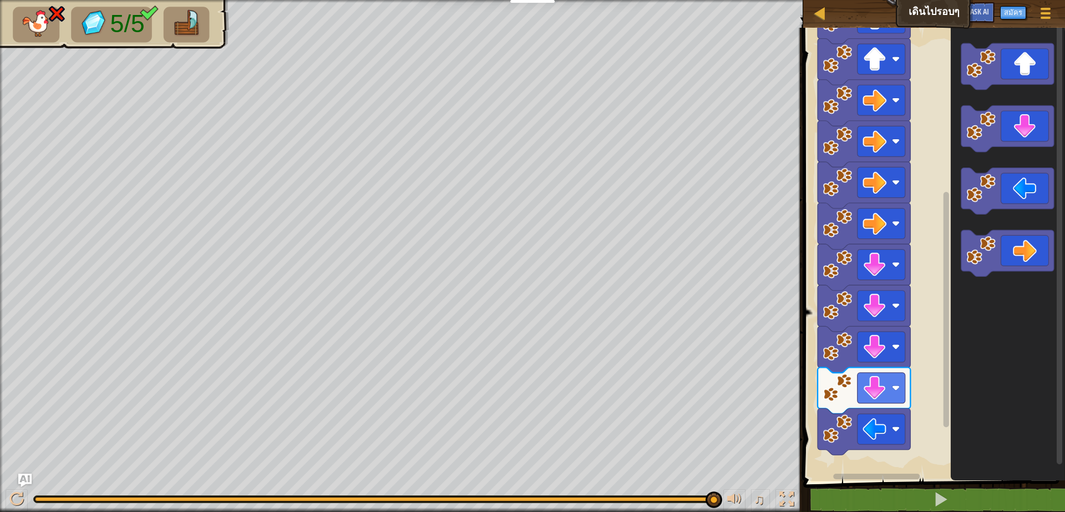
click at [918, 374] on rect "พื้นที่ทำงาน Blockly" at bounding box center [932, 251] width 265 height 459
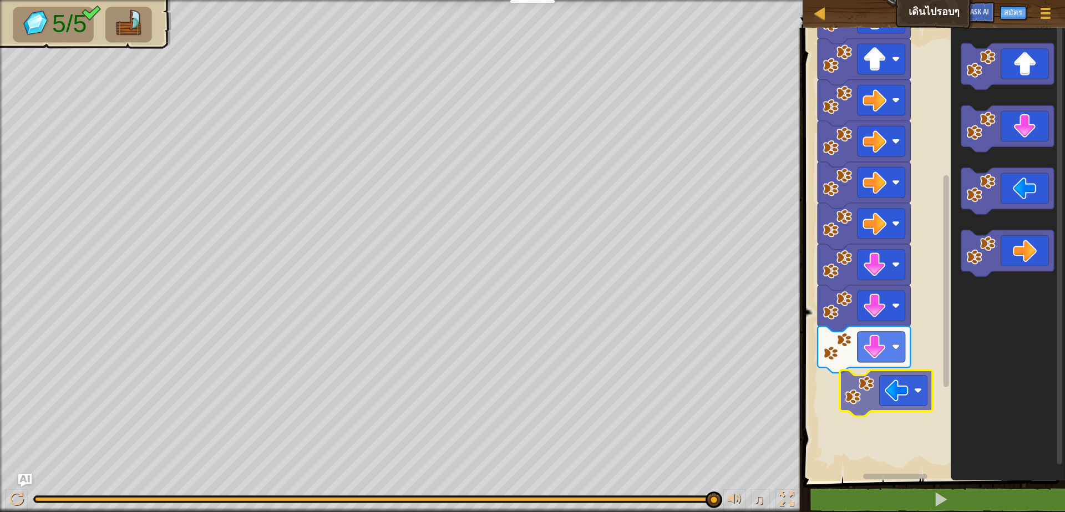
click at [865, 379] on div "เริ่ม" at bounding box center [932, 251] width 265 height 459
